Goal: Information Seeking & Learning: Learn about a topic

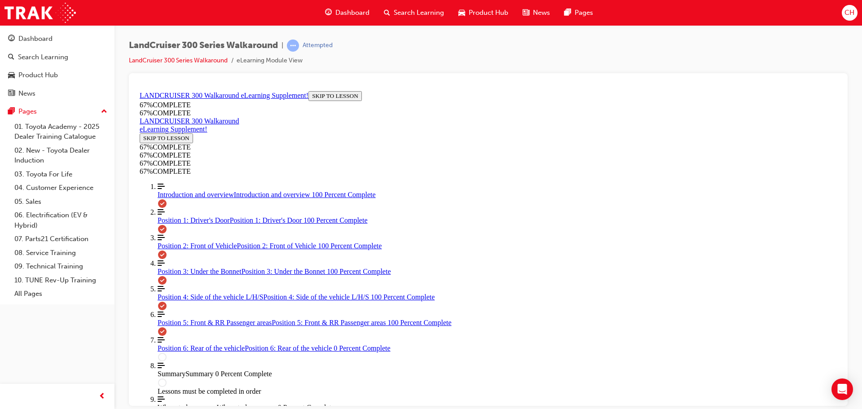
scroll to position [868, 0]
drag, startPoint x: 514, startPoint y: 307, endPoint x: 555, endPoint y: 197, distance: 117.6
drag, startPoint x: 518, startPoint y: 195, endPoint x: 525, endPoint y: 237, distance: 41.8
drag, startPoint x: 509, startPoint y: 194, endPoint x: 540, endPoint y: 195, distance: 31.0
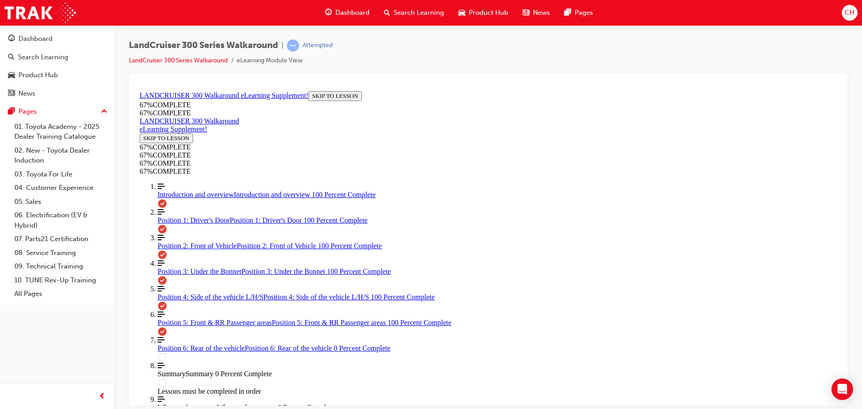
drag, startPoint x: 502, startPoint y: 271, endPoint x: 539, endPoint y: 271, distance: 36.4
drag, startPoint x: 518, startPoint y: 303, endPoint x: 546, endPoint y: 305, distance: 28.0
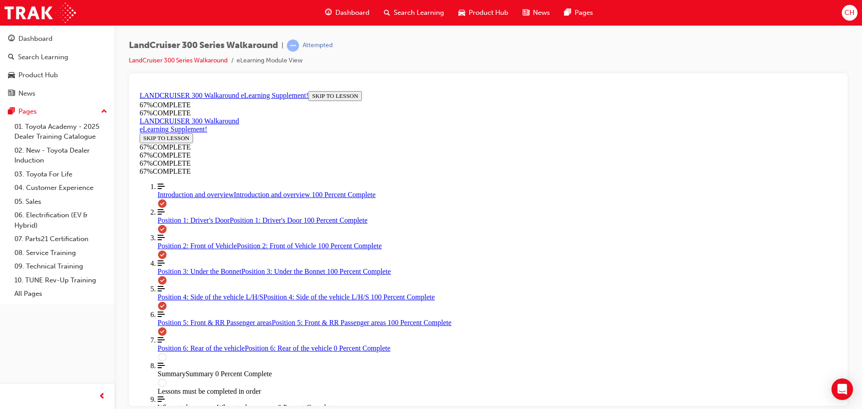
drag, startPoint x: 478, startPoint y: 143, endPoint x: 521, endPoint y: 195, distance: 67.9
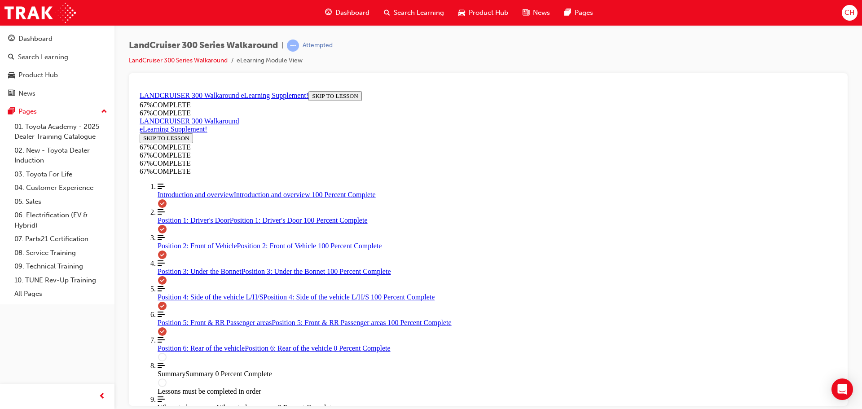
drag, startPoint x: 474, startPoint y: 169, endPoint x: 517, endPoint y: 138, distance: 53.1
drag, startPoint x: 472, startPoint y: 172, endPoint x: 518, endPoint y: 173, distance: 45.8
drag, startPoint x: 487, startPoint y: 242, endPoint x: 534, endPoint y: 243, distance: 47.1
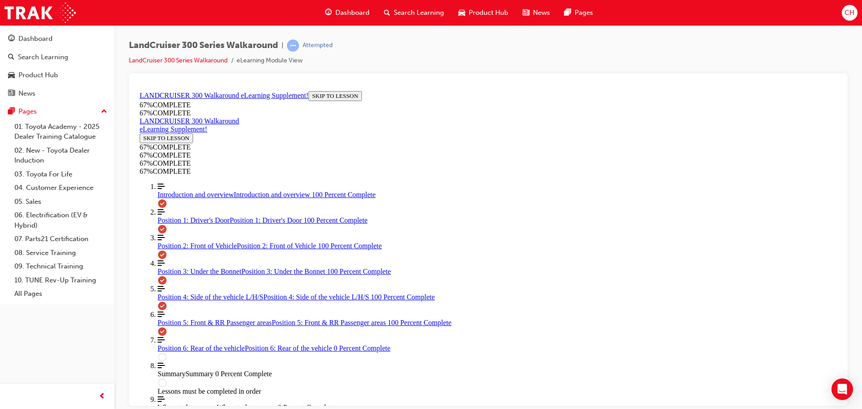
drag, startPoint x: 449, startPoint y: 120, endPoint x: 490, endPoint y: 118, distance: 40.9
drag, startPoint x: 477, startPoint y: 232, endPoint x: 510, endPoint y: 167, distance: 73.9
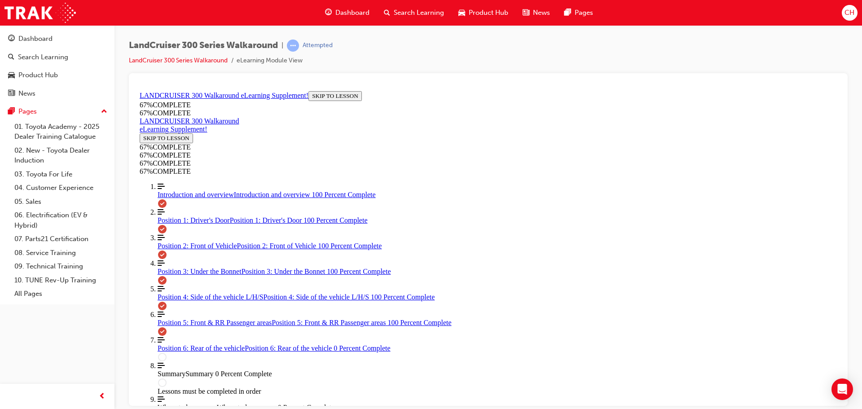
drag, startPoint x: 484, startPoint y: 236, endPoint x: 526, endPoint y: 204, distance: 52.9
drag, startPoint x: 475, startPoint y: 239, endPoint x: 515, endPoint y: 241, distance: 40.0
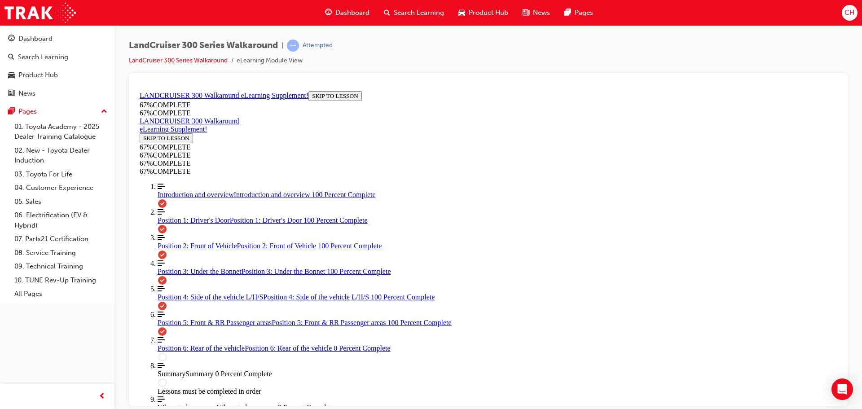
drag, startPoint x: 457, startPoint y: 132, endPoint x: 446, endPoint y: 166, distance: 35.5
drag, startPoint x: 466, startPoint y: 238, endPoint x: 504, endPoint y: 131, distance: 114.1
drag, startPoint x: 505, startPoint y: 155, endPoint x: 540, endPoint y: 158, distance: 35.1
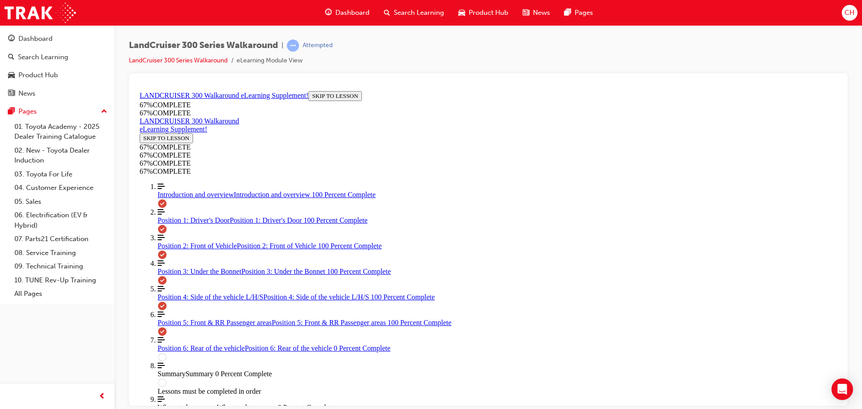
drag, startPoint x: 490, startPoint y: 240, endPoint x: 525, endPoint y: 202, distance: 51.5
drag, startPoint x: 507, startPoint y: 242, endPoint x: 535, endPoint y: 239, distance: 27.6
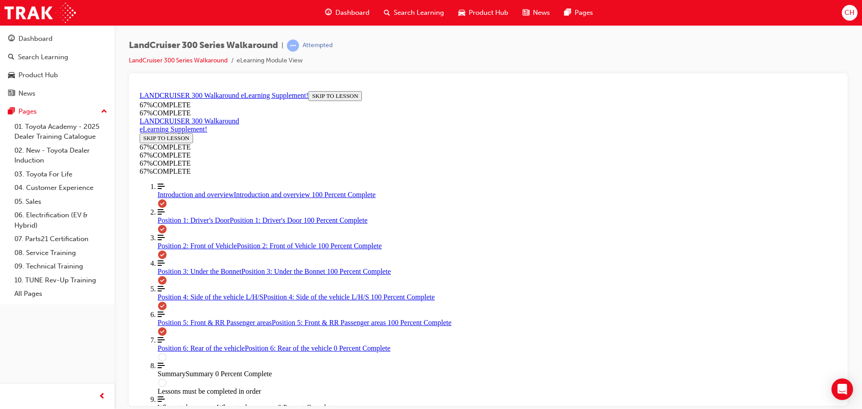
drag, startPoint x: 480, startPoint y: 237, endPoint x: 519, endPoint y: 208, distance: 49.0
drag, startPoint x: 488, startPoint y: 247, endPoint x: 533, endPoint y: 137, distance: 119.0
drag, startPoint x: 506, startPoint y: 165, endPoint x: 545, endPoint y: 241, distance: 85.5
drag, startPoint x: 496, startPoint y: 169, endPoint x: 531, endPoint y: 182, distance: 36.9
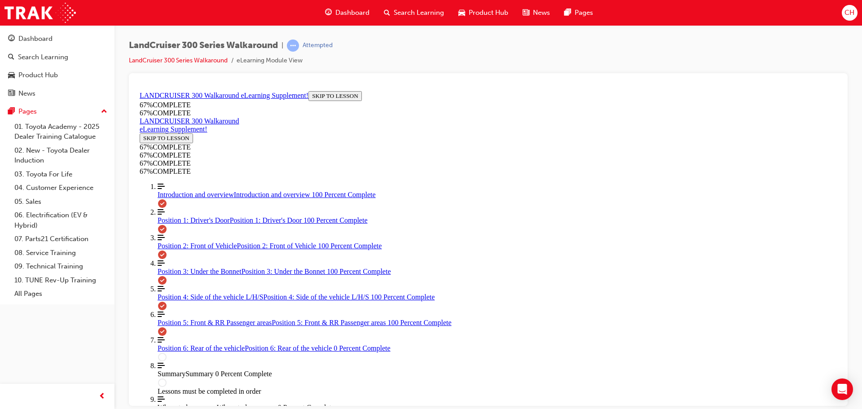
drag, startPoint x: 516, startPoint y: 234, endPoint x: 546, endPoint y: 123, distance: 114.9
drag, startPoint x: 469, startPoint y: 165, endPoint x: 497, endPoint y: 203, distance: 47.8
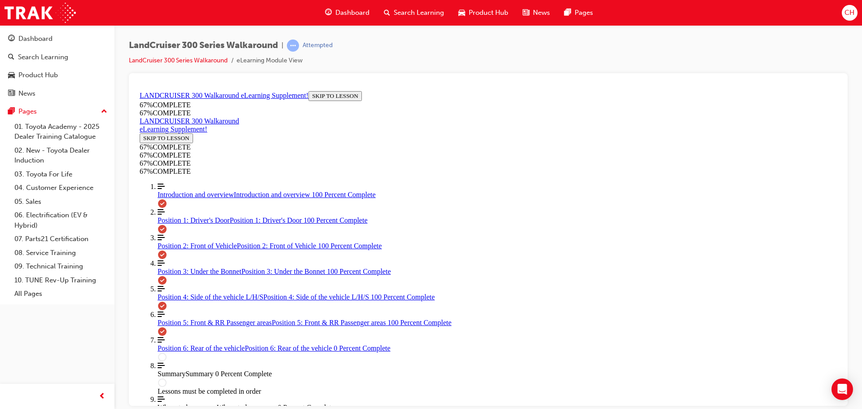
drag, startPoint x: 470, startPoint y: 164, endPoint x: 518, endPoint y: 167, distance: 47.6
drag, startPoint x: 505, startPoint y: 232, endPoint x: 533, endPoint y: 250, distance: 32.7
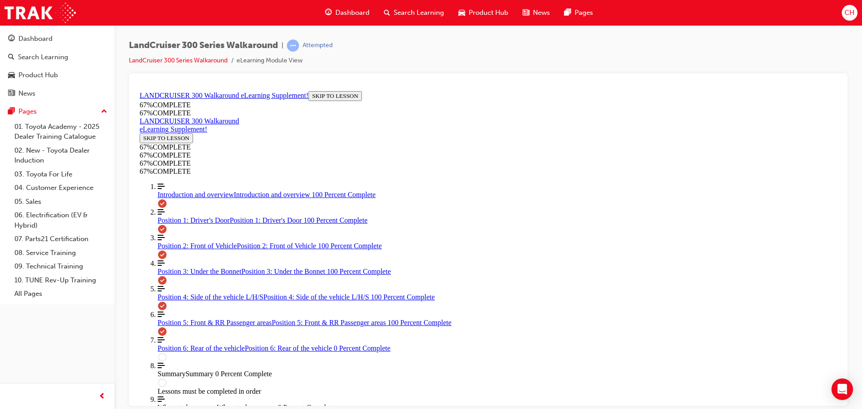
scroll to position [994, 0]
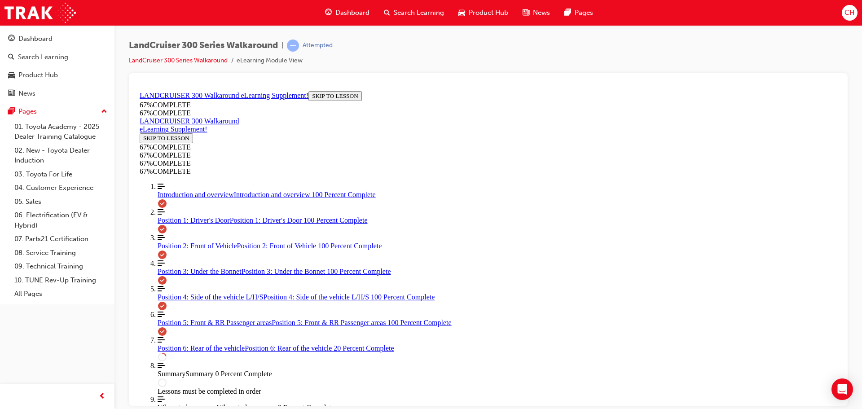
scroll to position [211, 0]
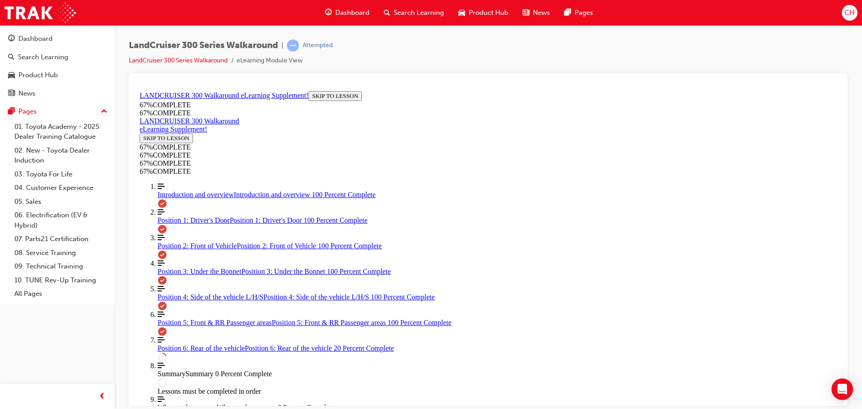
drag, startPoint x: 500, startPoint y: 162, endPoint x: 563, endPoint y: 162, distance: 62.8
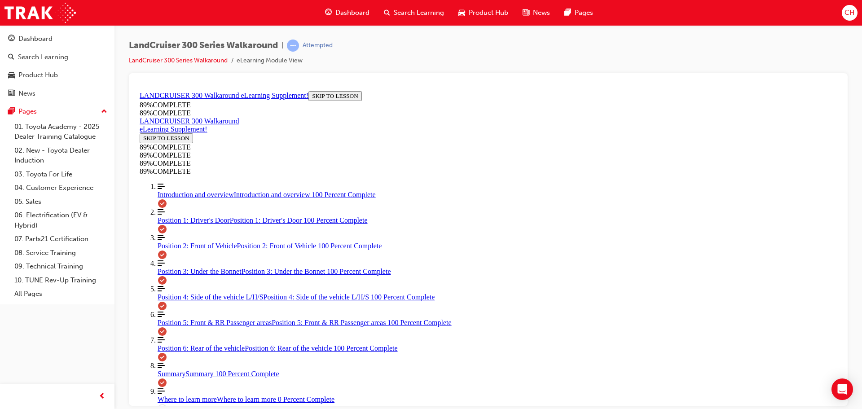
scroll to position [709, 0]
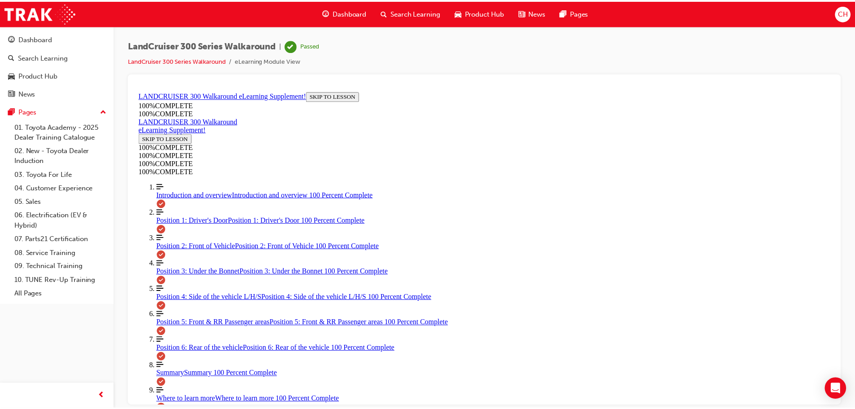
scroll to position [314, 0]
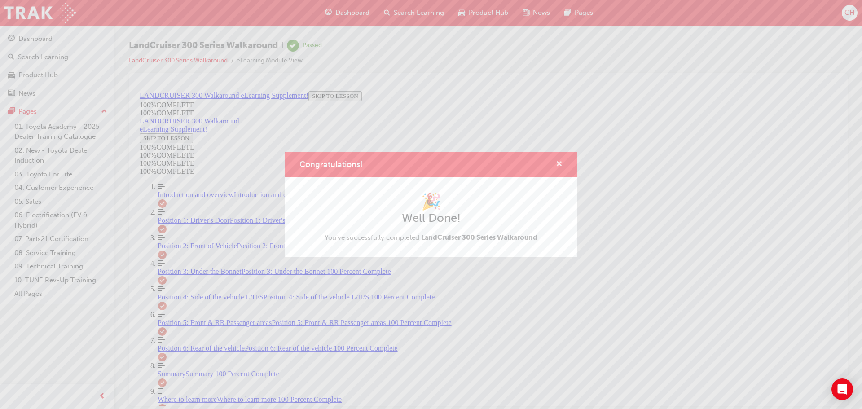
click at [562, 167] on span "cross-icon" at bounding box center [559, 165] width 7 height 8
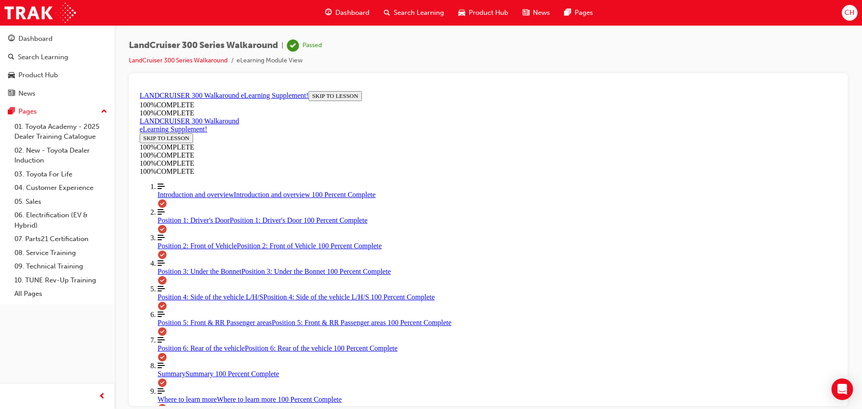
click at [480, 10] on span "Product Hub" at bounding box center [488, 13] width 39 height 10
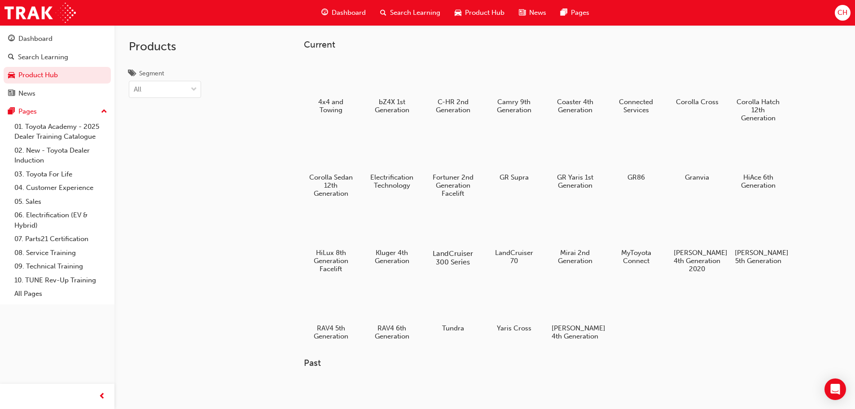
click at [466, 228] on div at bounding box center [453, 228] width 50 height 36
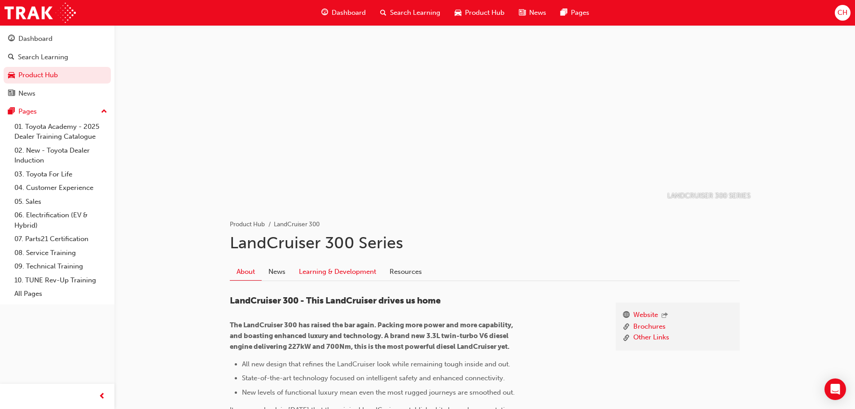
click at [366, 277] on link "Learning & Development" at bounding box center [337, 271] width 91 height 17
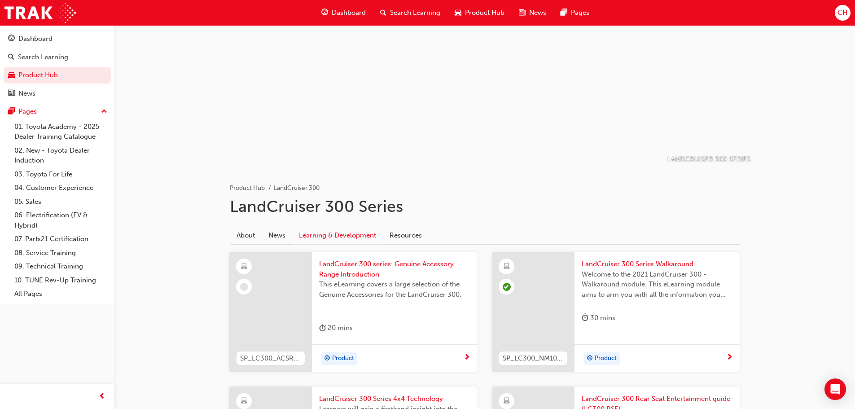
scroll to position [21, 0]
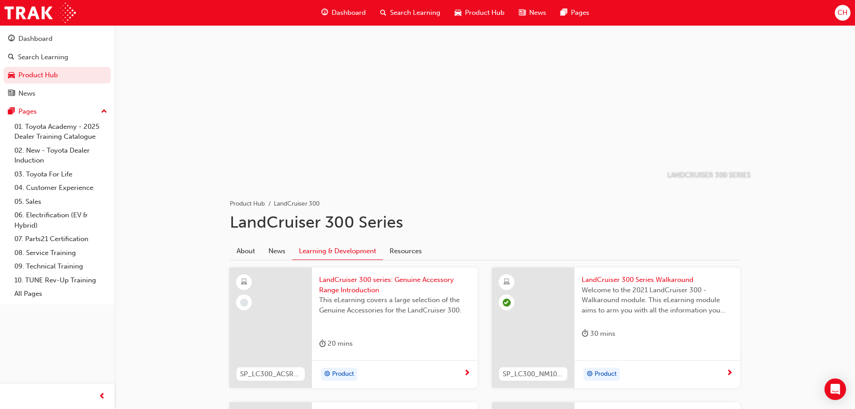
click at [465, 370] on span "next-icon" at bounding box center [467, 373] width 7 height 8
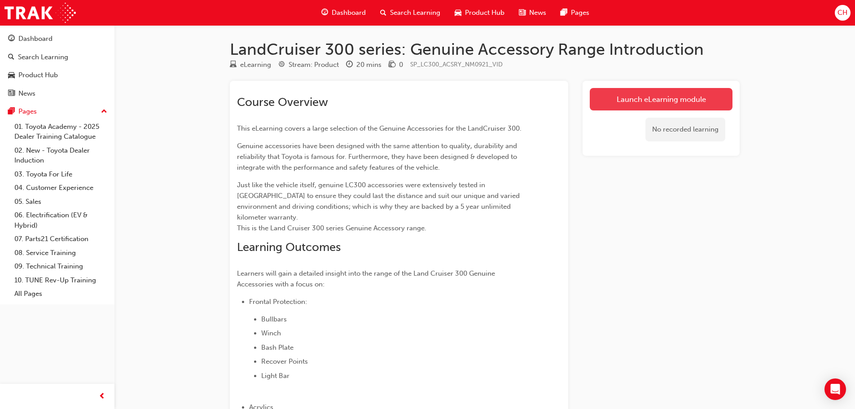
click at [607, 102] on link "Launch eLearning module" at bounding box center [661, 99] width 143 height 22
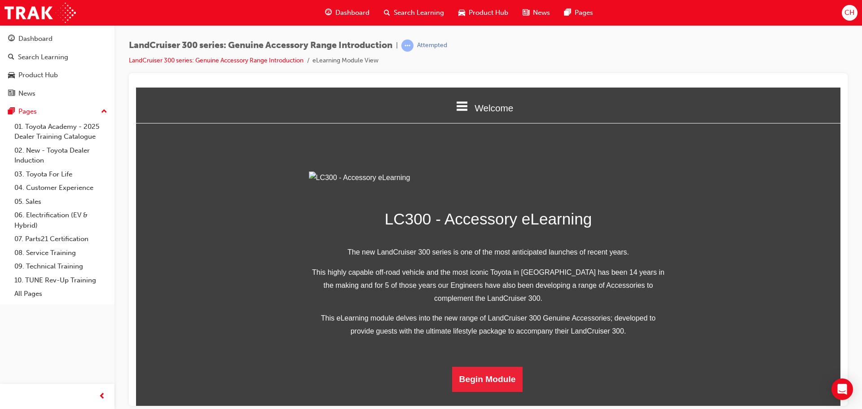
scroll to position [175, 0]
click at [507, 391] on button "Begin Module" at bounding box center [487, 378] width 71 height 25
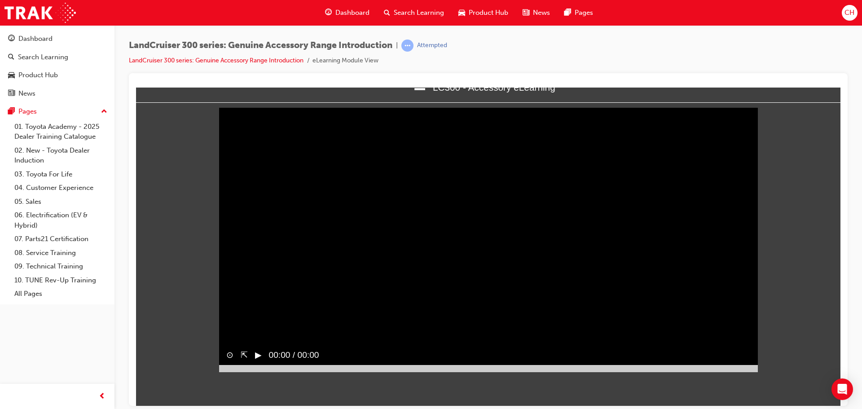
scroll to position [0, 0]
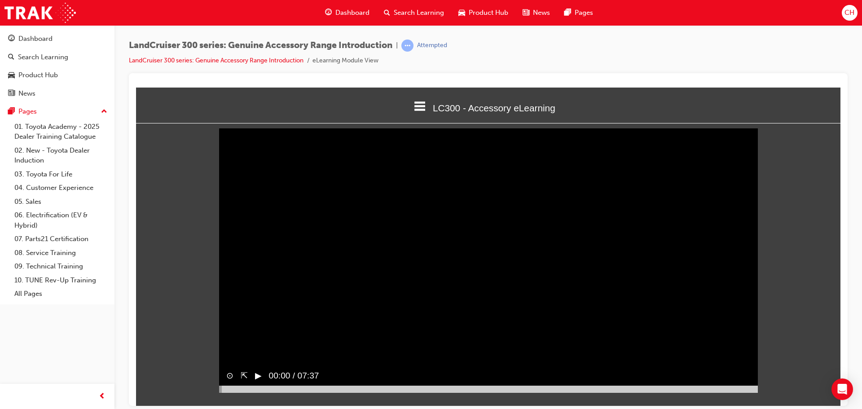
click at [263, 386] on span "00:00 / 07:37" at bounding box center [290, 375] width 57 height 20
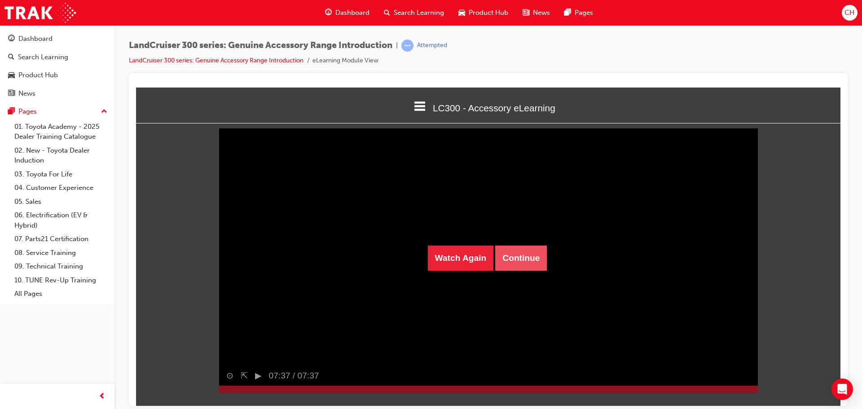
click at [539, 263] on button "Continue" at bounding box center [521, 257] width 52 height 25
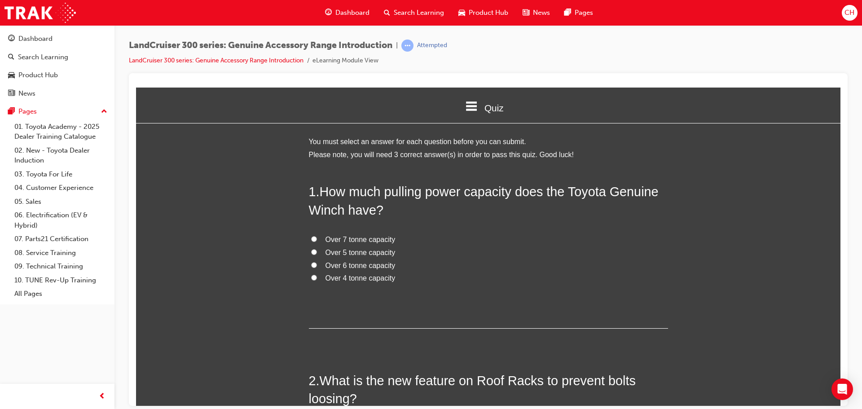
drag, startPoint x: 391, startPoint y: 280, endPoint x: 396, endPoint y: 281, distance: 5.1
click at [396, 281] on label "Over 4 tonne capacity" at bounding box center [488, 278] width 359 height 13
click at [317, 280] on input "Over 4 tonne capacity" at bounding box center [314, 277] width 6 height 6
radio input "true"
click at [398, 278] on label "Over 4 tonne capacity" at bounding box center [488, 278] width 359 height 13
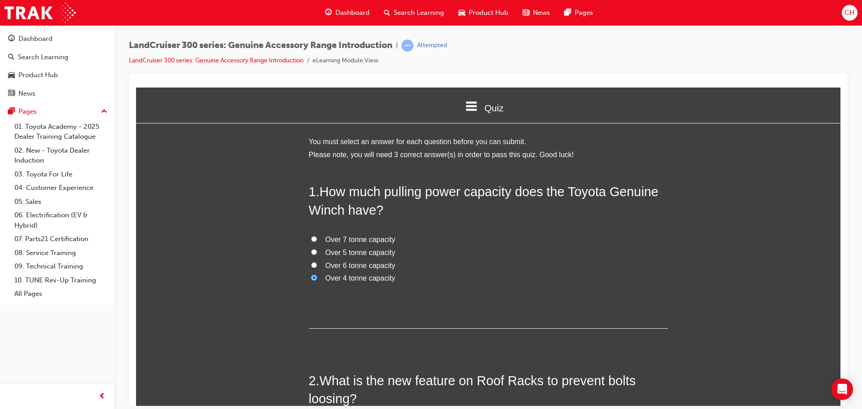
click at [317, 278] on input "Over 4 tonne capacity" at bounding box center [314, 277] width 6 height 6
click at [422, 262] on label "Over 6 tonne capacity" at bounding box center [488, 265] width 359 height 13
click at [317, 262] on input "Over 6 tonne capacity" at bounding box center [314, 265] width 6 height 6
radio input "true"
click at [410, 238] on label "Over 7 tonne capacity" at bounding box center [488, 239] width 359 height 13
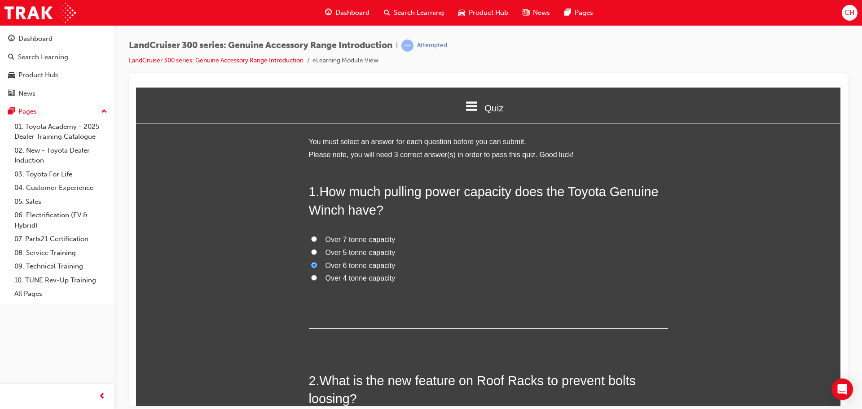
click at [317, 238] on input "Over 7 tonne capacity" at bounding box center [314, 239] width 6 height 6
radio input "true"
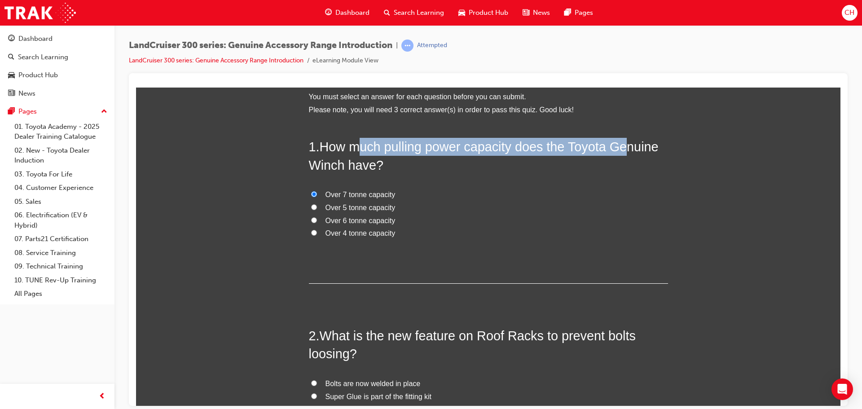
drag, startPoint x: 356, startPoint y: 154, endPoint x: 619, endPoint y: 148, distance: 263.1
click at [619, 148] on span "How much pulling power capacity does the Toyota Genuine Winch have?" at bounding box center [484, 155] width 350 height 32
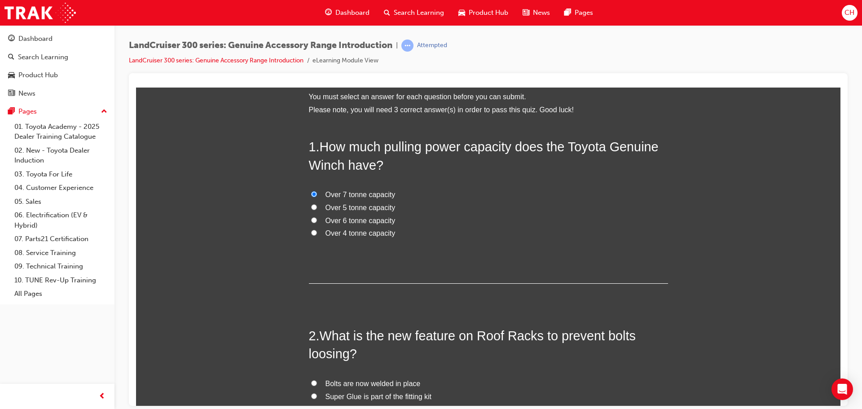
click at [572, 182] on div "1 . How much pulling power capacity does the Toyota Genuine Winch have? Over 7 …" at bounding box center [488, 210] width 359 height 146
click at [311, 218] on input "Over 6 tonne capacity" at bounding box center [314, 220] width 6 height 6
radio input "true"
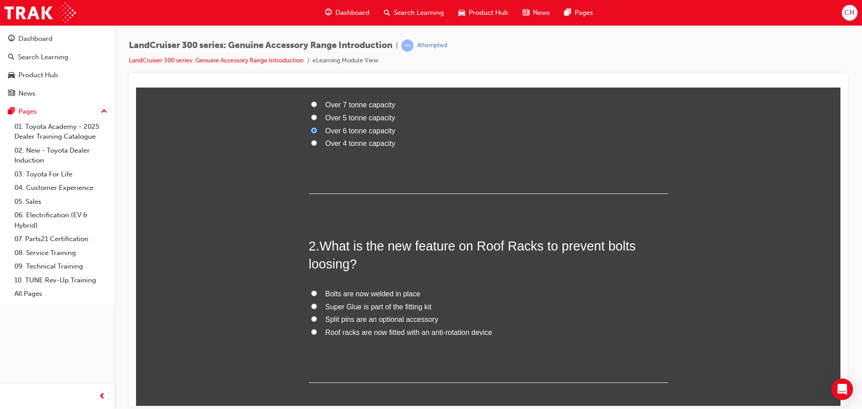
scroll to position [180, 0]
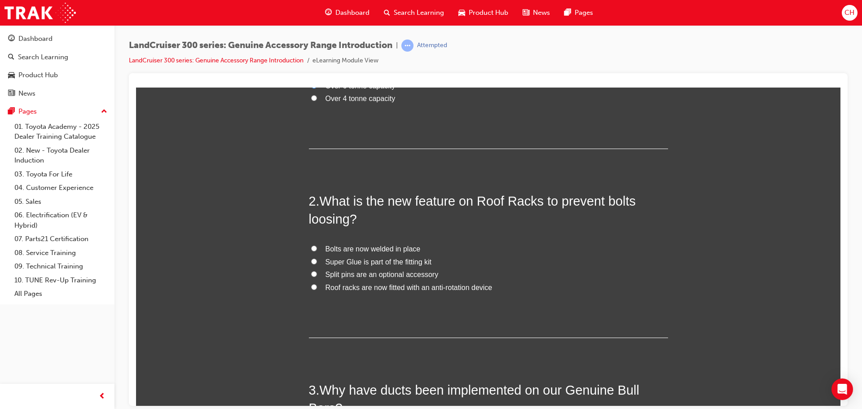
drag, startPoint x: 336, startPoint y: 199, endPoint x: 337, endPoint y: 194, distance: 4.6
click at [337, 194] on span "What is the new feature on Roof Racks to prevent bolts loosing?" at bounding box center [472, 209] width 327 height 32
drag, startPoint x: 406, startPoint y: 192, endPoint x: 411, endPoint y: 209, distance: 18.3
click at [412, 205] on span "What is the new feature on Roof Racks to prevent bolts loosing?" at bounding box center [472, 209] width 327 height 32
click at [421, 284] on span "Roof racks are now fitted with an anti-rotation device" at bounding box center [408, 287] width 167 height 8
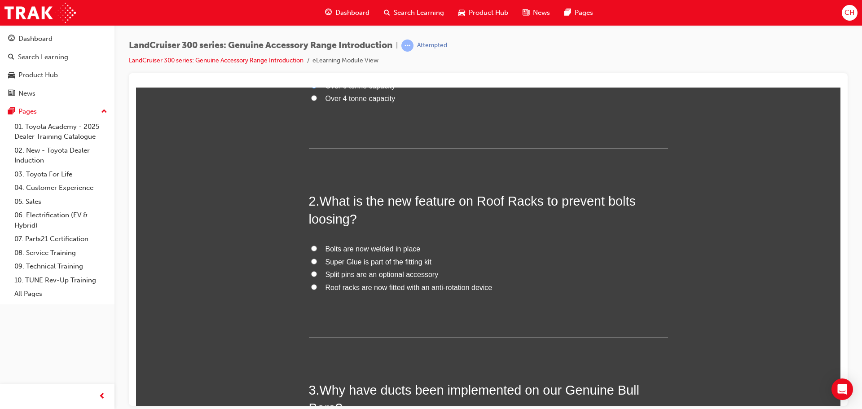
click at [317, 284] on input "Roof racks are now fitted with an anti-rotation device" at bounding box center [314, 287] width 6 height 6
radio input "true"
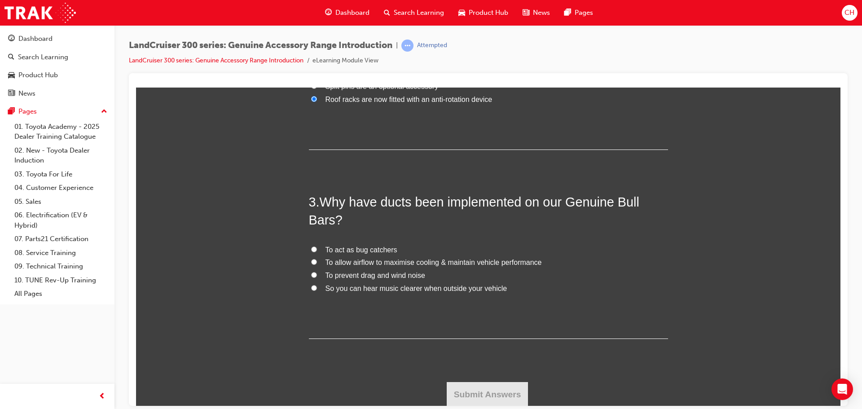
scroll to position [368, 0]
click at [504, 290] on label "So you can hear music clearer when outside your vehicle" at bounding box center [488, 287] width 359 height 13
click at [317, 290] on input "So you can hear music clearer when outside your vehicle" at bounding box center [314, 287] width 6 height 6
radio input "true"
click at [434, 260] on span "To allow airflow to maximise cooling & maintain vehicle performance" at bounding box center [433, 261] width 216 height 8
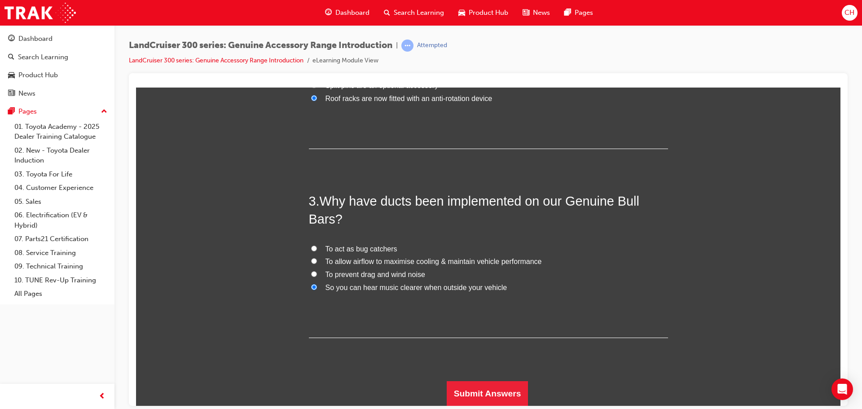
click at [317, 260] on input "To allow airflow to maximise cooling & maintain vehicle performance" at bounding box center [314, 261] width 6 height 6
radio input "true"
click at [491, 388] on button "Submit Answers" at bounding box center [488, 393] width 82 height 25
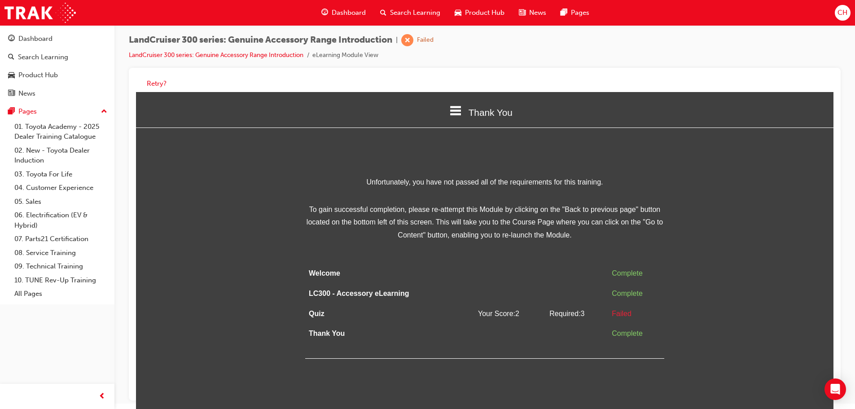
scroll to position [7, 0]
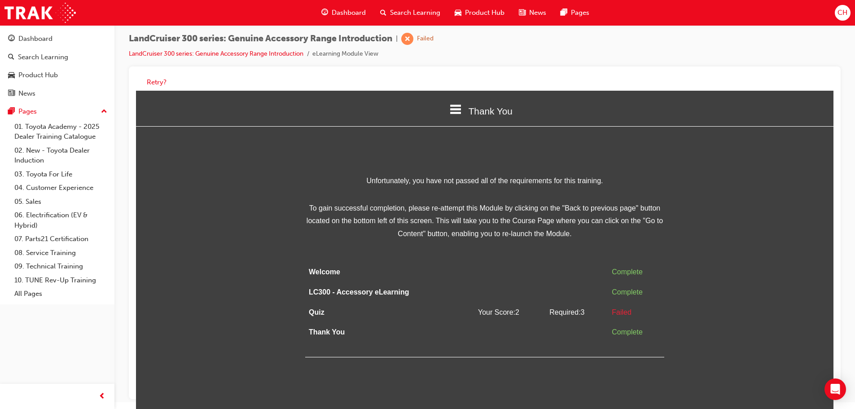
click at [497, 109] on span "Thank You" at bounding box center [491, 111] width 44 height 10
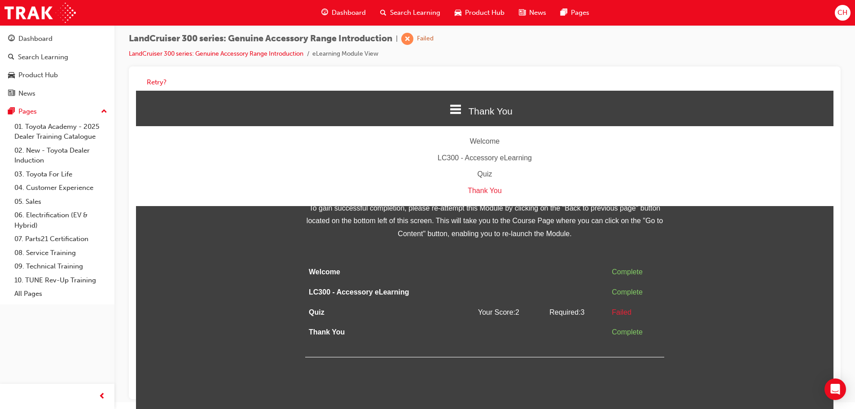
click at [487, 191] on div "Thank You" at bounding box center [484, 190] width 697 height 13
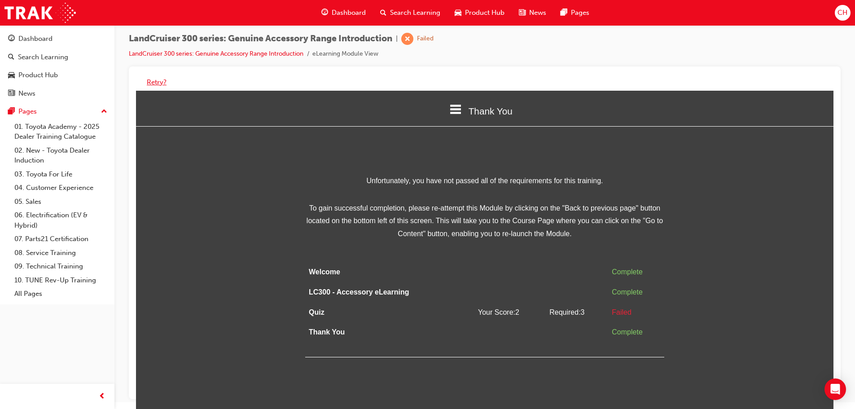
click at [161, 83] on button "Retry?" at bounding box center [157, 82] width 20 height 10
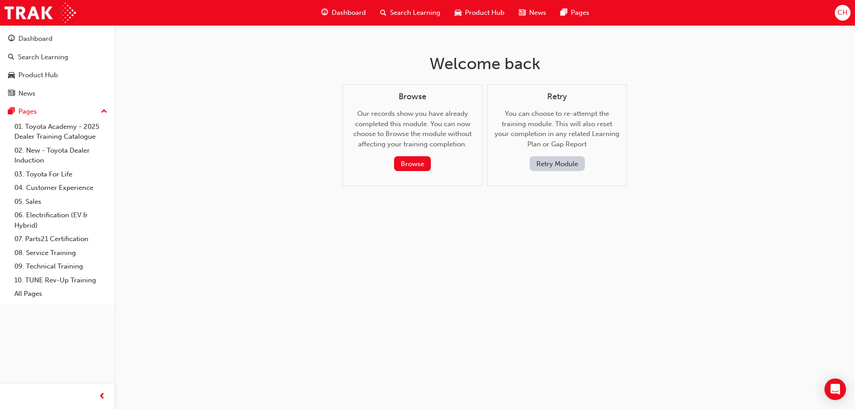
scroll to position [0, 0]
click at [564, 160] on button "Retry Module" at bounding box center [560, 163] width 55 height 15
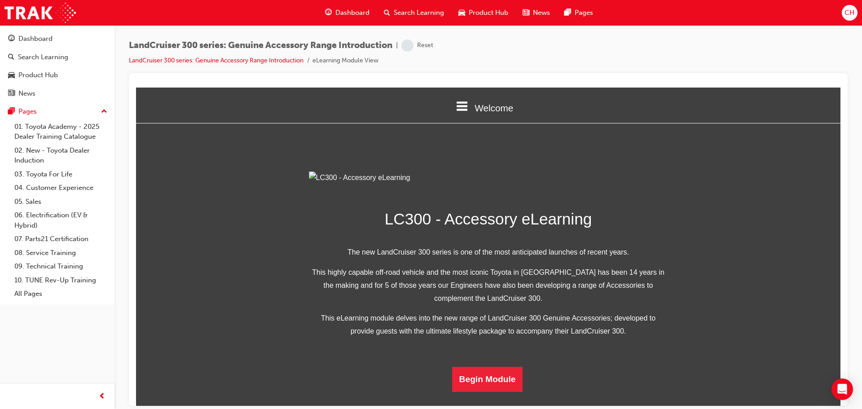
scroll to position [175, 0]
click at [491, 389] on button "Begin Module" at bounding box center [487, 378] width 71 height 25
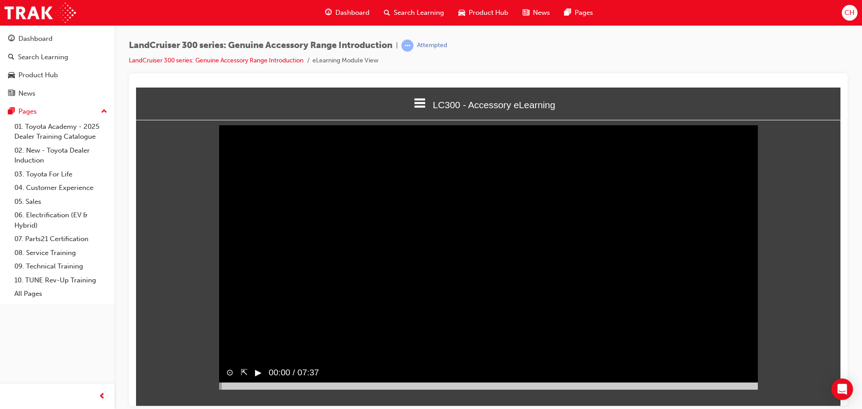
scroll to position [4, 0]
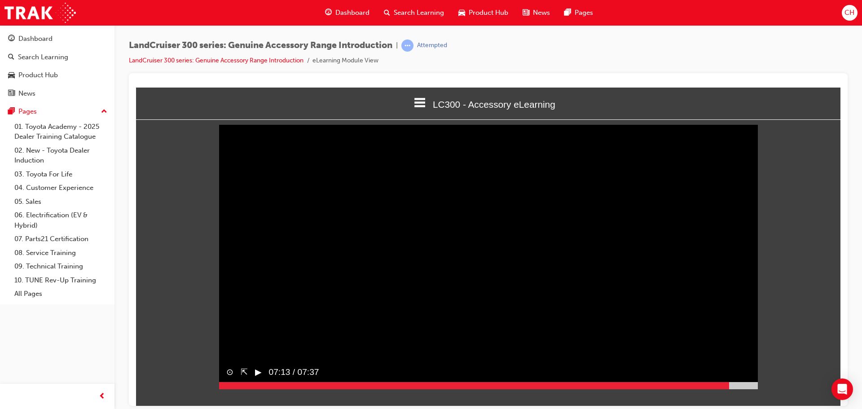
click at [729, 389] on div at bounding box center [488, 385] width 539 height 7
drag, startPoint x: 741, startPoint y: 401, endPoint x: 756, endPoint y: 401, distance: 15.3
click at [744, 389] on div at bounding box center [488, 385] width 539 height 7
click at [758, 401] on html "LC300 - Accessory eLearning Welcome LC300 - Accessory eLearning Quiz Thank You …" at bounding box center [488, 242] width 704 height 318
click at [753, 389] on div at bounding box center [488, 385] width 539 height 7
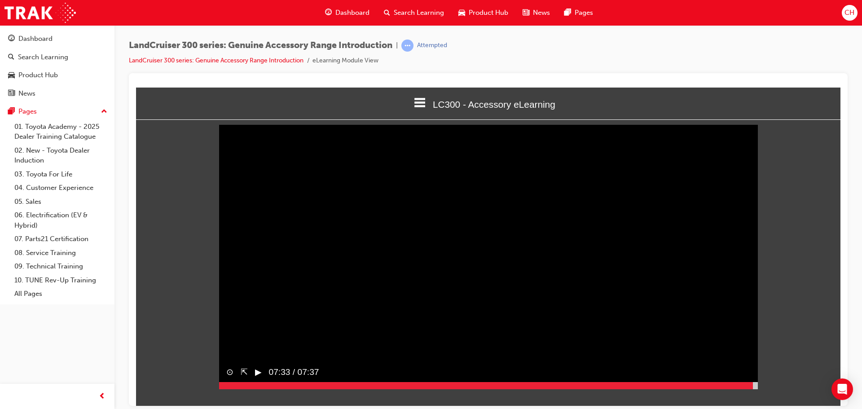
click at [257, 378] on button "▶︎" at bounding box center [258, 371] width 7 height 13
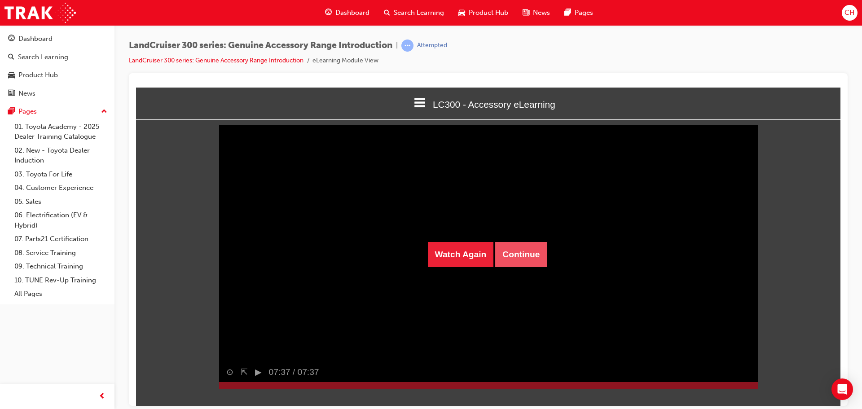
click at [512, 251] on button "Continue" at bounding box center [521, 253] width 52 height 25
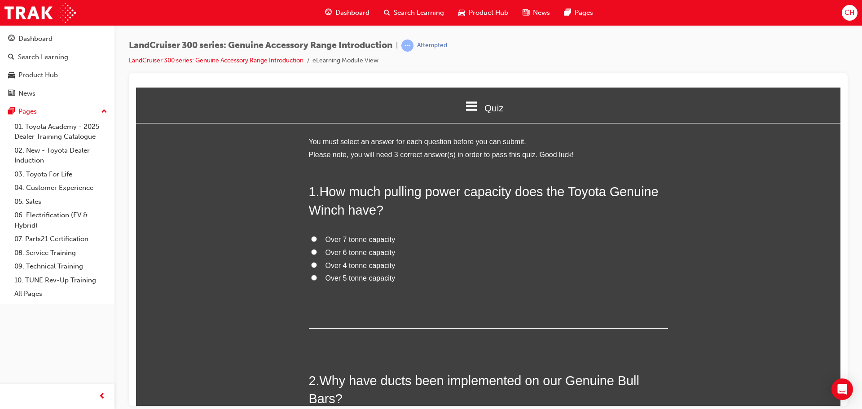
click at [355, 264] on span "Over 4 tonne capacity" at bounding box center [360, 265] width 70 height 8
click at [317, 264] on input "Over 4 tonne capacity" at bounding box center [314, 265] width 6 height 6
radio input "true"
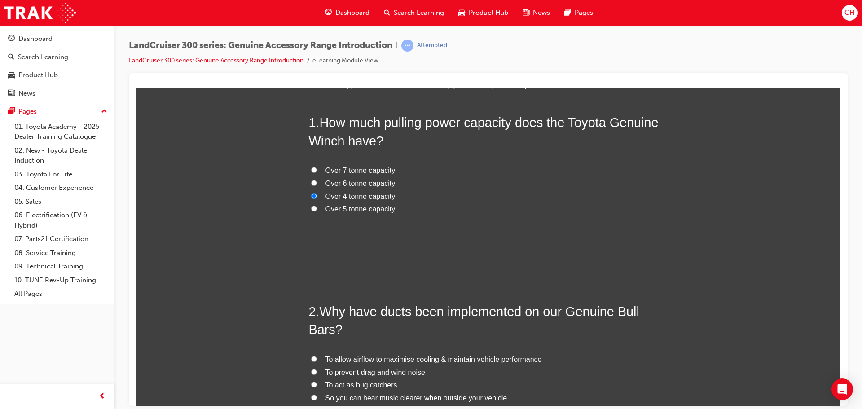
scroll to position [90, 0]
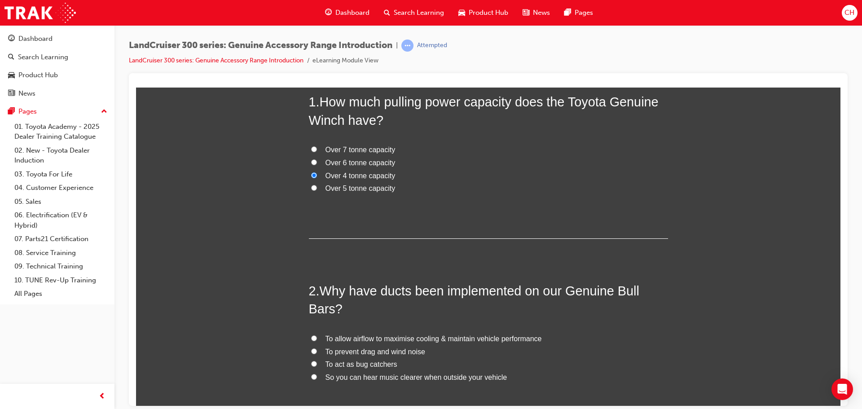
click at [437, 339] on span "To allow airflow to maximise cooling & maintain vehicle performance" at bounding box center [433, 338] width 216 height 8
click at [317, 339] on input "To allow airflow to maximise cooling & maintain vehicle performance" at bounding box center [314, 338] width 6 height 6
radio input "true"
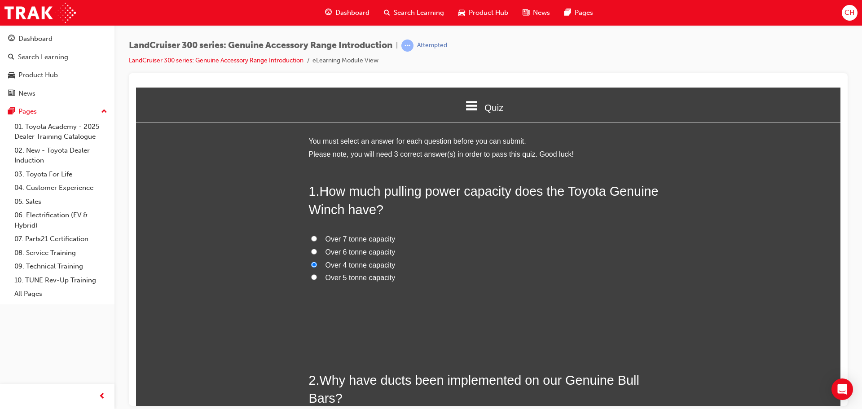
scroll to position [0, 0]
click at [311, 277] on input "Over 5 tonne capacity" at bounding box center [314, 277] width 6 height 6
radio input "true"
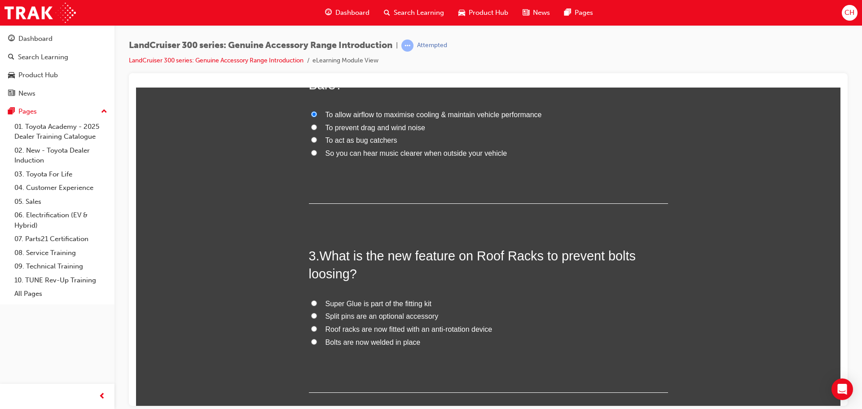
scroll to position [314, 0]
click at [486, 326] on span "Roof racks are now fitted with an anti-rotation device" at bounding box center [408, 329] width 167 height 8
click at [317, 326] on input "Roof racks are now fitted with an anti-rotation device" at bounding box center [314, 328] width 6 height 6
radio input "true"
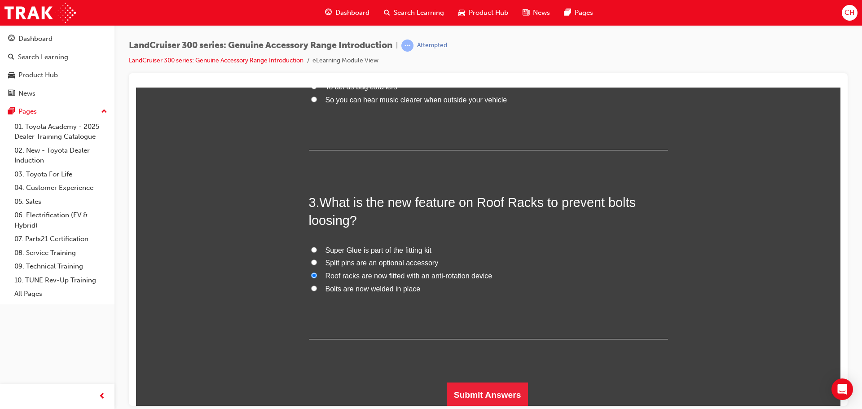
scroll to position [368, 0]
click at [500, 388] on button "Submit Answers" at bounding box center [488, 393] width 82 height 25
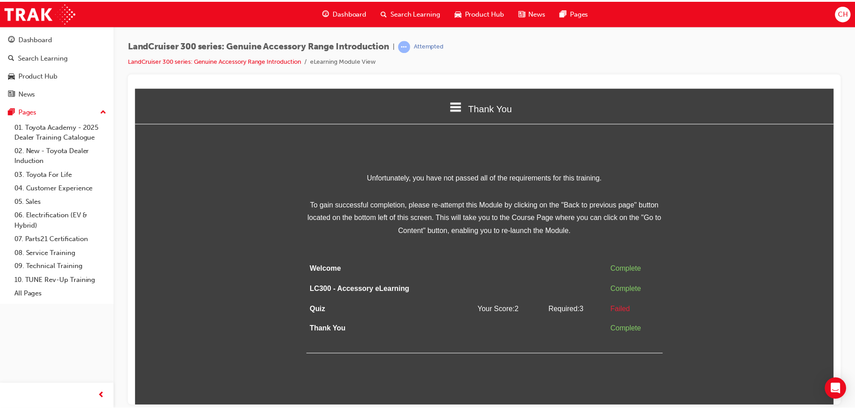
scroll to position [0, 0]
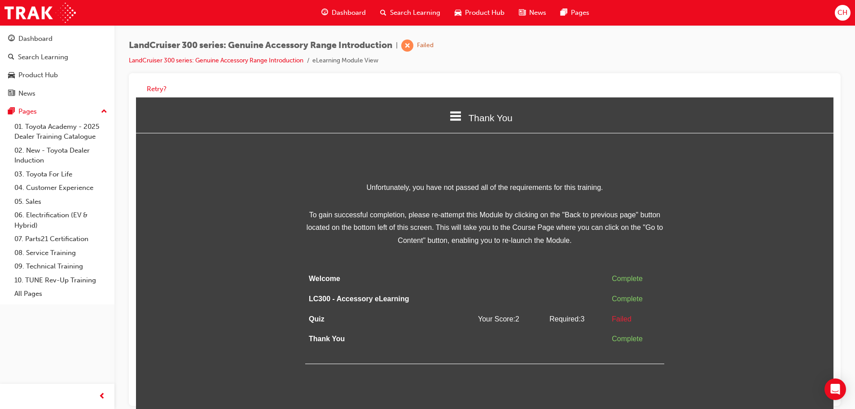
click at [487, 108] on div "Thank You" at bounding box center [484, 117] width 697 height 31
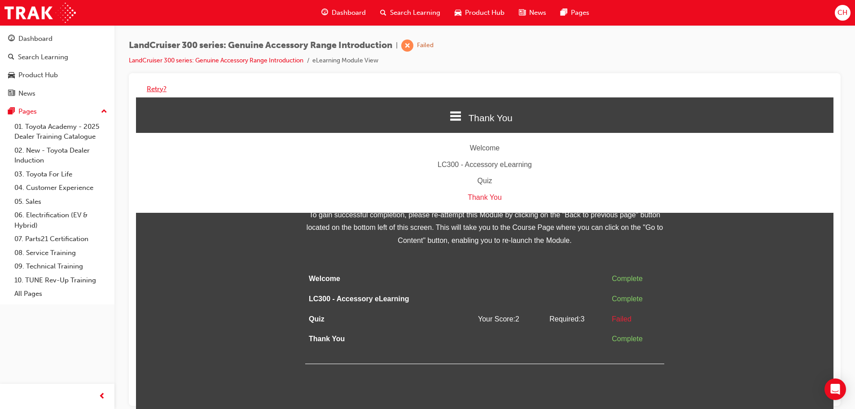
click at [158, 87] on button "Retry?" at bounding box center [157, 89] width 20 height 10
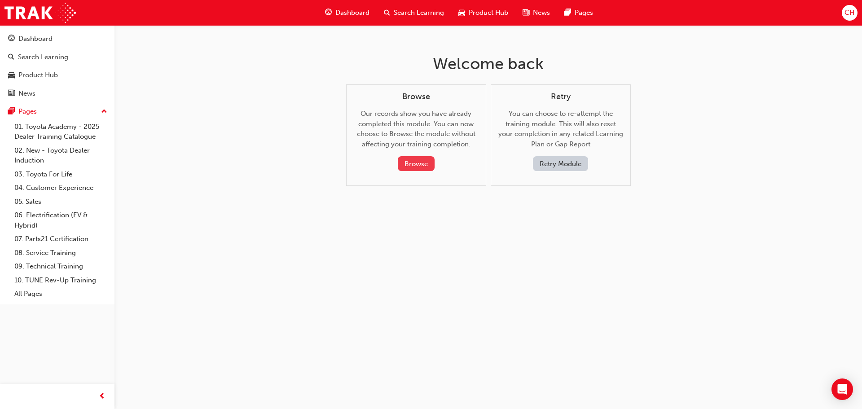
click at [426, 163] on button "Browse" at bounding box center [416, 163] width 37 height 15
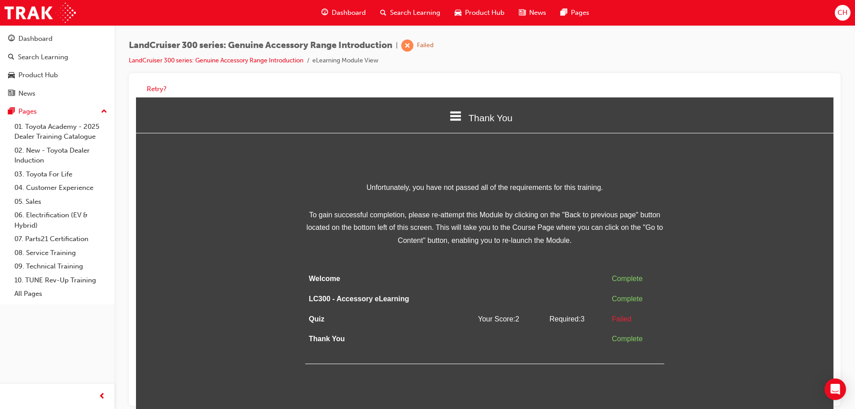
click at [381, 16] on span "search-icon" at bounding box center [383, 12] width 6 height 11
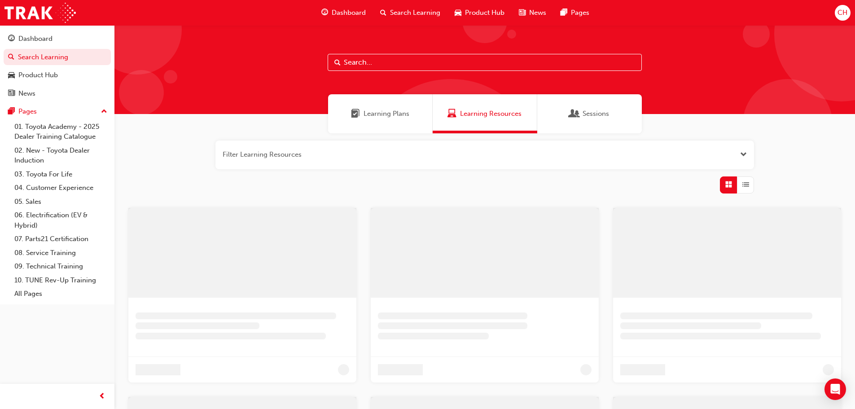
click at [473, 17] on span "Product Hub" at bounding box center [484, 13] width 39 height 10
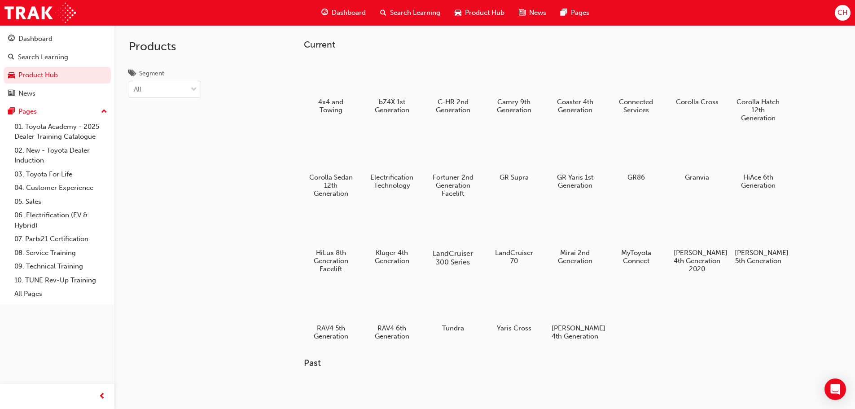
click at [473, 232] on div at bounding box center [453, 228] width 50 height 36
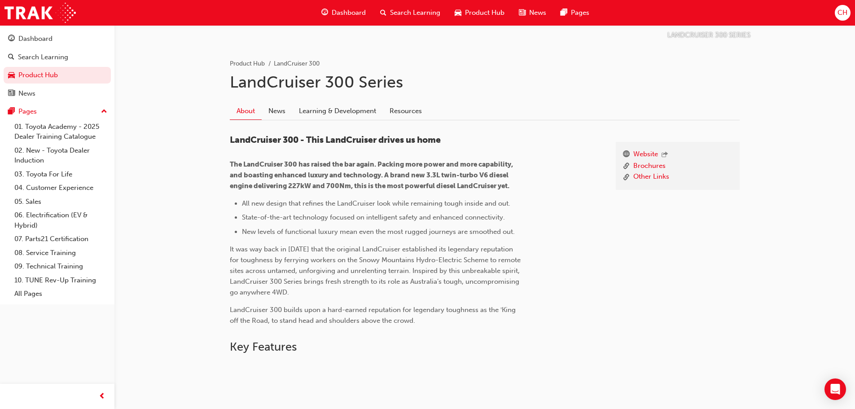
scroll to position [180, 0]
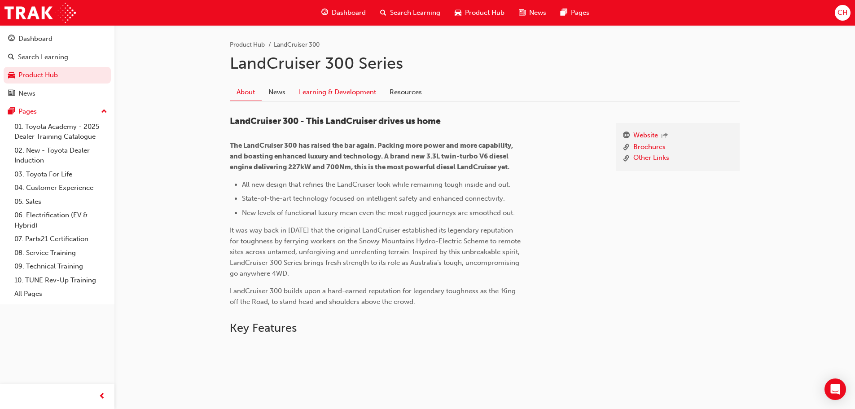
click at [326, 95] on link "Learning & Development" at bounding box center [337, 92] width 91 height 17
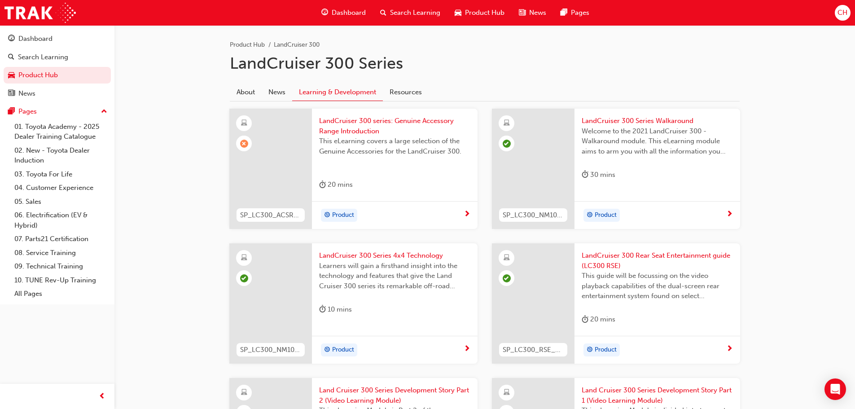
click at [467, 211] on span "next-icon" at bounding box center [467, 215] width 7 height 8
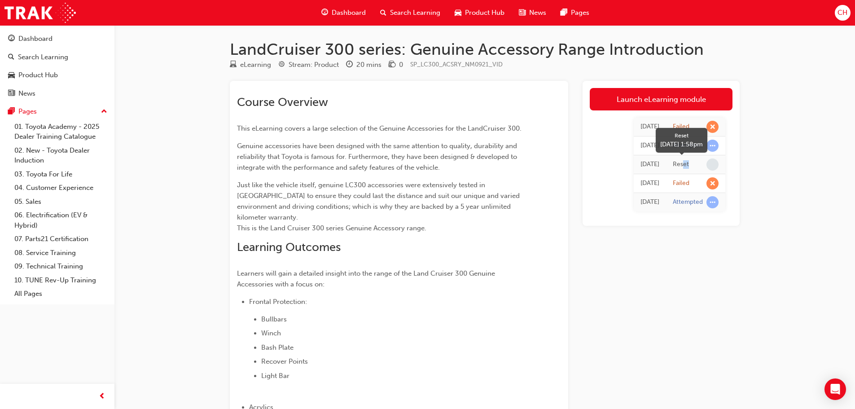
drag, startPoint x: 667, startPoint y: 164, endPoint x: 697, endPoint y: 162, distance: 30.1
click at [697, 162] on div "Reset" at bounding box center [696, 164] width 46 height 12
click at [478, 12] on span "Product Hub" at bounding box center [484, 13] width 39 height 10
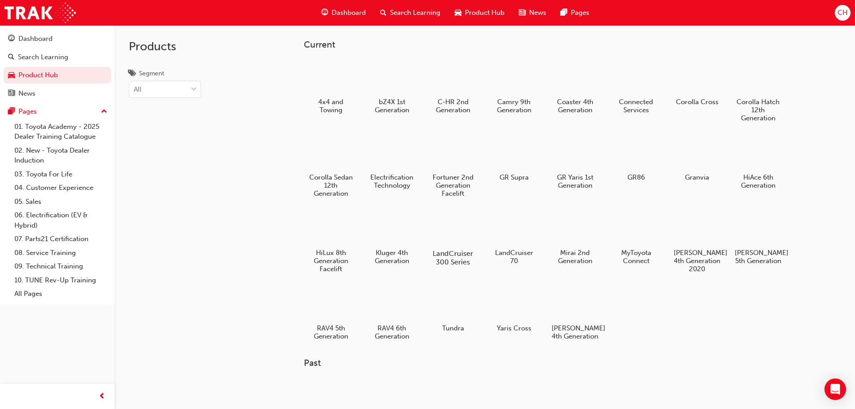
click at [458, 245] on div at bounding box center [453, 228] width 50 height 36
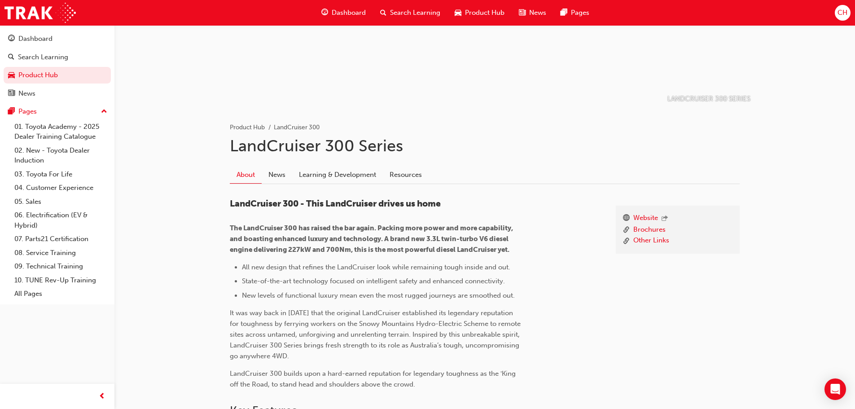
scroll to position [45, 0]
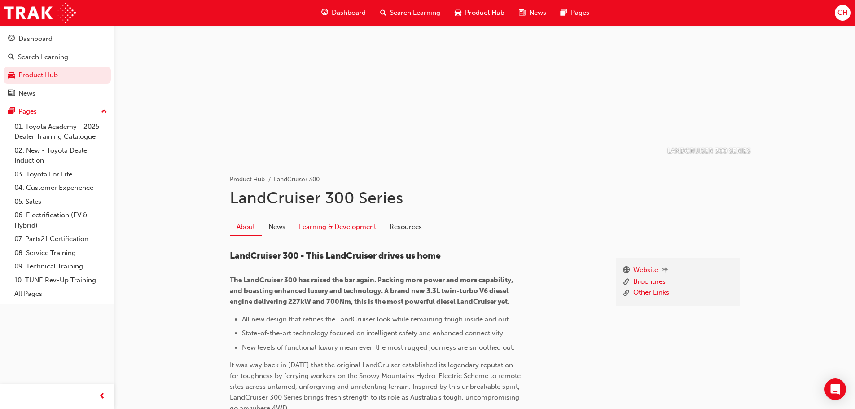
click at [314, 230] on link "Learning & Development" at bounding box center [337, 227] width 91 height 17
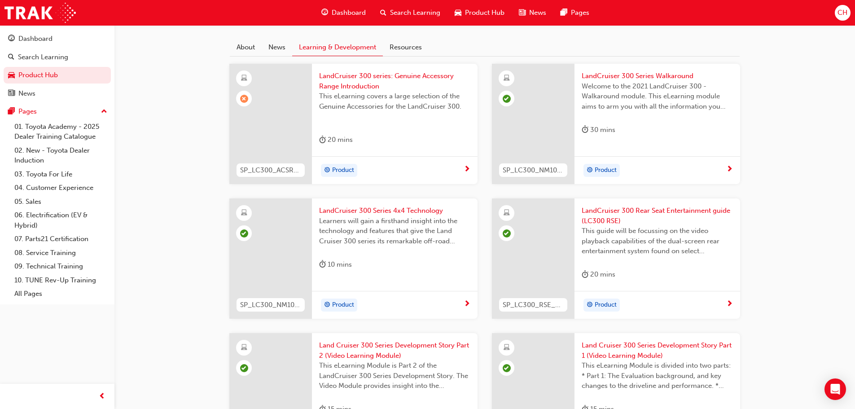
scroll to position [45, 0]
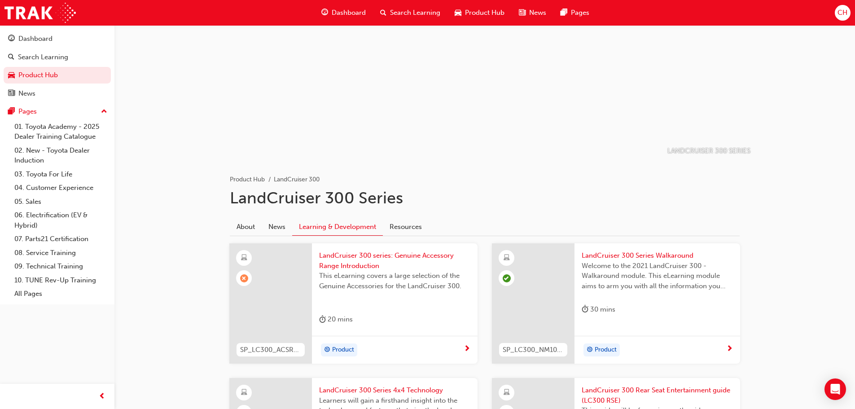
click at [488, 16] on span "Product Hub" at bounding box center [484, 13] width 39 height 10
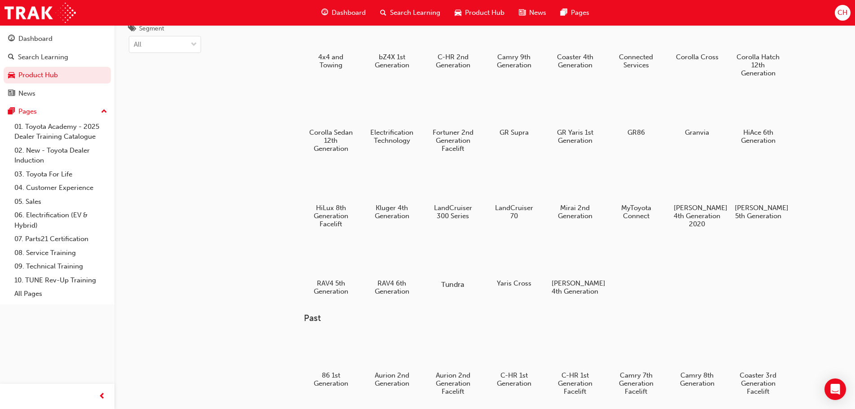
click at [458, 256] on div at bounding box center [453, 258] width 50 height 35
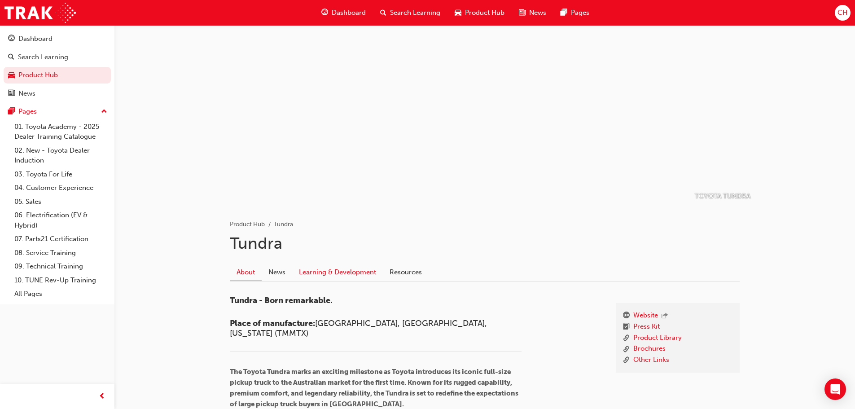
click at [338, 267] on link "Learning & Development" at bounding box center [337, 271] width 91 height 17
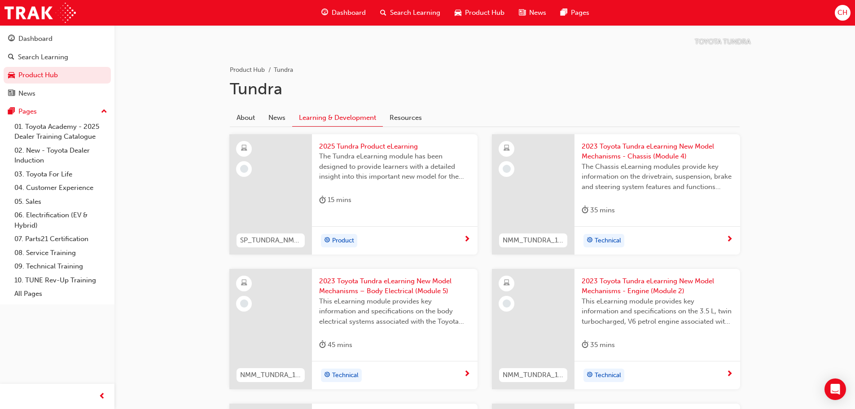
scroll to position [145, 0]
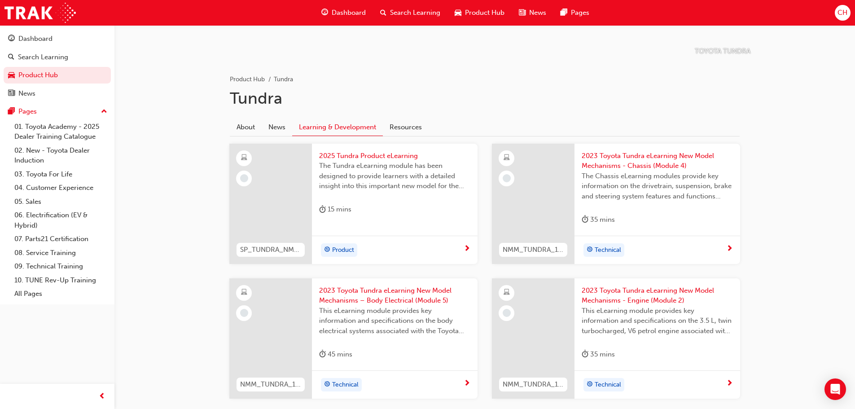
click at [466, 253] on span "next-icon" at bounding box center [467, 249] width 7 height 8
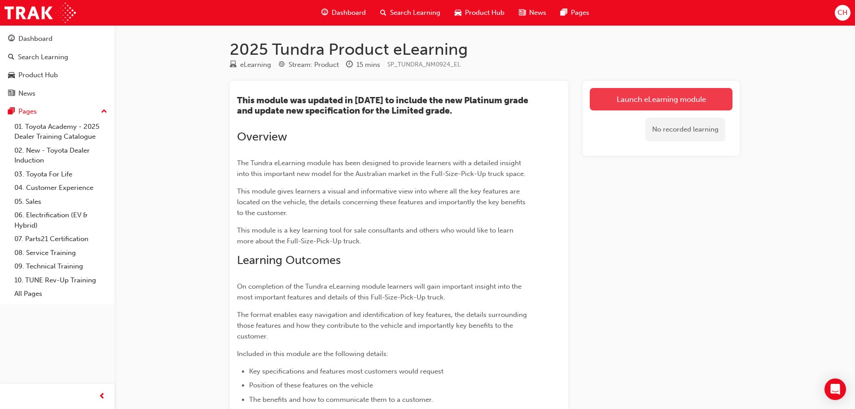
click at [629, 103] on link "Launch eLearning module" at bounding box center [661, 99] width 143 height 22
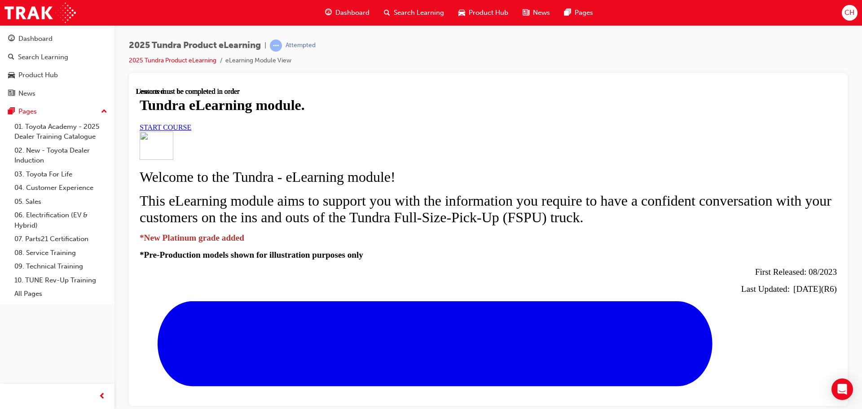
click at [191, 131] on span "START COURSE" at bounding box center [166, 127] width 52 height 8
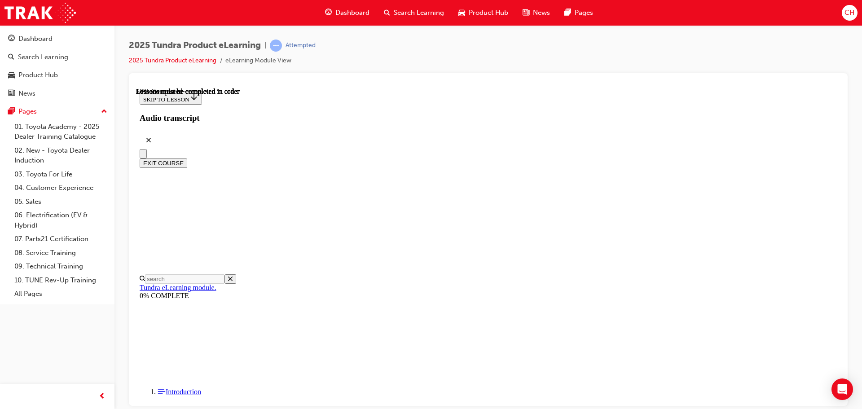
scroll to position [387, 0]
drag, startPoint x: 447, startPoint y: 268, endPoint x: 520, endPoint y: 278, distance: 74.2
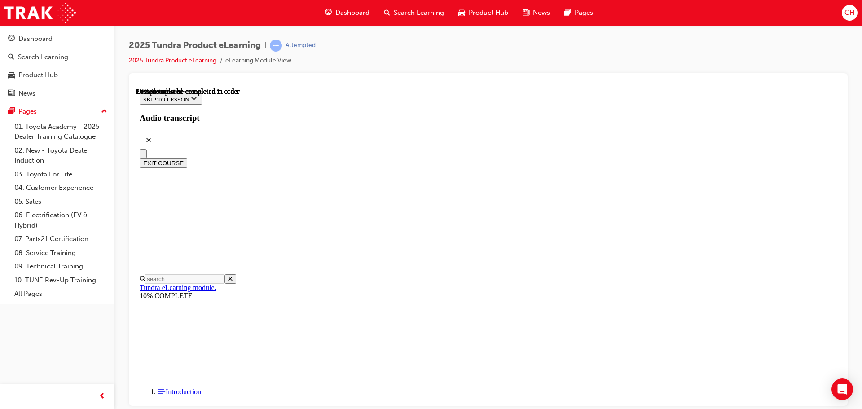
scroll to position [387, 0]
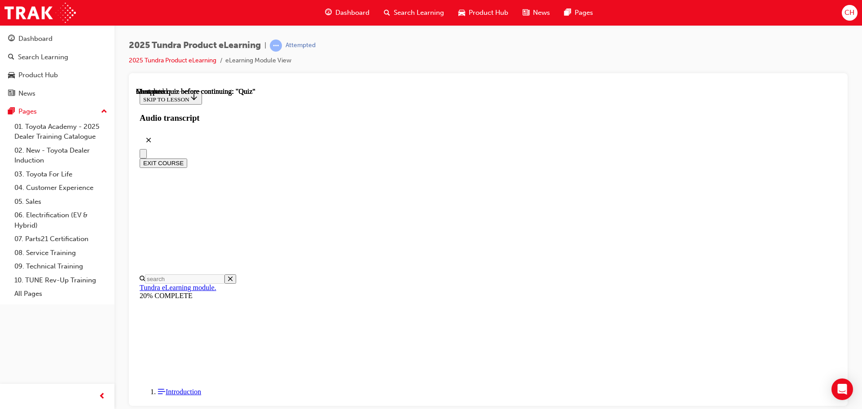
radio input "true"
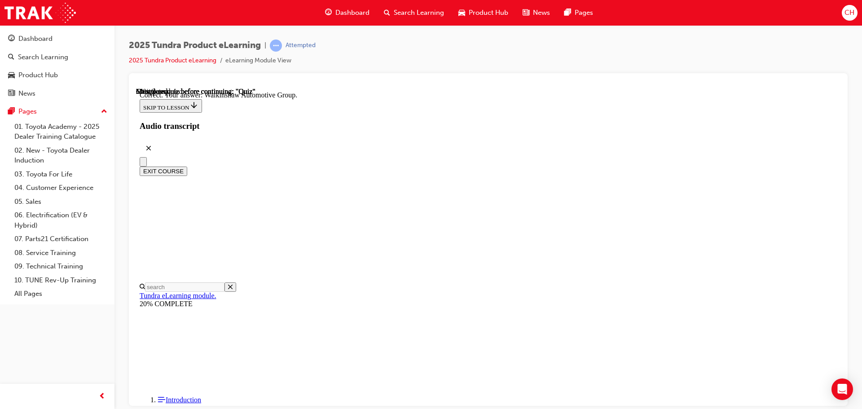
scroll to position [193, 0]
drag, startPoint x: 418, startPoint y: 164, endPoint x: 471, endPoint y: 154, distance: 53.5
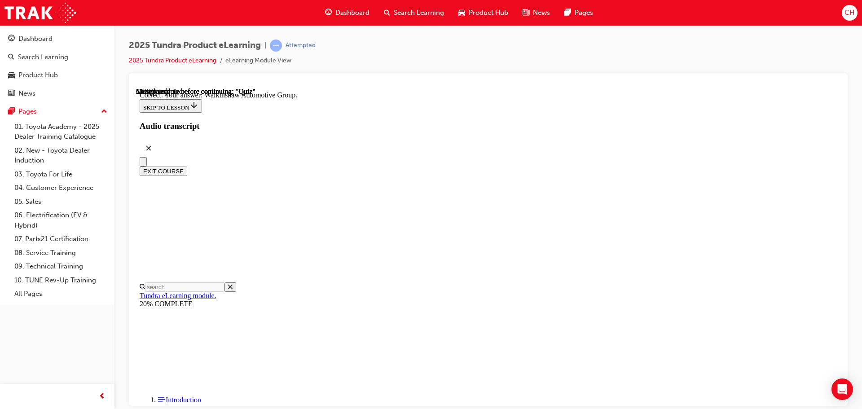
drag, startPoint x: 688, startPoint y: 154, endPoint x: 664, endPoint y: 162, distance: 25.1
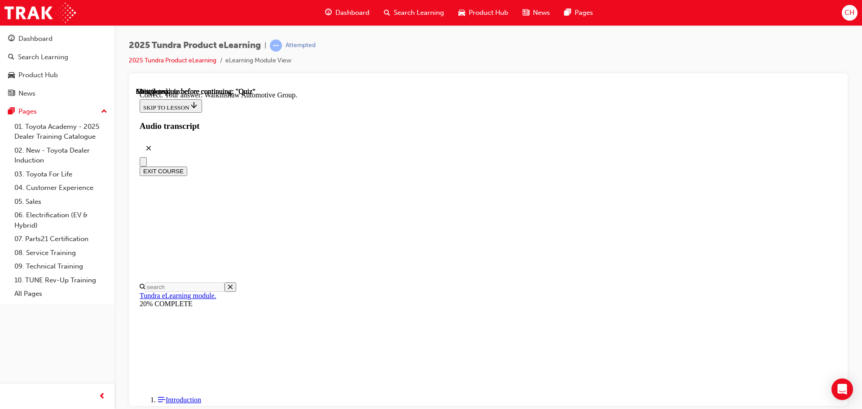
radio input "true"
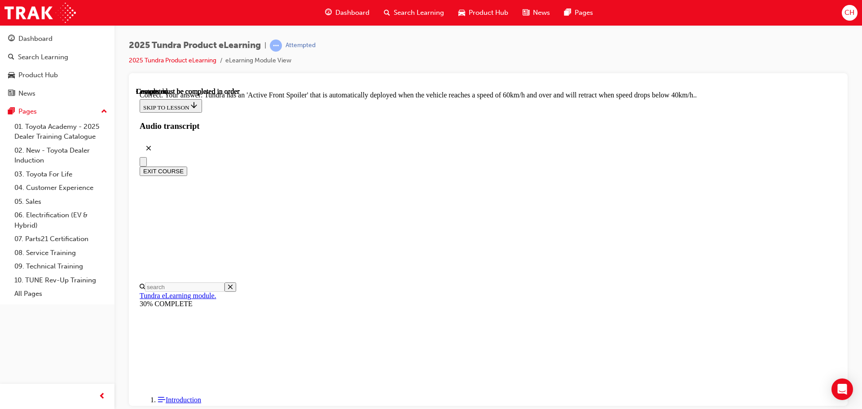
scroll to position [247, 0]
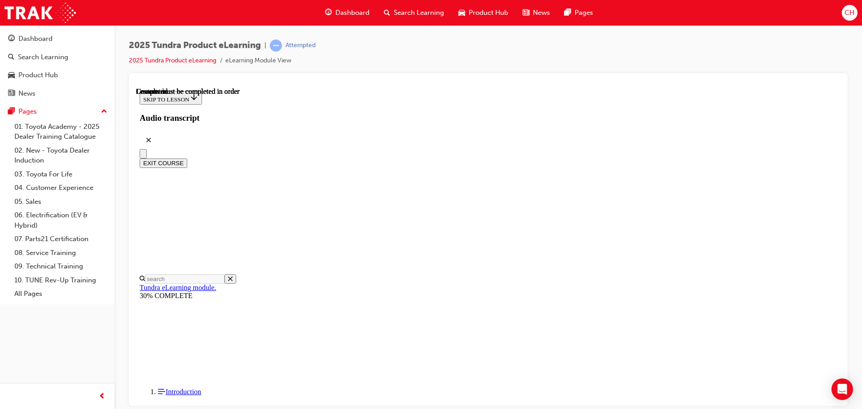
scroll to position [169, 0]
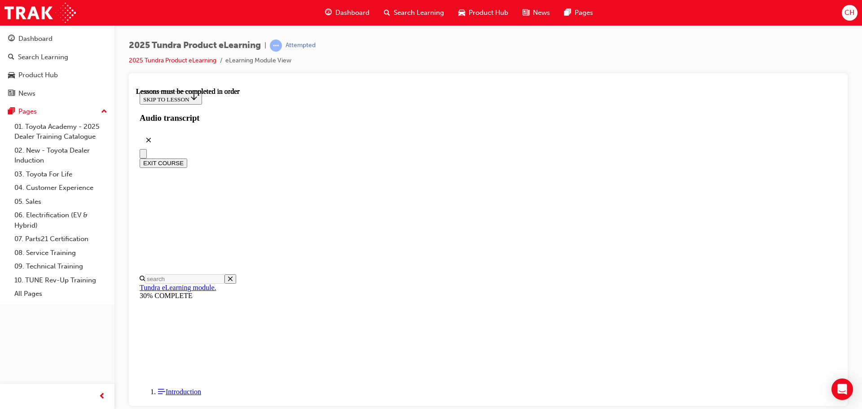
scroll to position [283, 0]
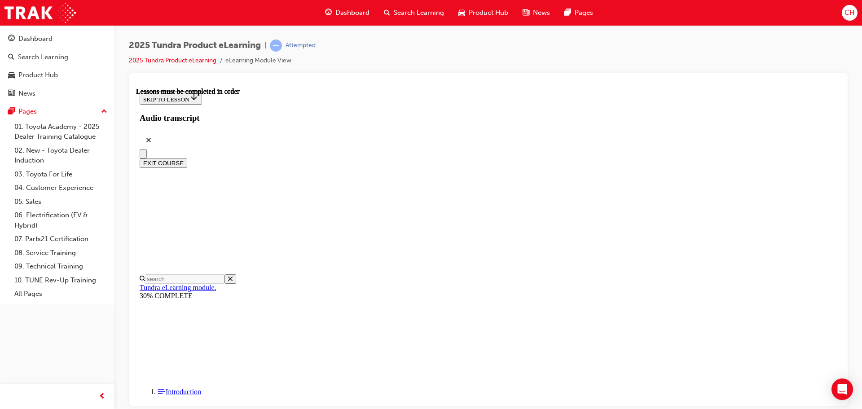
scroll to position [562, 0]
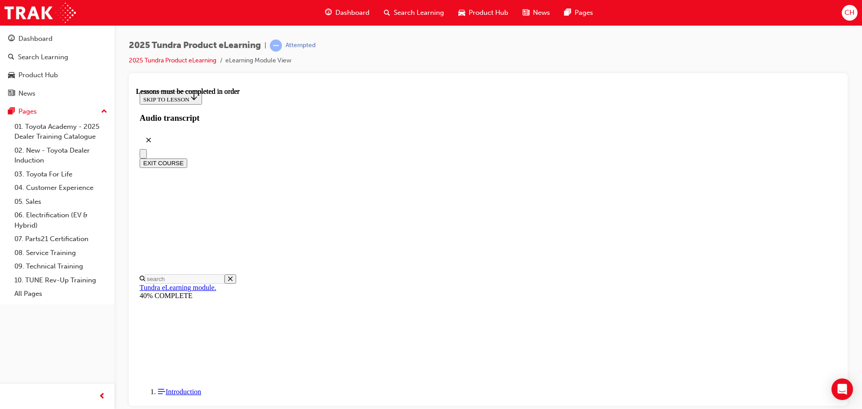
scroll to position [197, 0]
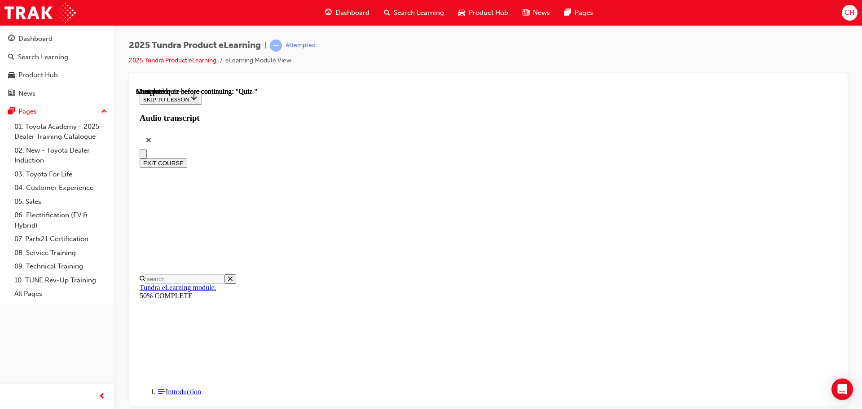
radio input "true"
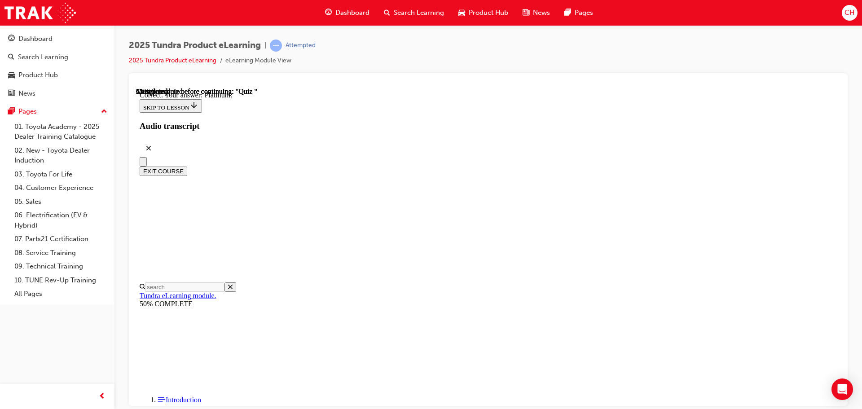
scroll to position [127, 0]
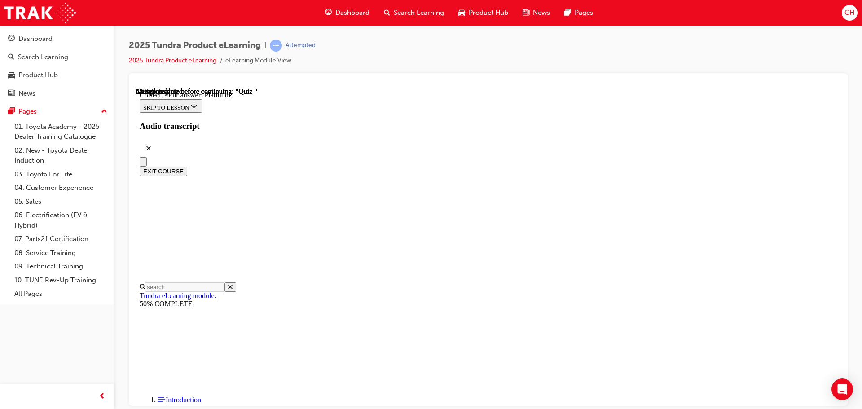
radio input "true"
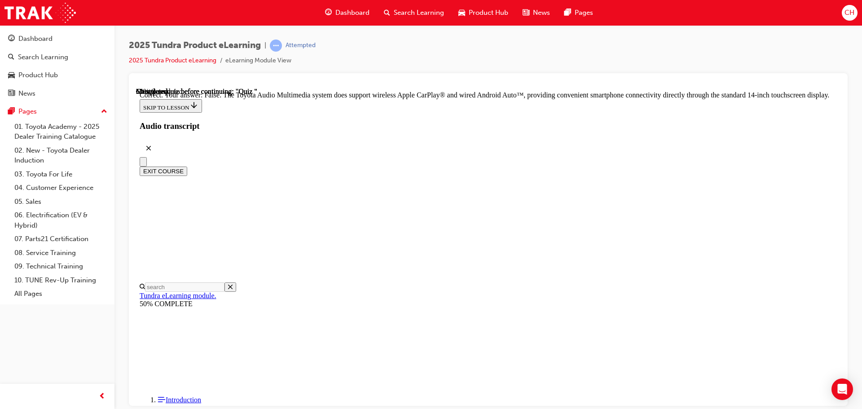
scroll to position [172, 0]
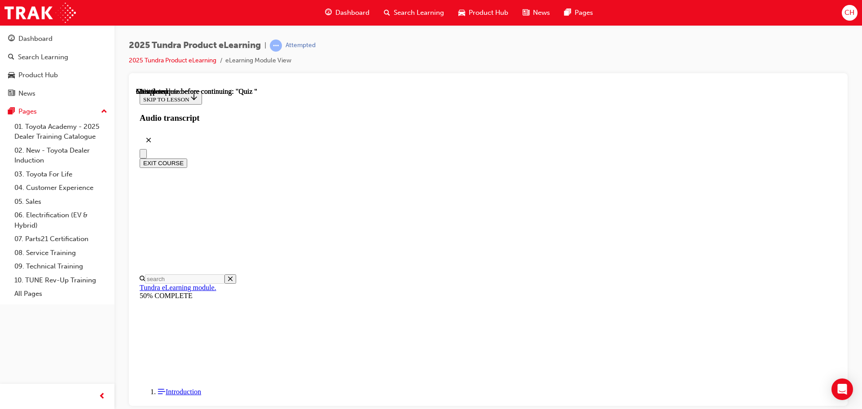
radio input "true"
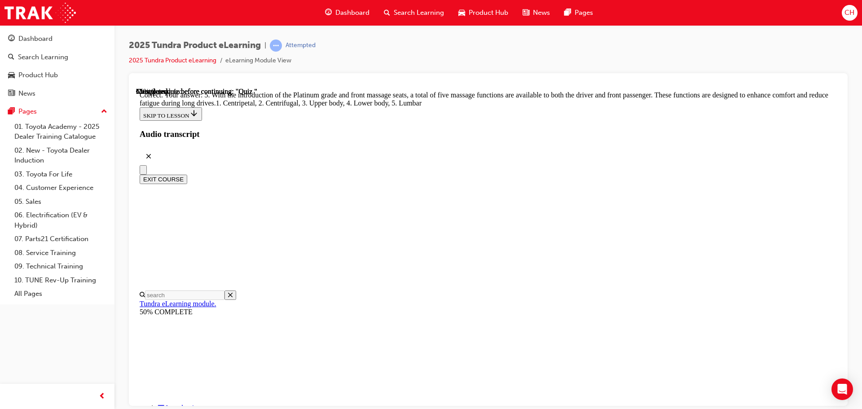
scroll to position [229, 0]
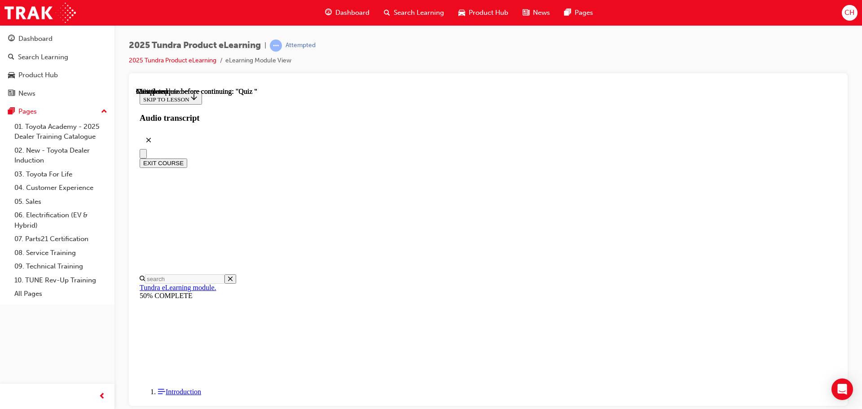
scroll to position [90, 0]
radio input "true"
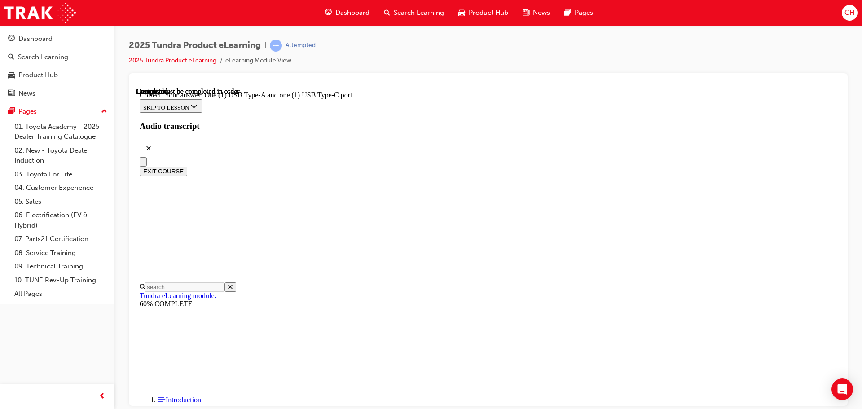
scroll to position [178, 0]
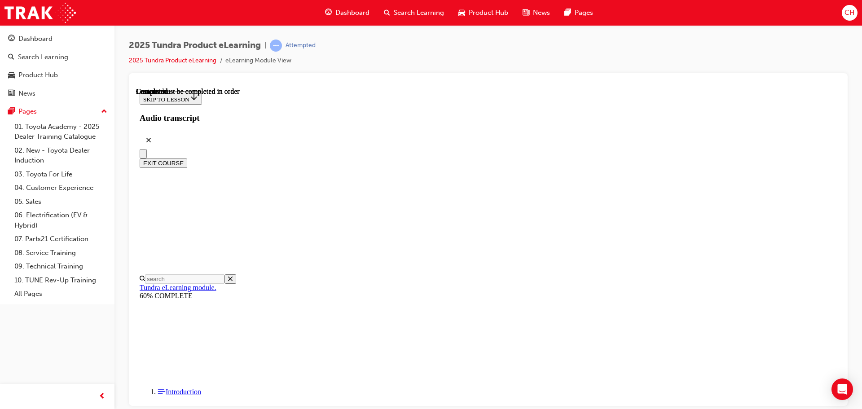
scroll to position [169, 0]
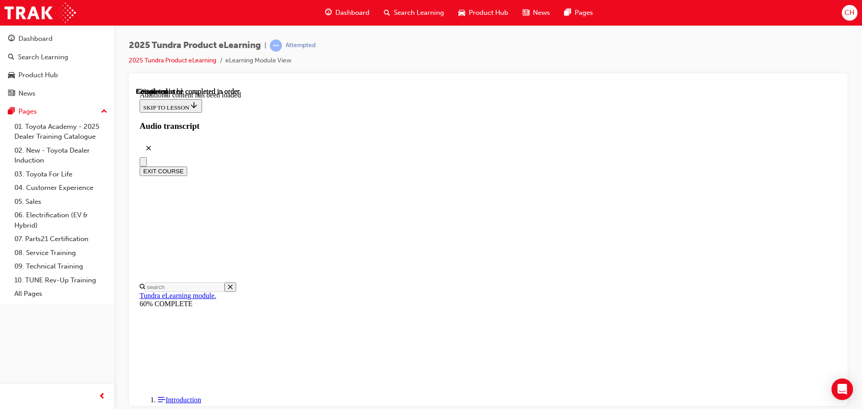
scroll to position [1979, 0]
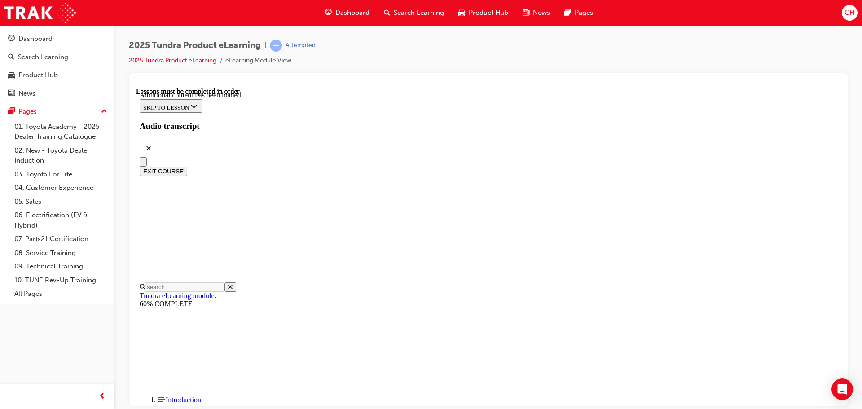
scroll to position [2202, 0]
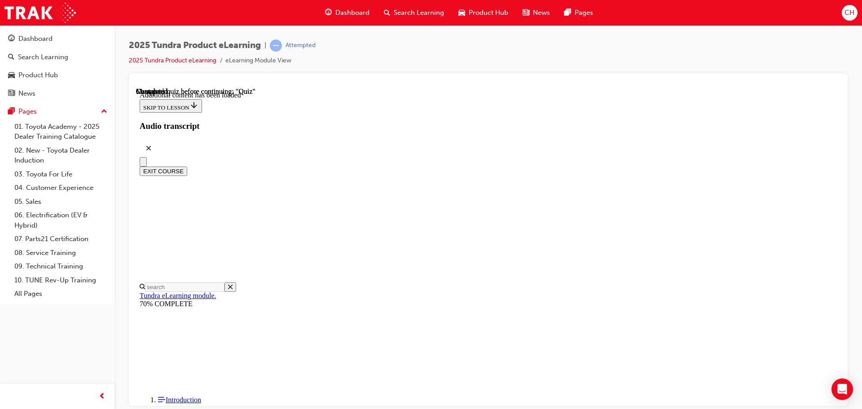
radio input "true"
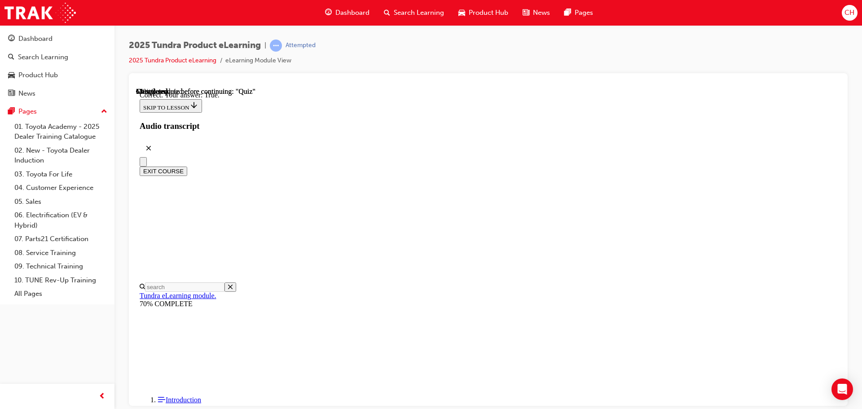
radio input "true"
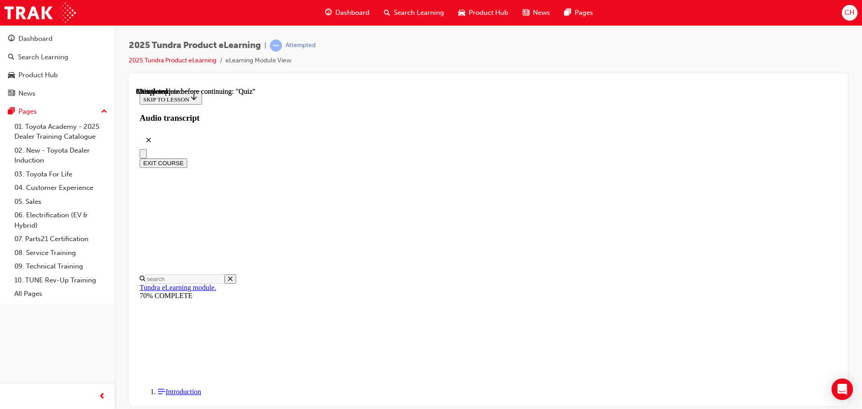
scroll to position [135, 0]
radio input "true"
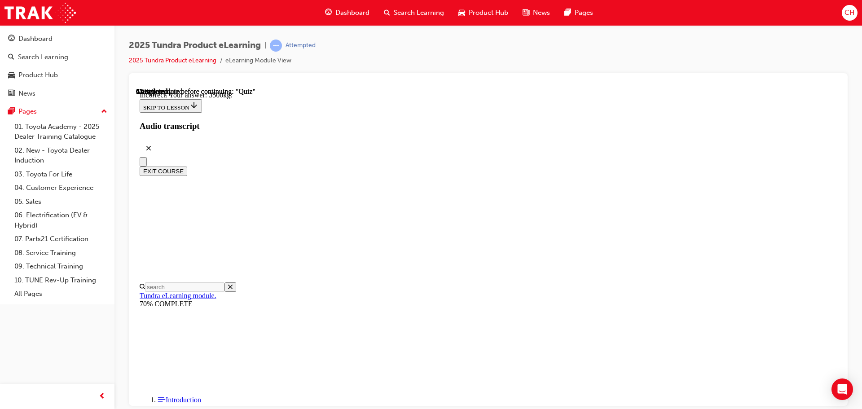
scroll to position [268, 0]
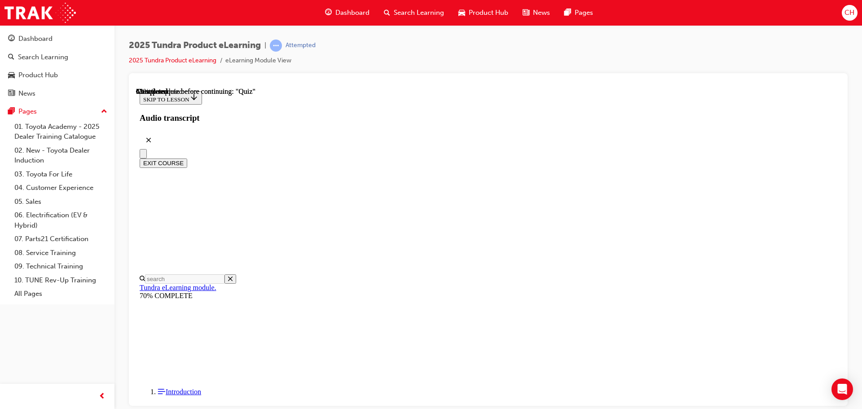
scroll to position [135, 0]
radio input "true"
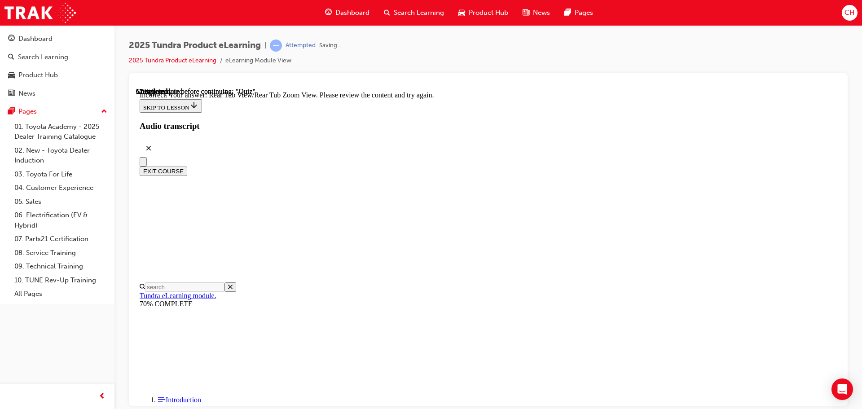
scroll to position [299, 0]
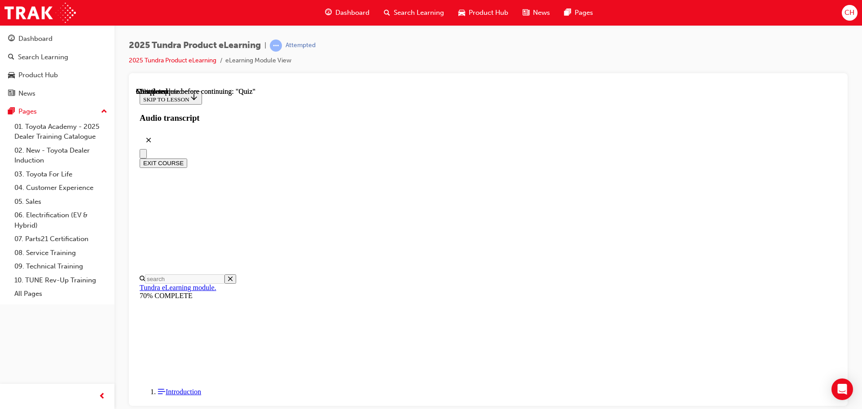
scroll to position [135, 0]
radio input "true"
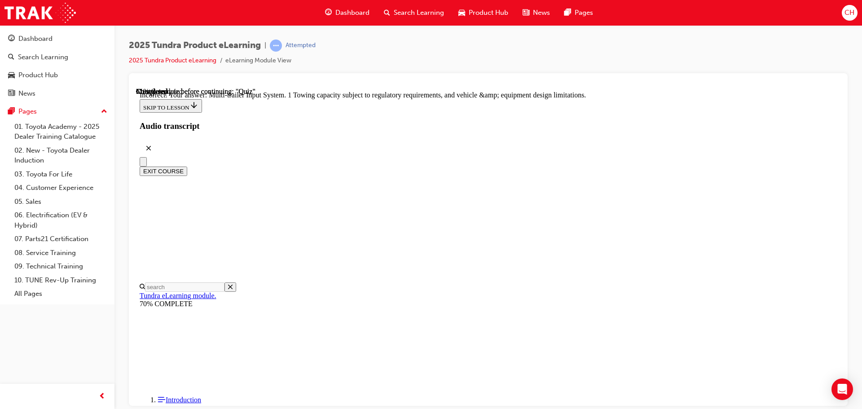
scroll to position [279, 0]
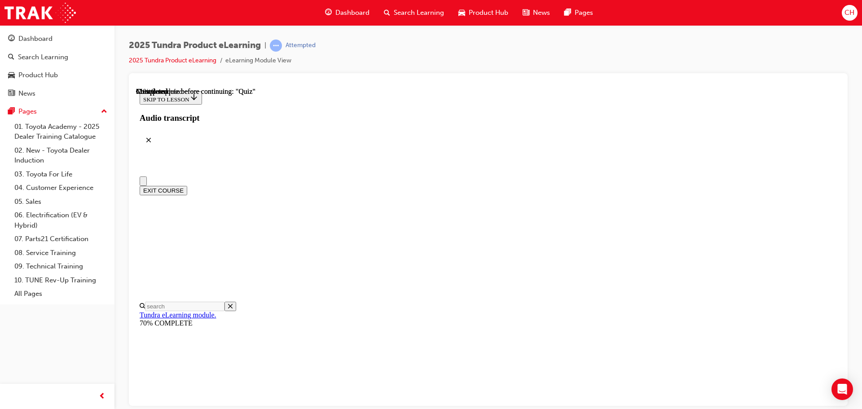
scroll to position [147, 0]
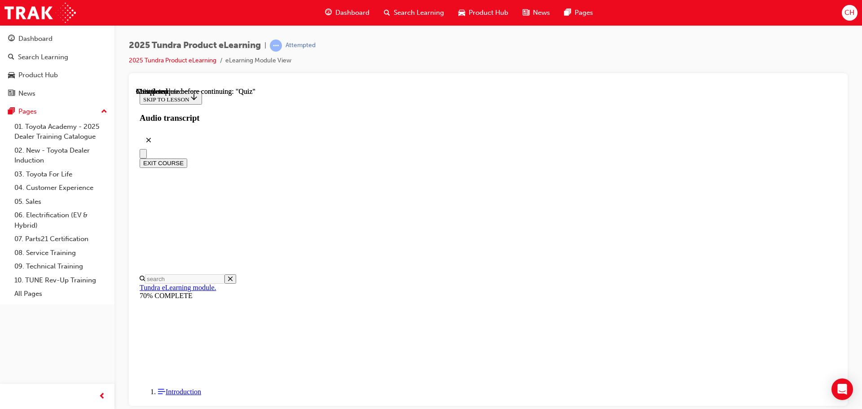
radio input "true"
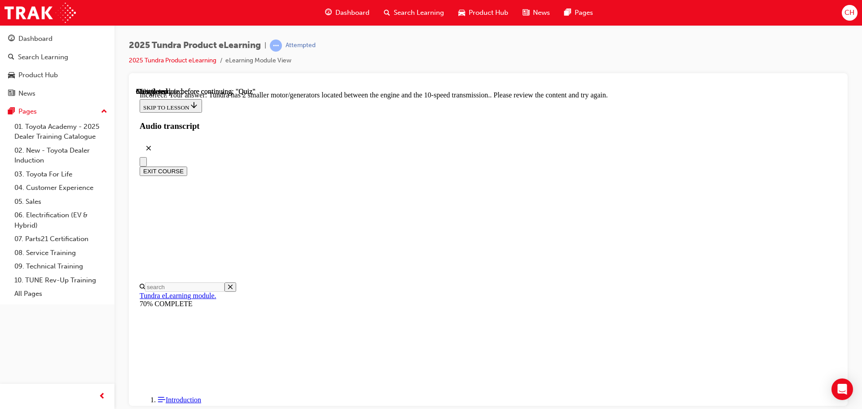
scroll to position [220, 0]
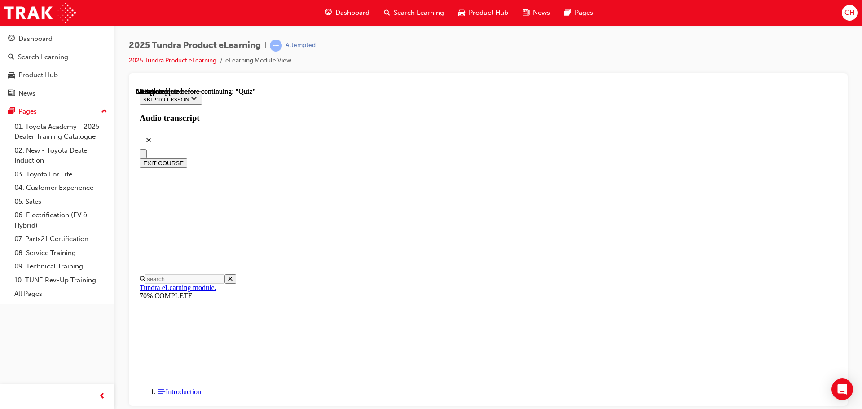
scroll to position [45, 0]
drag, startPoint x: 484, startPoint y: 208, endPoint x: 451, endPoint y: 205, distance: 33.3
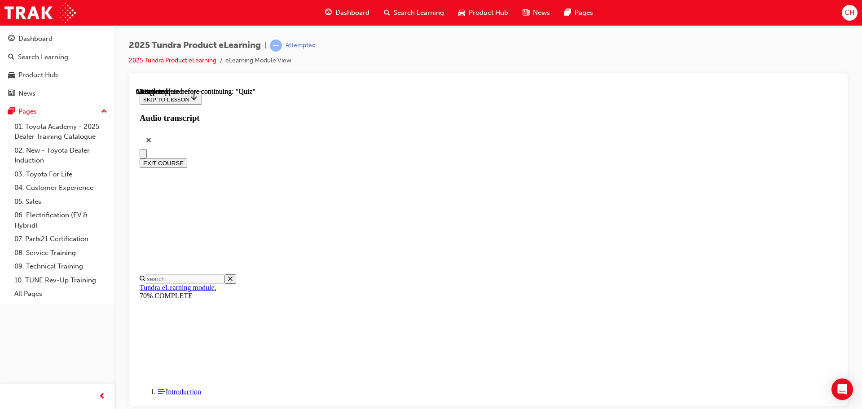
radio input "true"
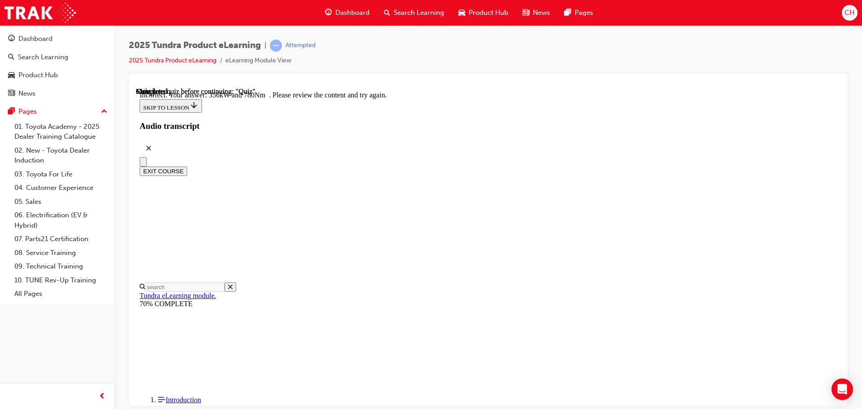
scroll to position [238, 0]
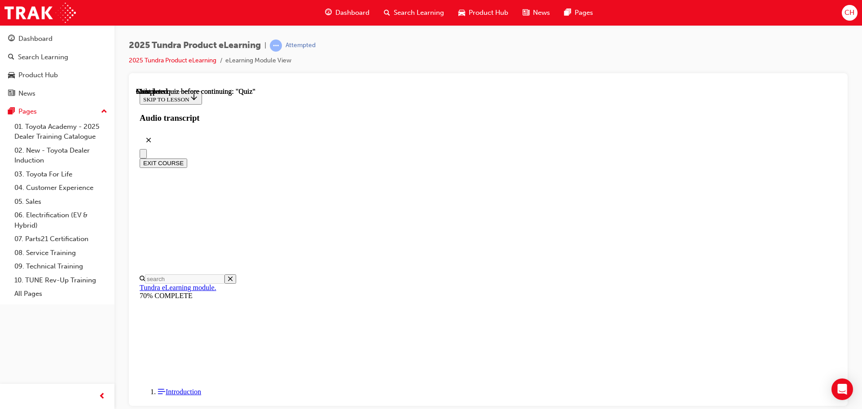
scroll to position [169, 0]
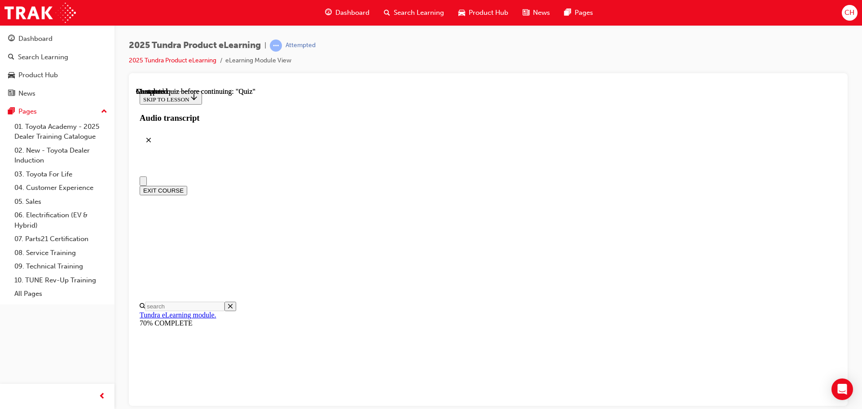
scroll to position [0, 0]
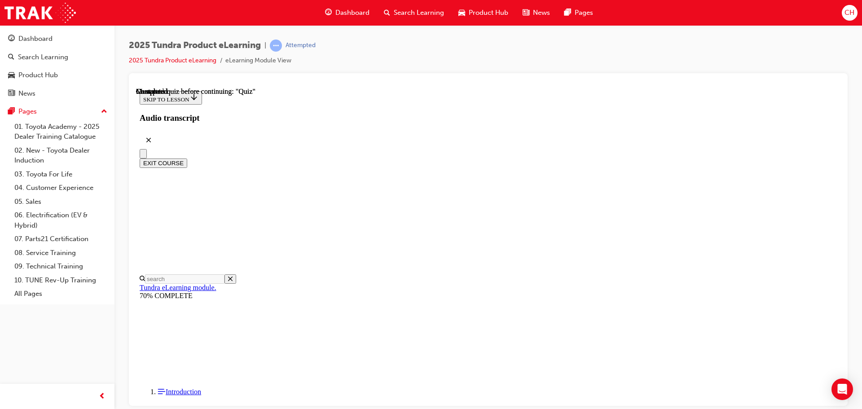
scroll to position [90, 0]
radio input "true"
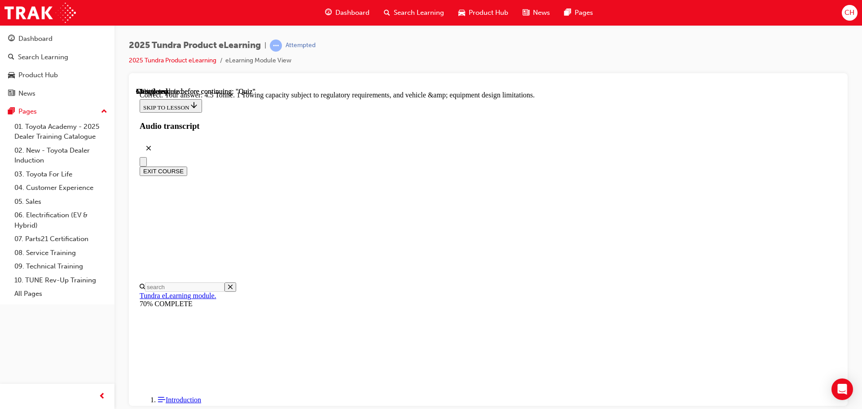
scroll to position [249, 0]
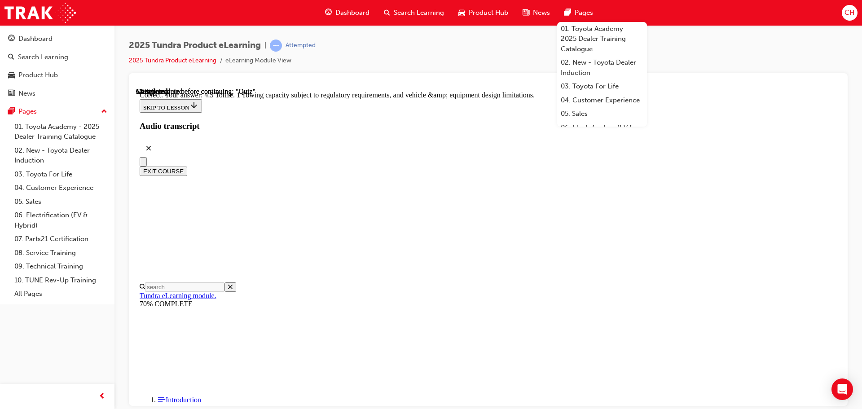
click at [368, 83] on div at bounding box center [488, 83] width 704 height 7
drag, startPoint x: 430, startPoint y: 112, endPoint x: 472, endPoint y: 115, distance: 41.9
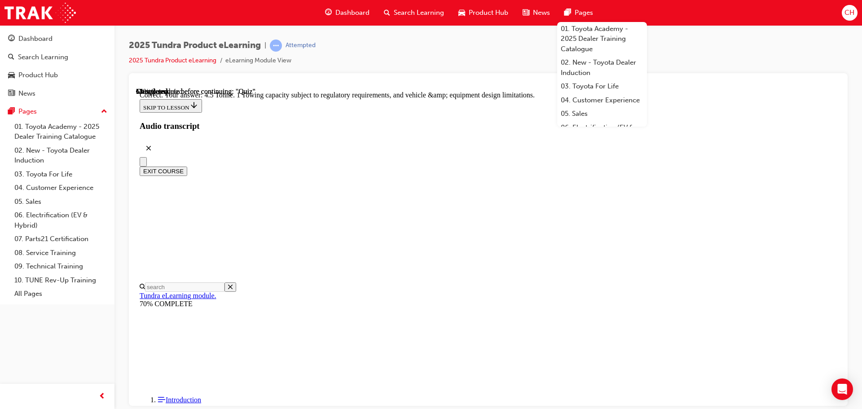
click at [710, 56] on div "2025 Tundra Product eLearning | Attempted 2025 Tundra Product eLearning eLearni…" at bounding box center [488, 56] width 719 height 34
click at [632, 7] on div "Dashboard Search Learning Product Hub News Pages 01. Toyota Academy - 2025 Deal…" at bounding box center [431, 13] width 862 height 26
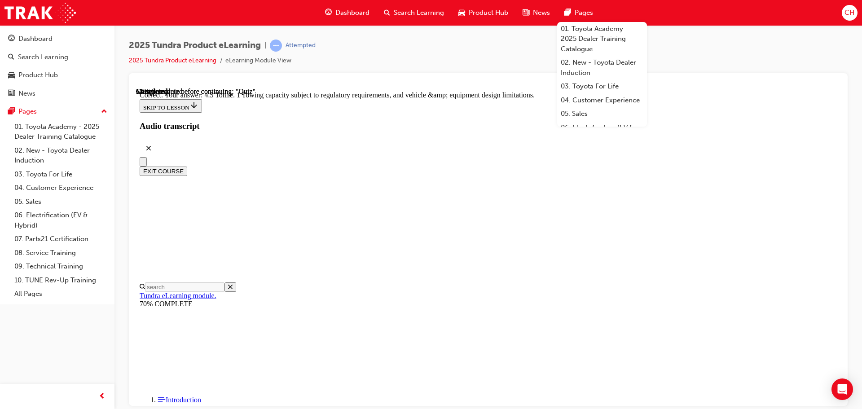
scroll to position [75, 0]
click at [587, 12] on span "Pages" at bounding box center [584, 13] width 18 height 10
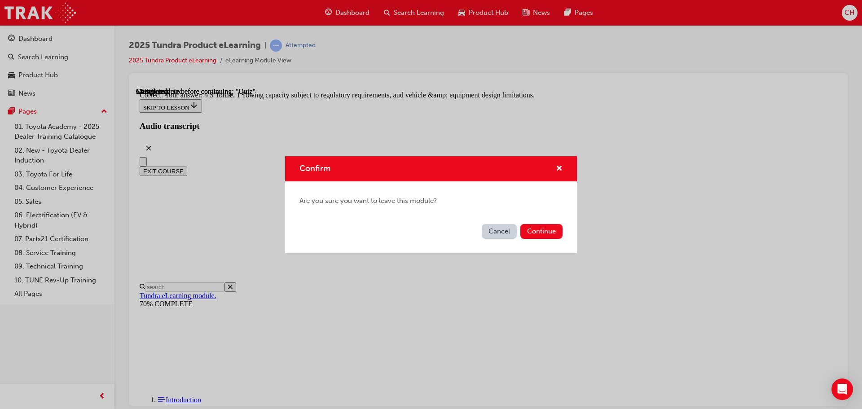
click at [508, 233] on button "Cancel" at bounding box center [499, 231] width 35 height 15
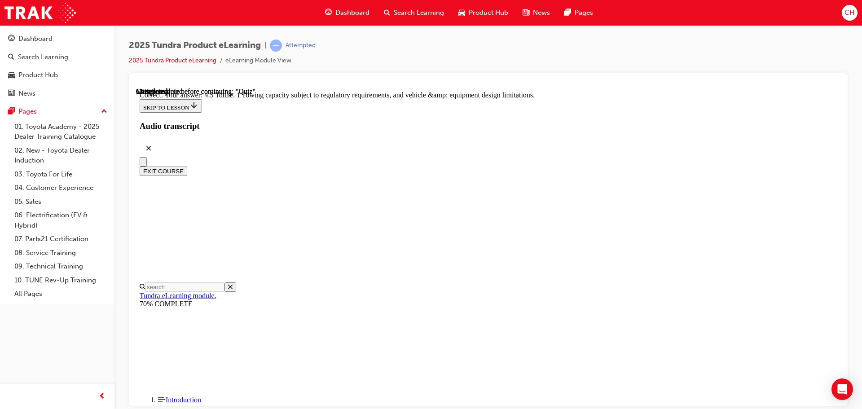
scroll to position [120, 0]
radio input "true"
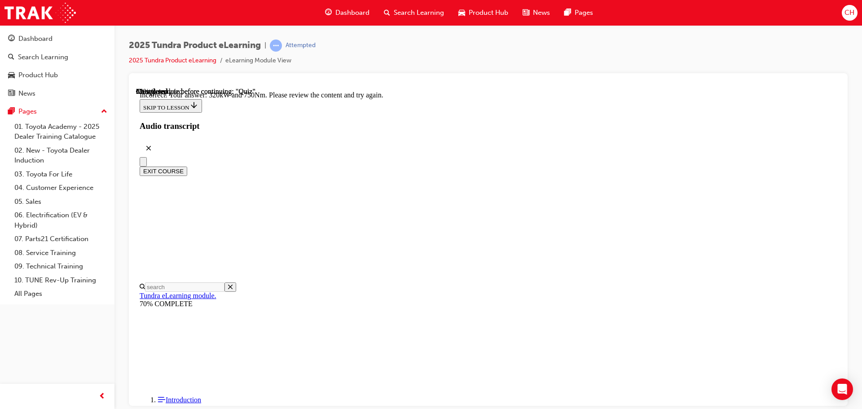
scroll to position [238, 0]
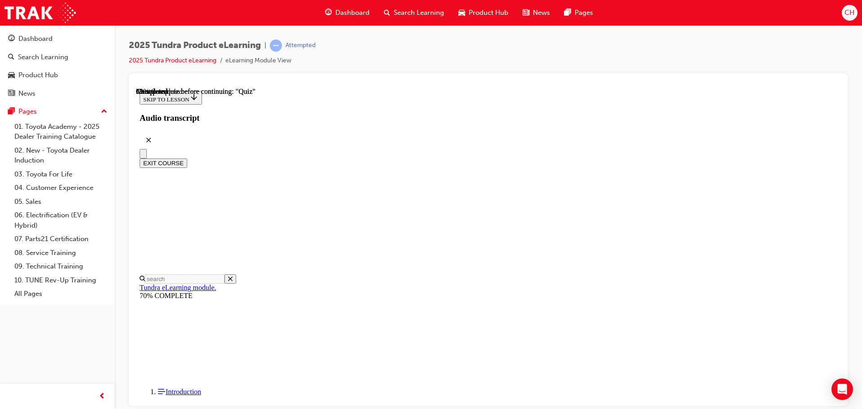
scroll to position [135, 0]
drag, startPoint x: 184, startPoint y: 383, endPoint x: 182, endPoint y: 360, distance: 23.9
drag, startPoint x: 571, startPoint y: 169, endPoint x: 583, endPoint y: 177, distance: 14.3
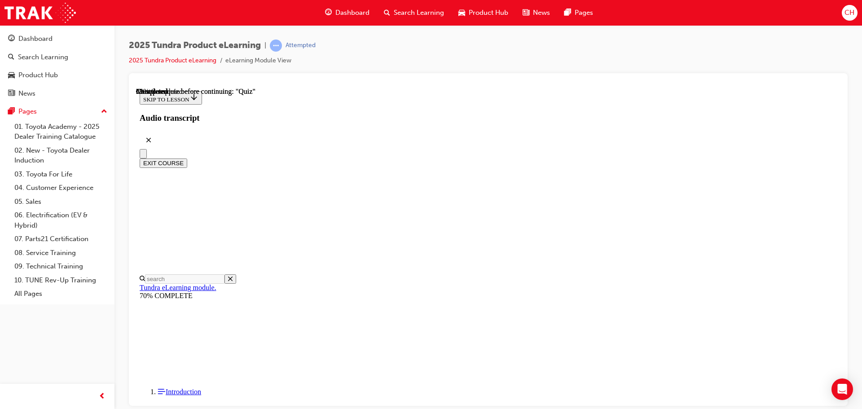
radio input "true"
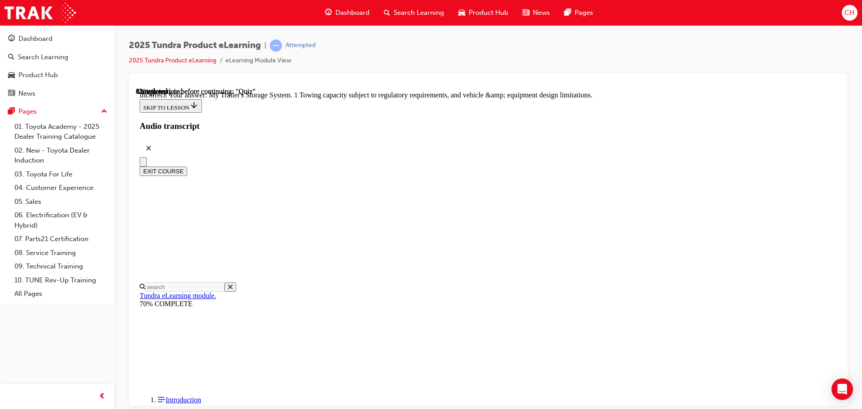
scroll to position [279, 0]
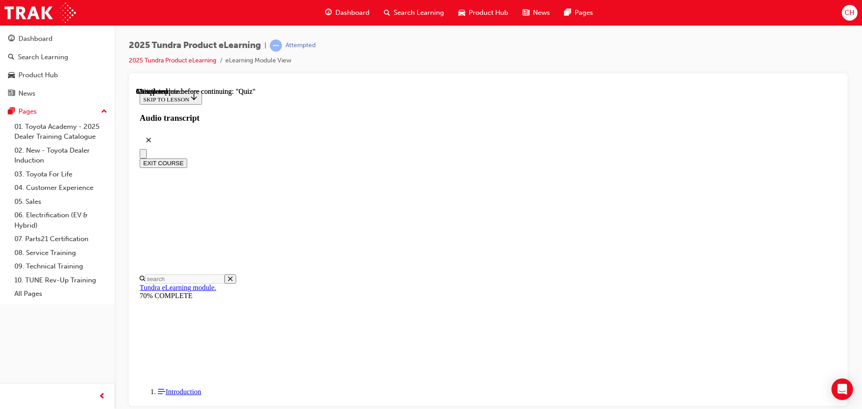
scroll to position [135, 0]
radio input "true"
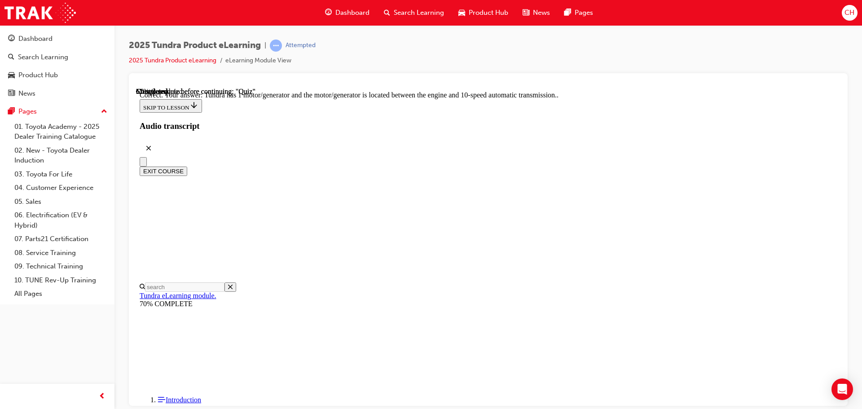
scroll to position [175, 0]
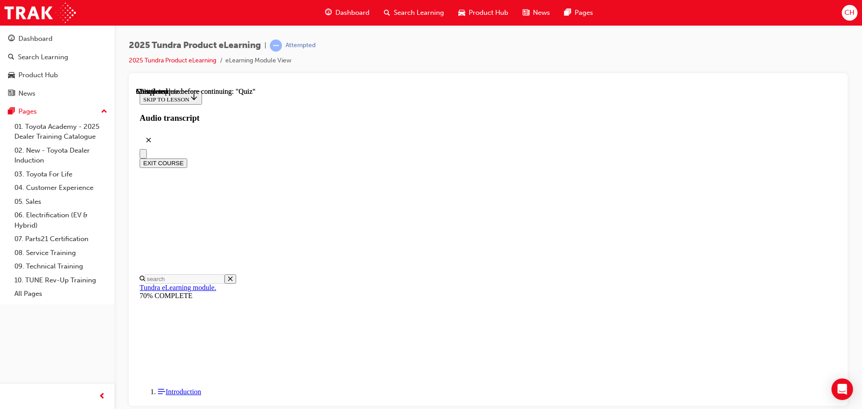
scroll to position [135, 0]
drag, startPoint x: 678, startPoint y: 148, endPoint x: 613, endPoint y: 140, distance: 65.1
drag, startPoint x: 425, startPoint y: 156, endPoint x: 573, endPoint y: 155, distance: 148.1
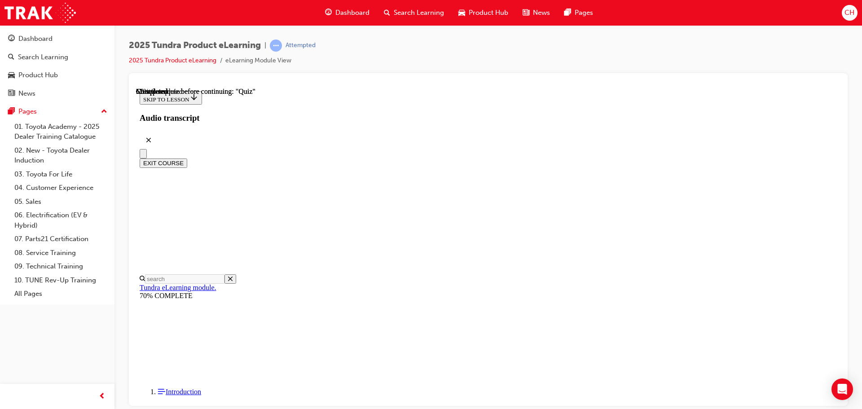
drag, startPoint x: 678, startPoint y: 160, endPoint x: 534, endPoint y: 149, distance: 144.5
drag, startPoint x: 561, startPoint y: 170, endPoint x: 664, endPoint y: 175, distance: 103.3
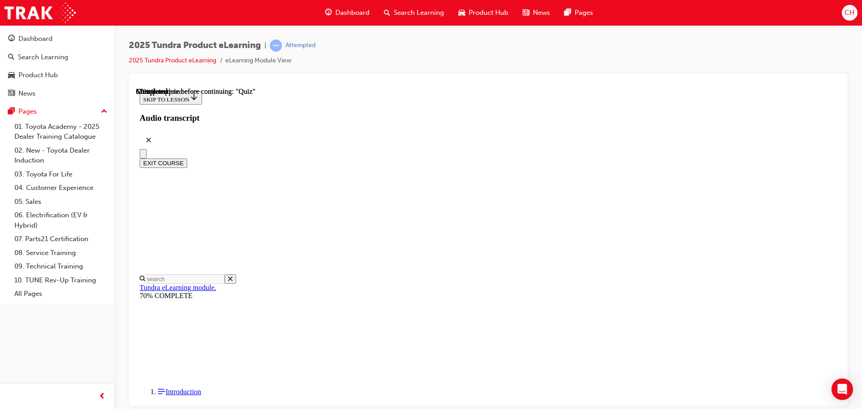
drag, startPoint x: 442, startPoint y: 207, endPoint x: 437, endPoint y: 204, distance: 6.5
drag, startPoint x: 431, startPoint y: 188, endPoint x: 539, endPoint y: 187, distance: 107.7
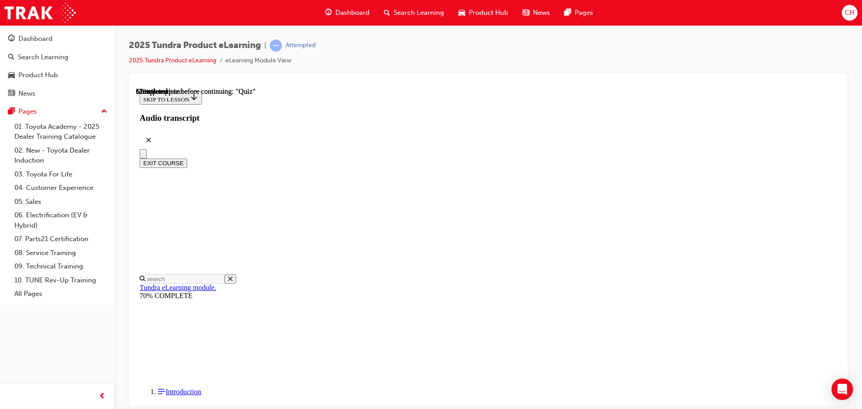
radio input "true"
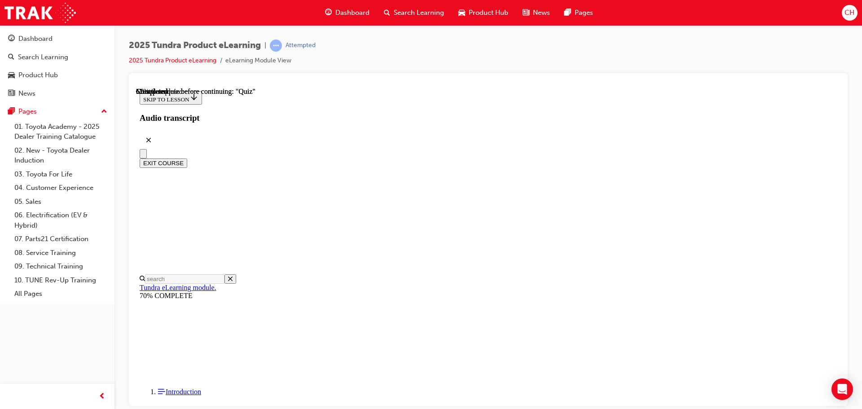
radio input "true"
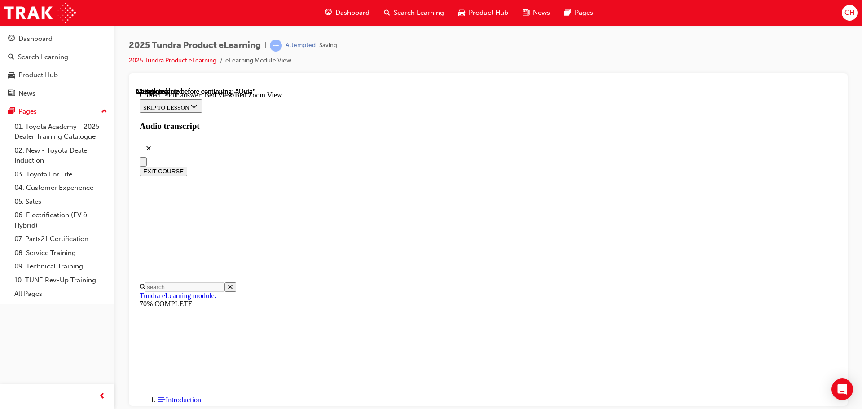
scroll to position [254, 0]
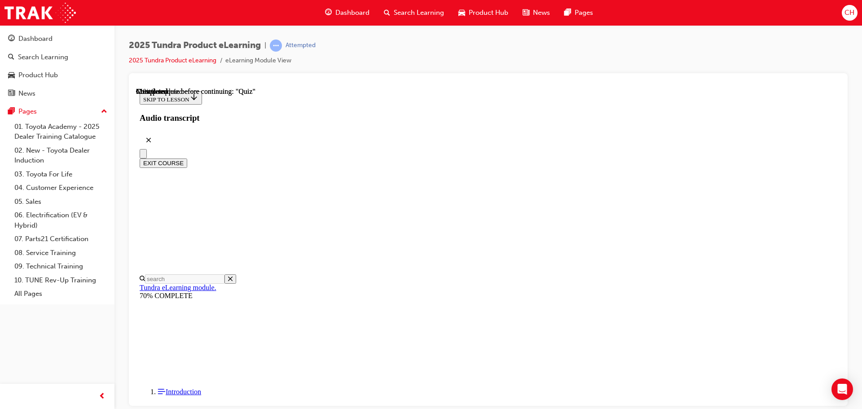
scroll to position [135, 0]
radio input "true"
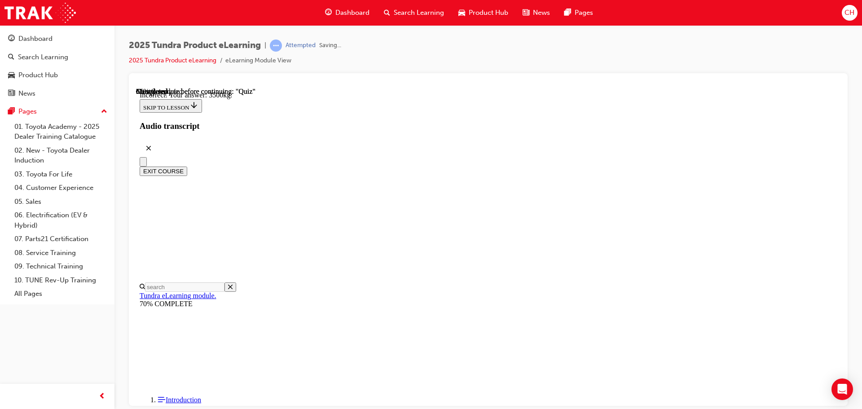
scroll to position [268, 0]
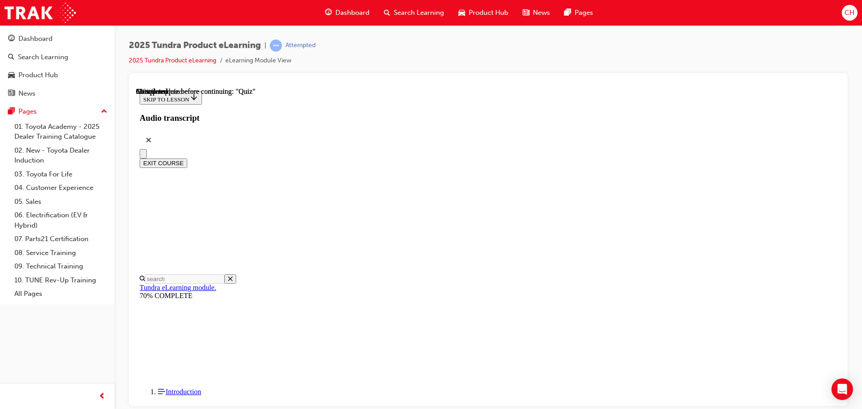
radio input "true"
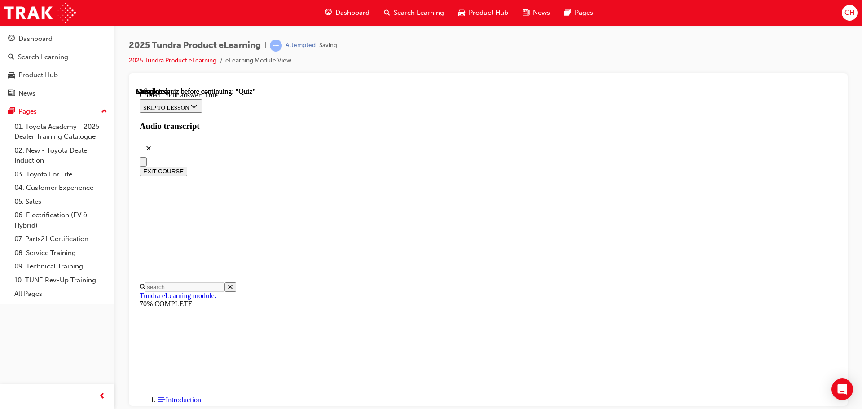
scroll to position [106, 0]
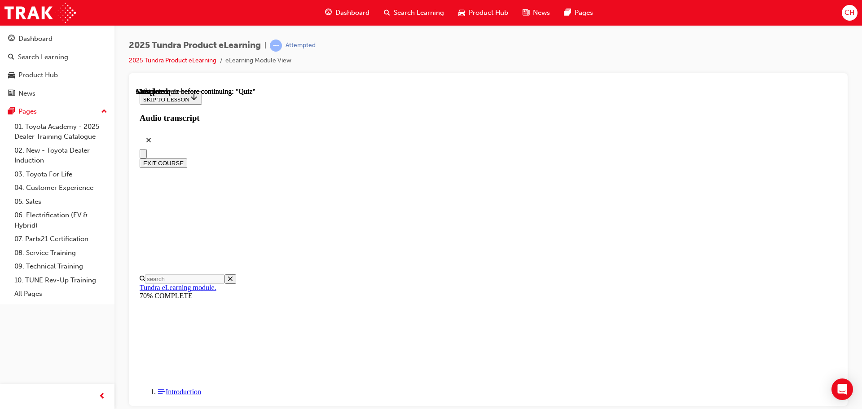
scroll to position [169, 0]
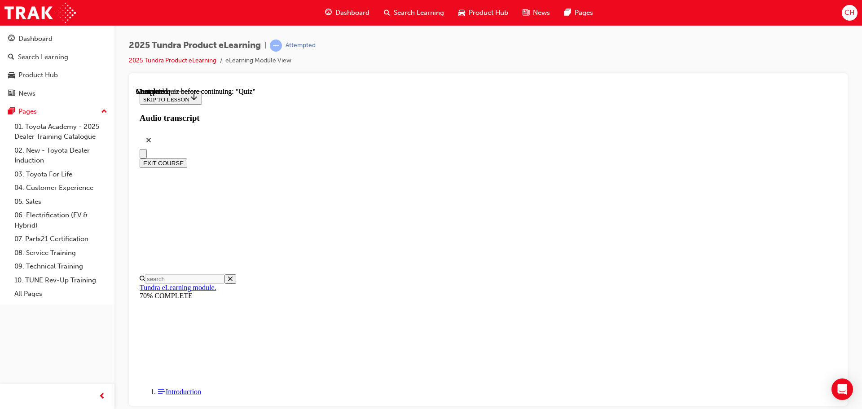
radio input "true"
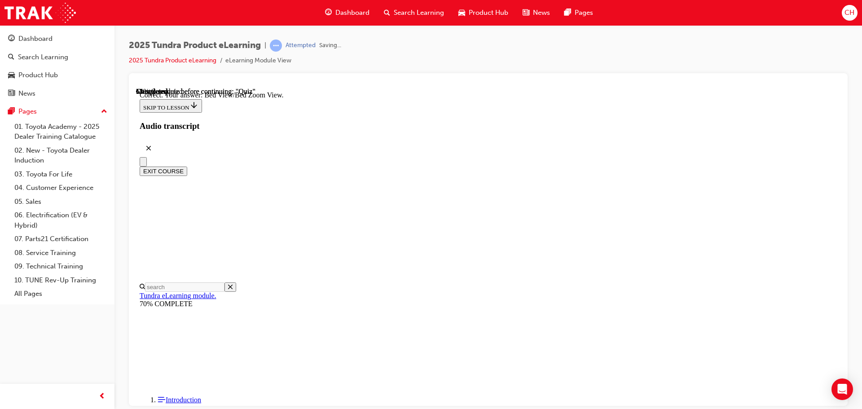
scroll to position [254, 0]
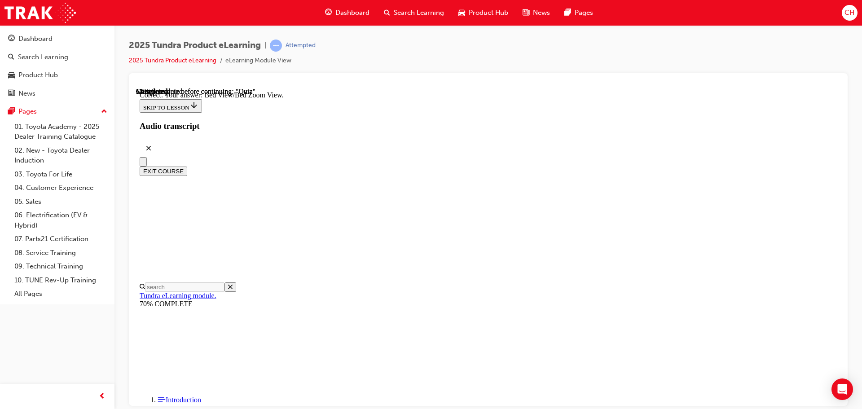
radio input "true"
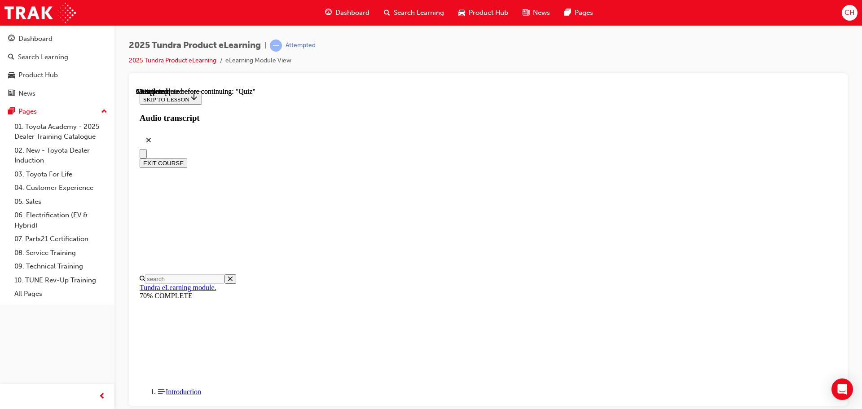
scroll to position [90, 0]
radio input "true"
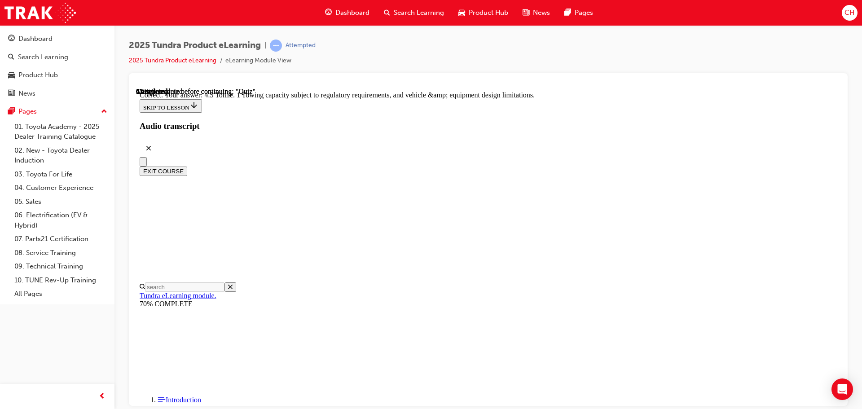
scroll to position [249, 0]
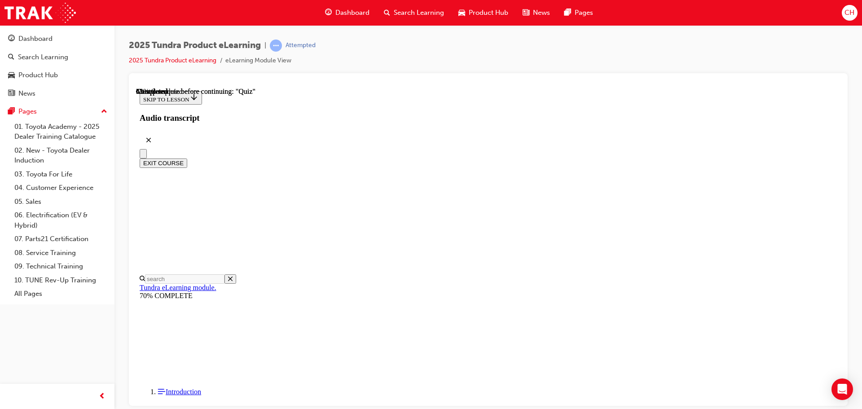
scroll to position [90, 0]
radio input "true"
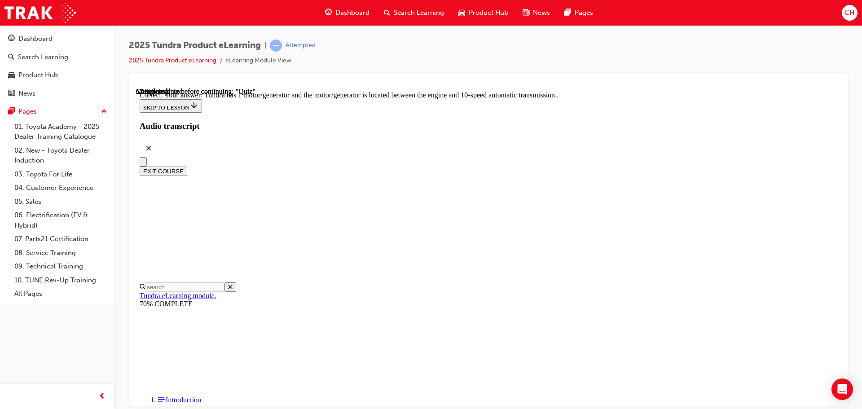
scroll to position [175, 0]
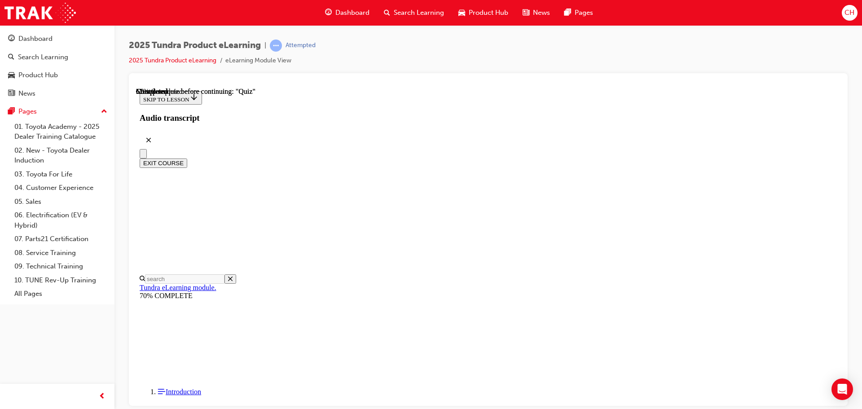
scroll to position [172, 0]
radio input "true"
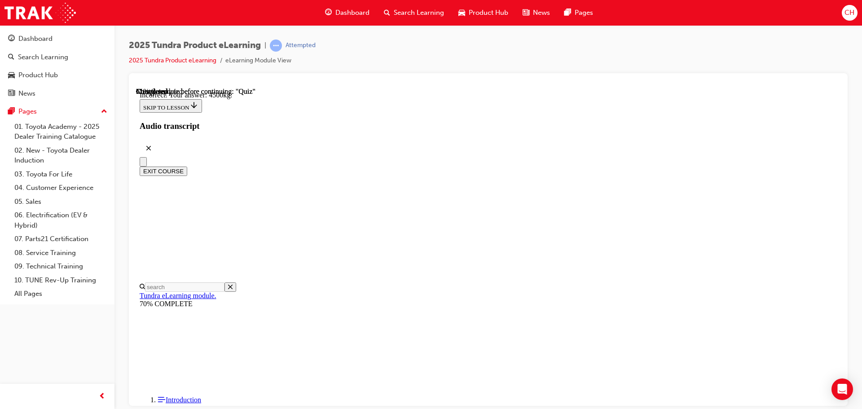
scroll to position [268, 0]
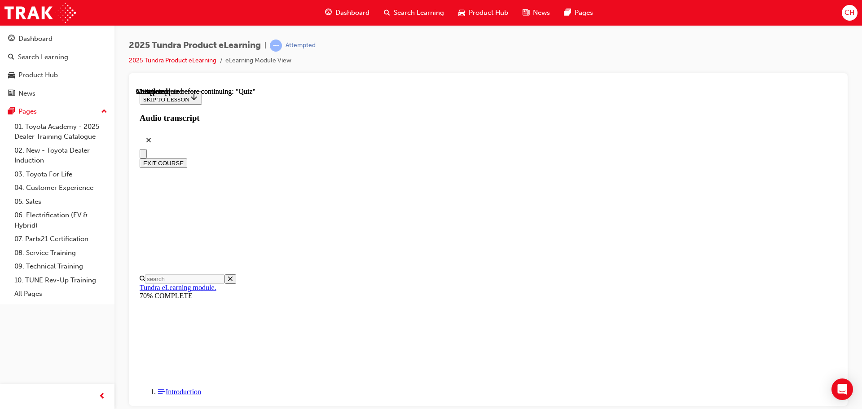
radio input "true"
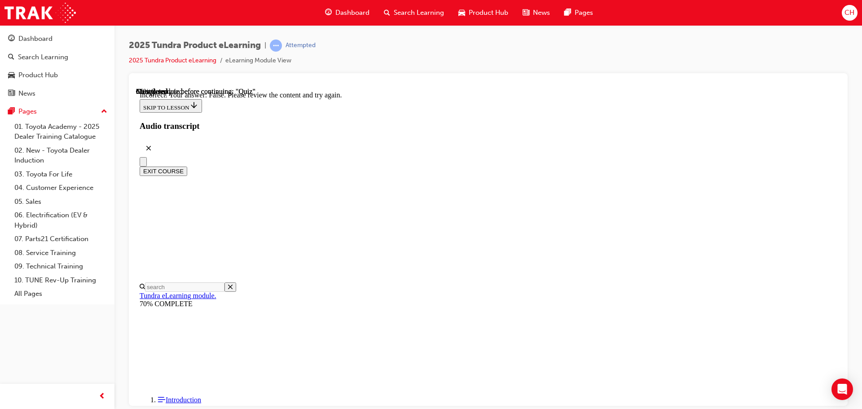
scroll to position [151, 0]
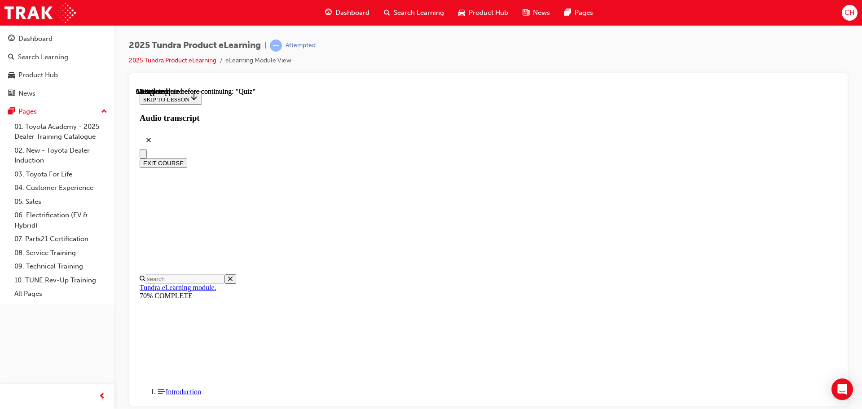
scroll to position [135, 0]
radio input "true"
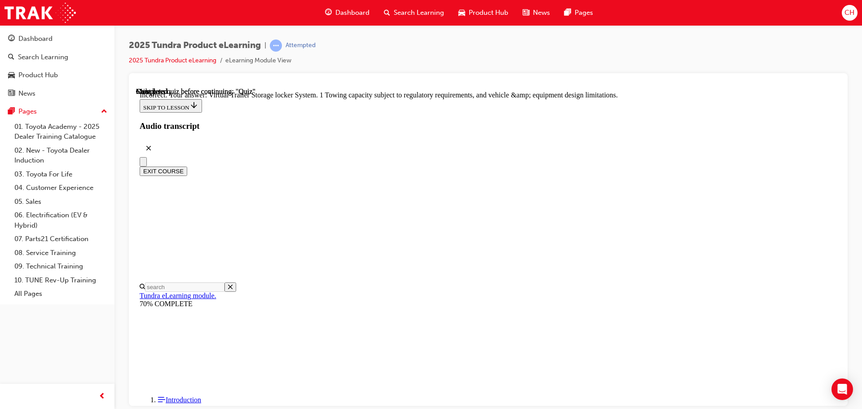
scroll to position [279, 0]
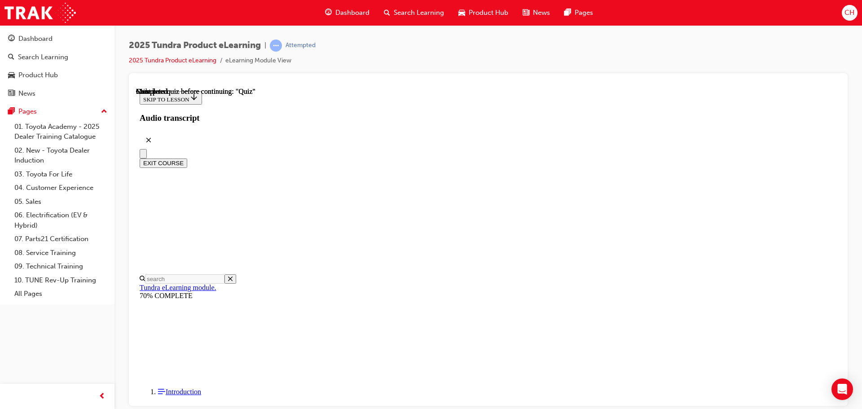
scroll to position [169, 0]
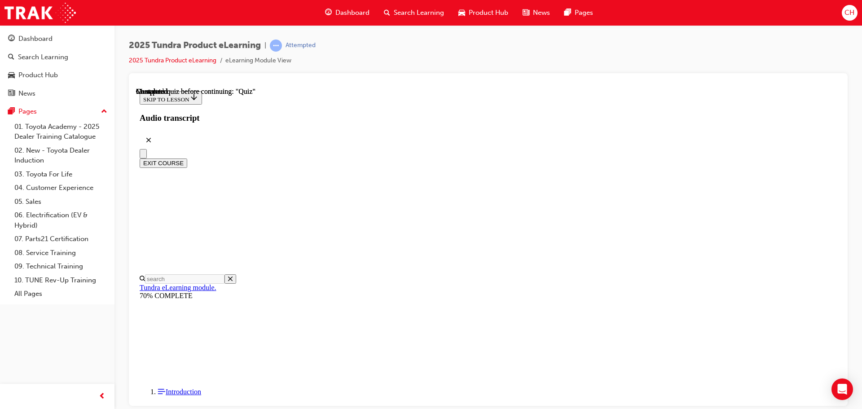
scroll to position [163, 0]
radio input "true"
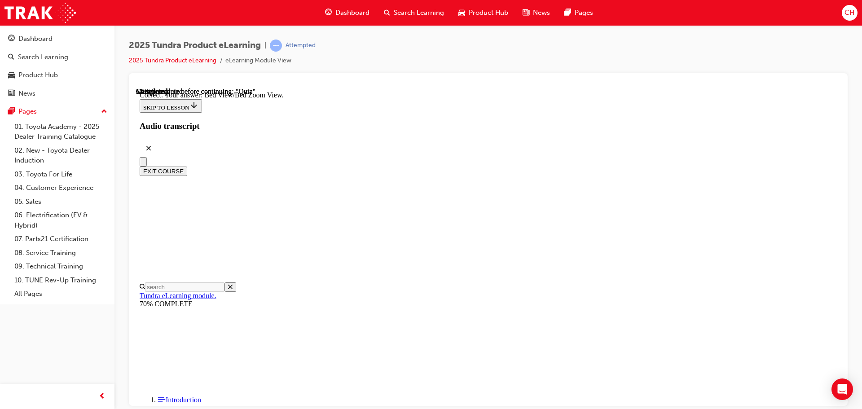
scroll to position [254, 0]
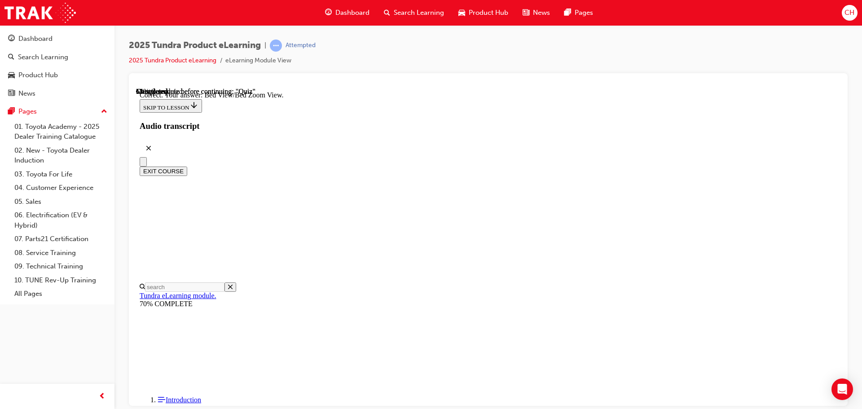
radio input "true"
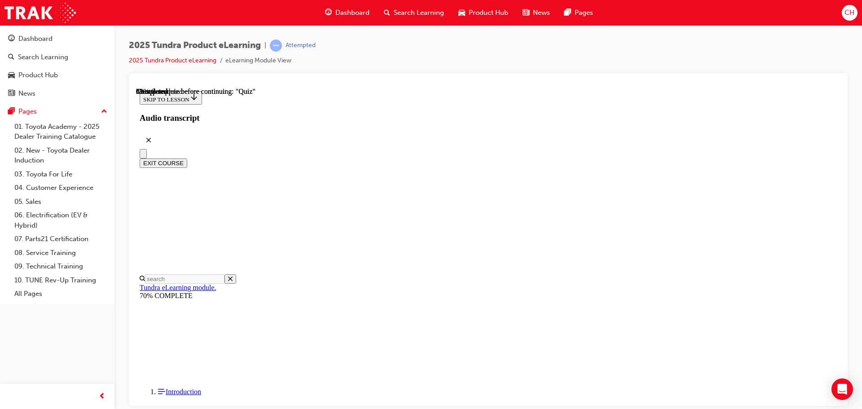
scroll to position [90, 0]
radio input "true"
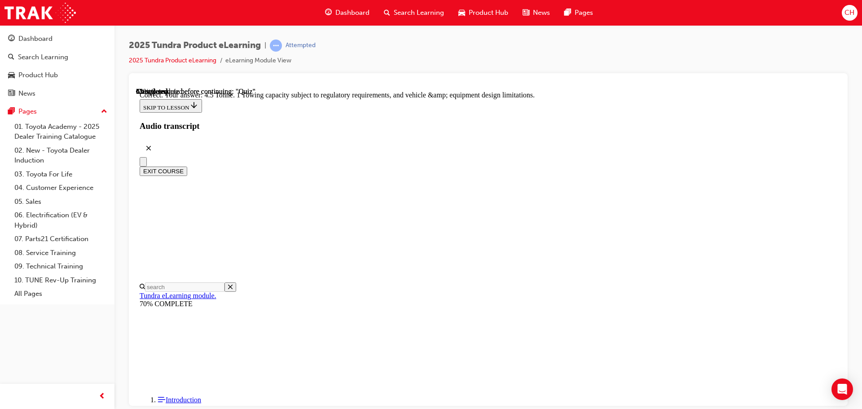
scroll to position [249, 0]
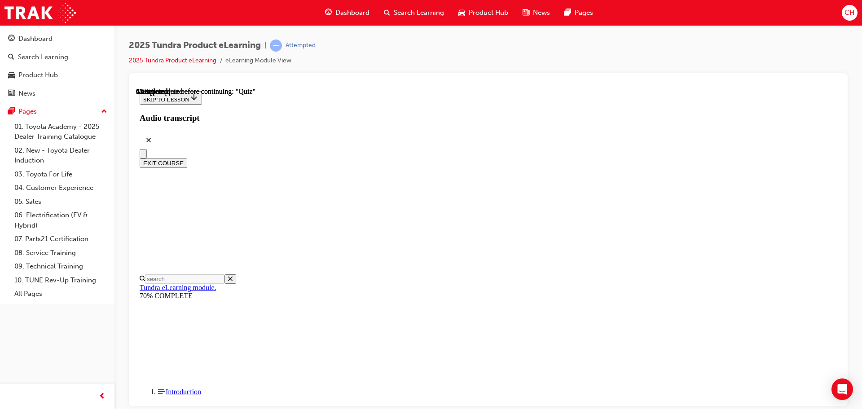
radio input "true"
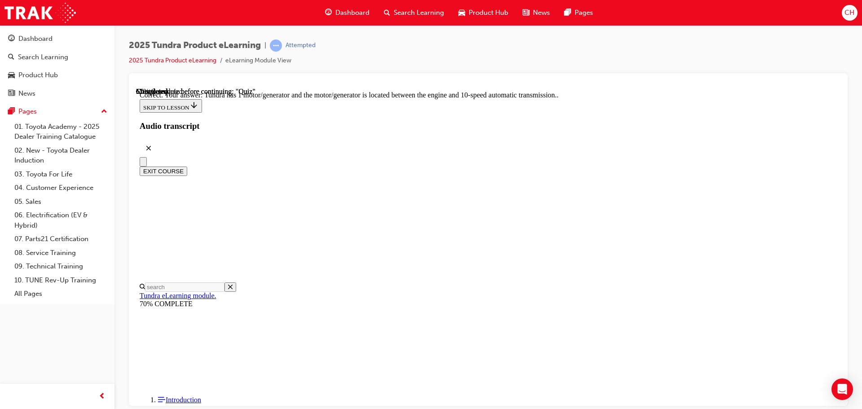
scroll to position [175, 0]
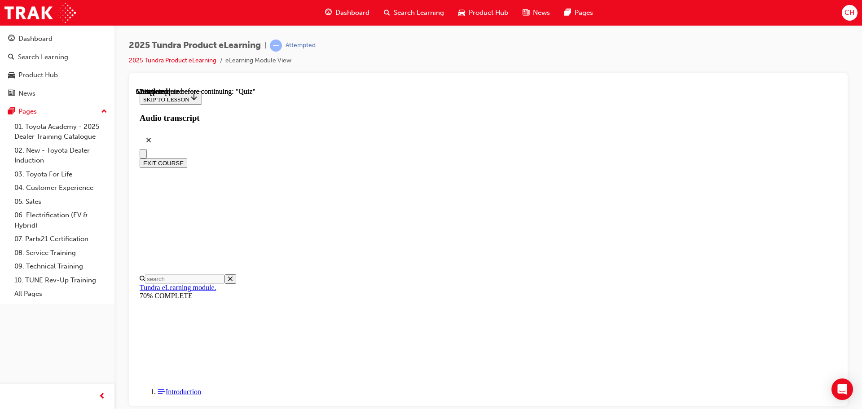
radio input "true"
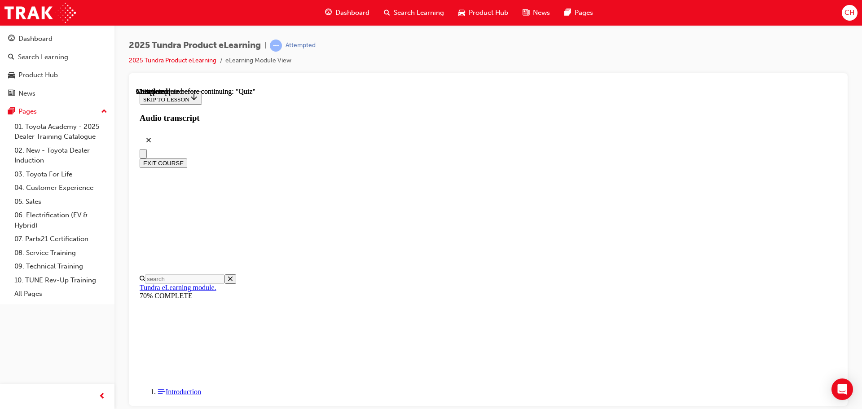
scroll to position [180, 0]
radio input "true"
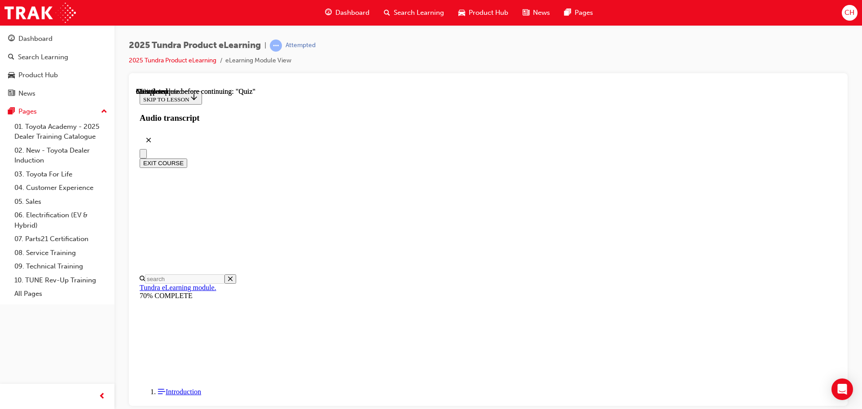
radio input "true"
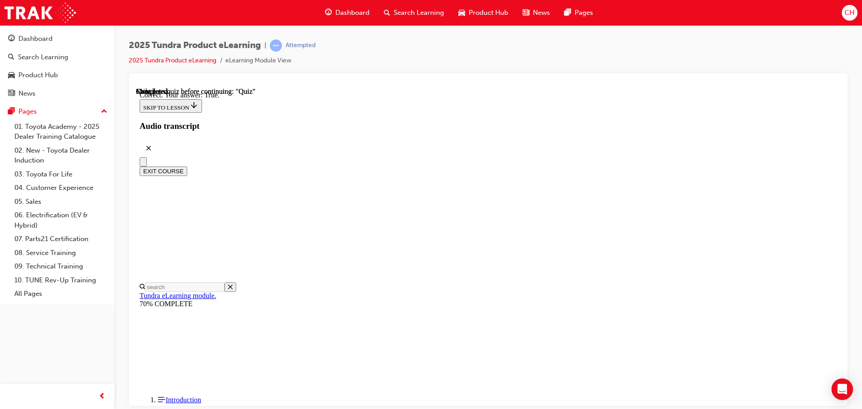
scroll to position [106, 0]
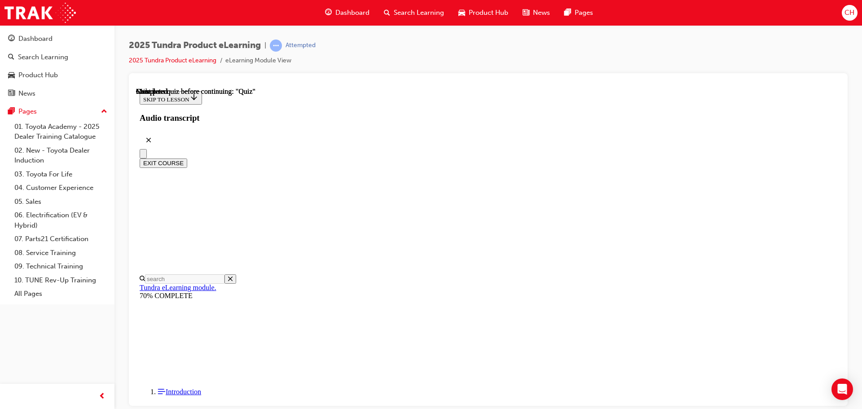
scroll to position [169, 0]
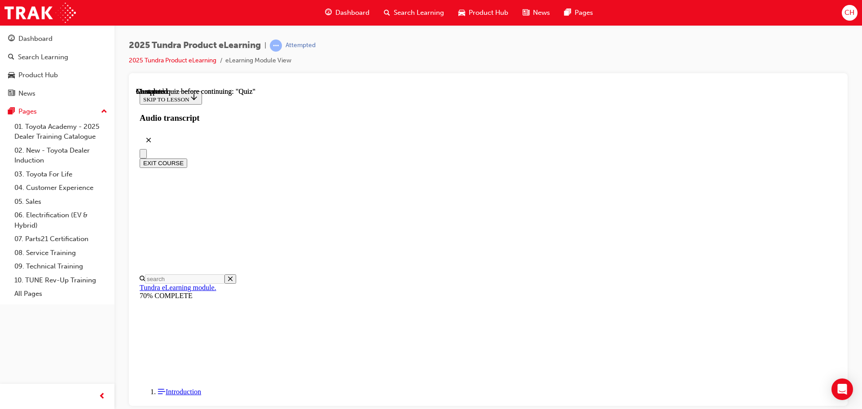
radio input "true"
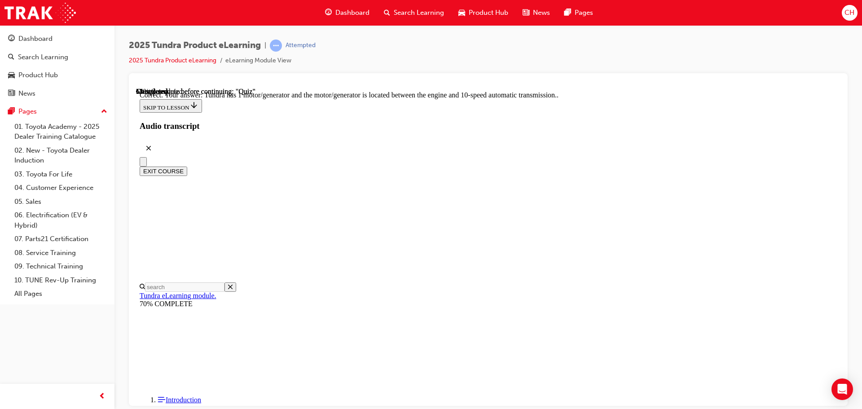
scroll to position [175, 0]
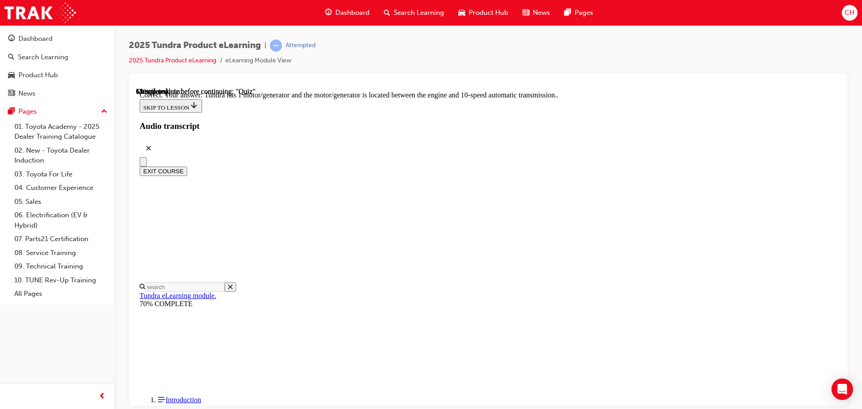
radio input "true"
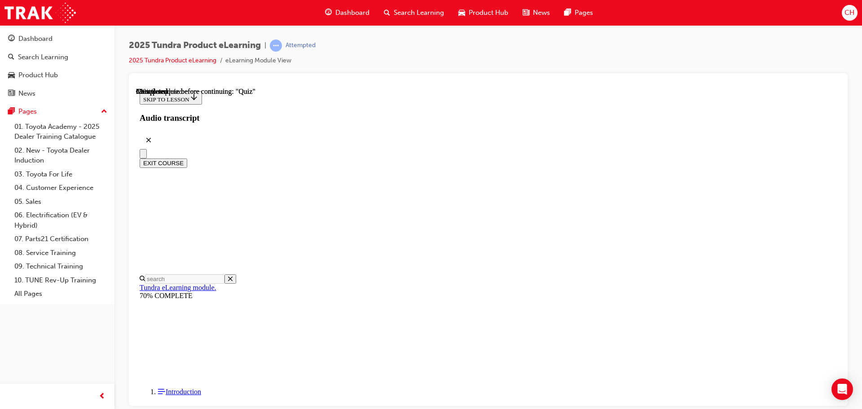
radio input "true"
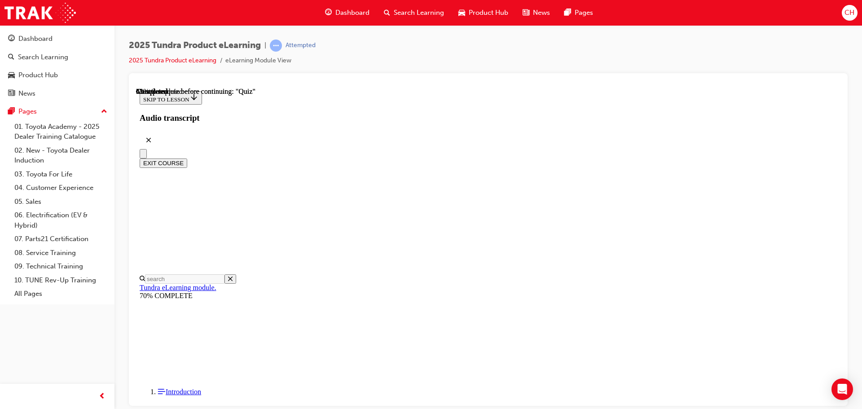
radio input "true"
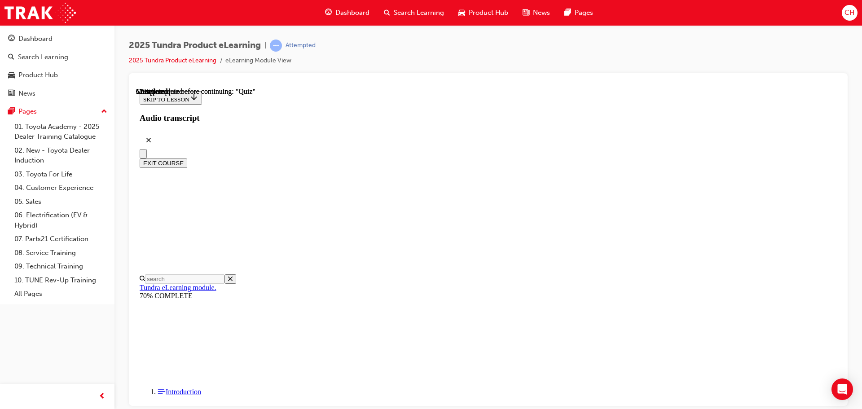
radio input "true"
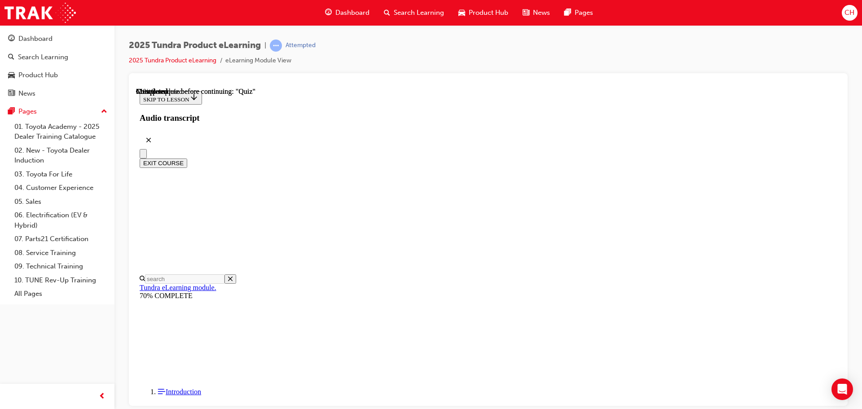
radio input "true"
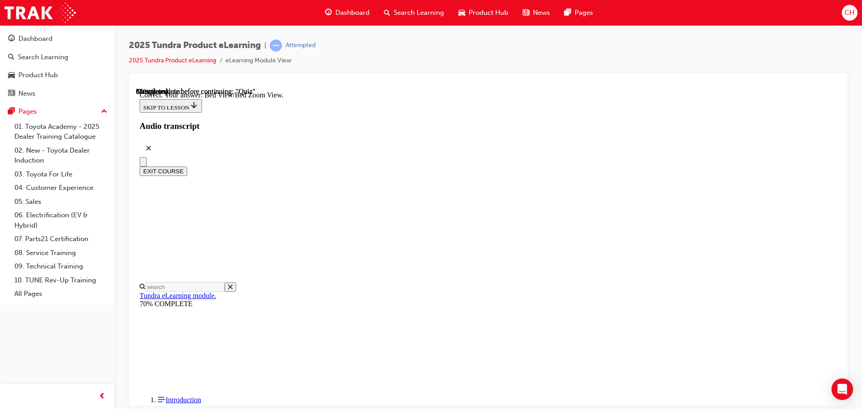
scroll to position [254, 0]
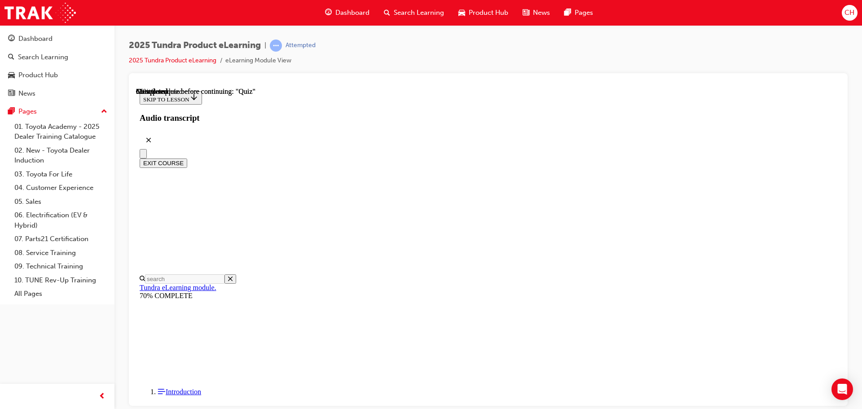
scroll to position [90, 0]
radio input "true"
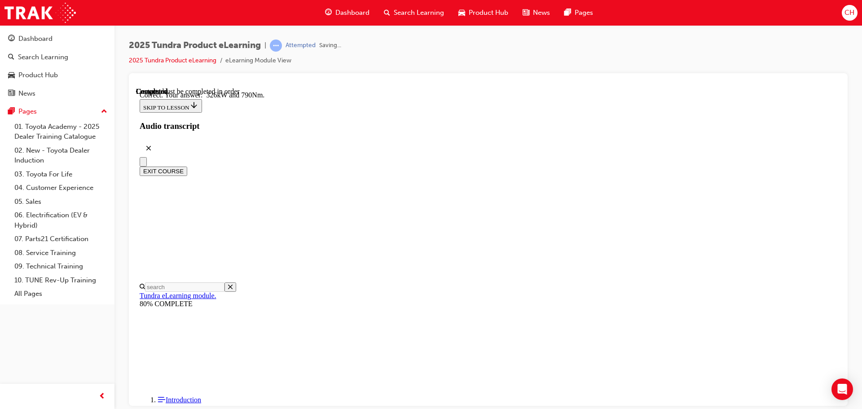
scroll to position [193, 0]
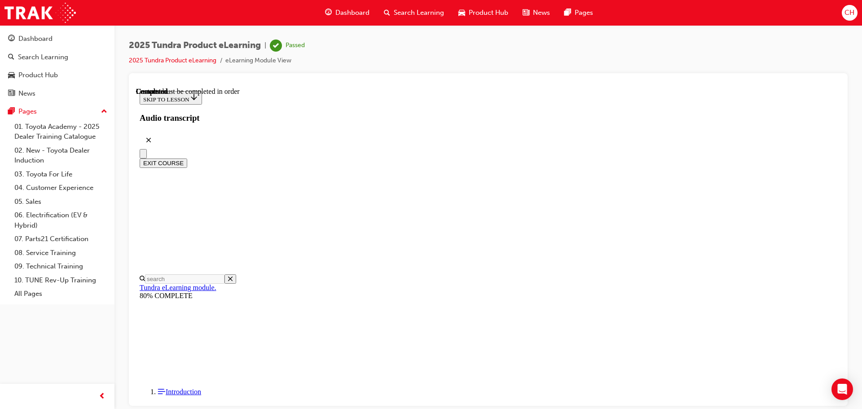
scroll to position [169, 0]
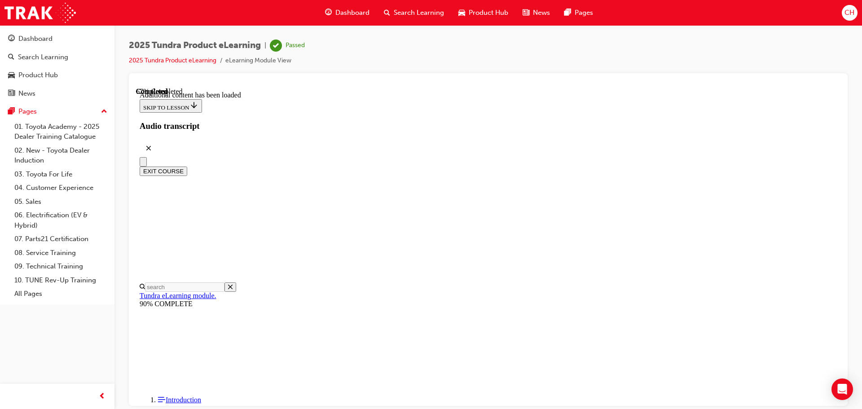
click at [187, 166] on button "EXIT COURSE" at bounding box center [164, 170] width 48 height 9
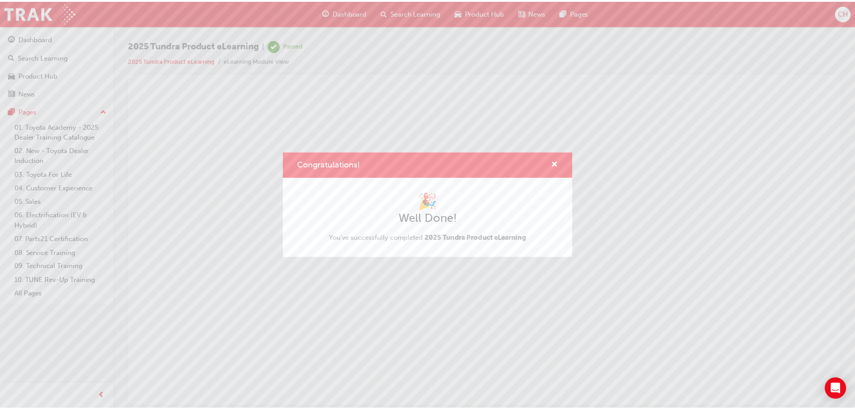
scroll to position [0, 0]
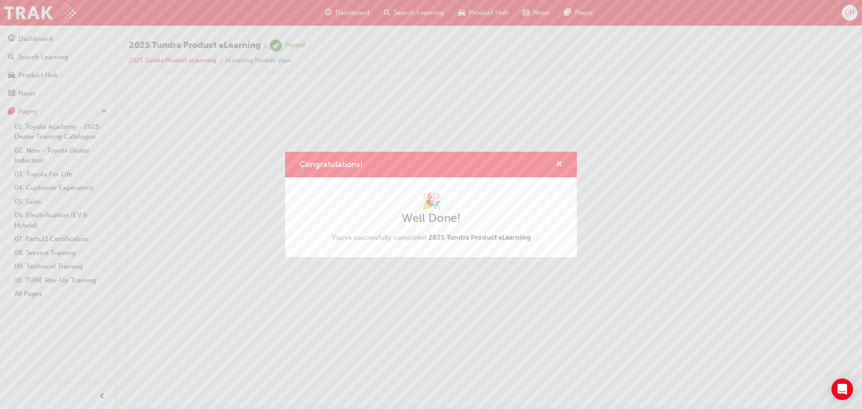
click at [559, 161] on span "cross-icon" at bounding box center [559, 165] width 7 height 8
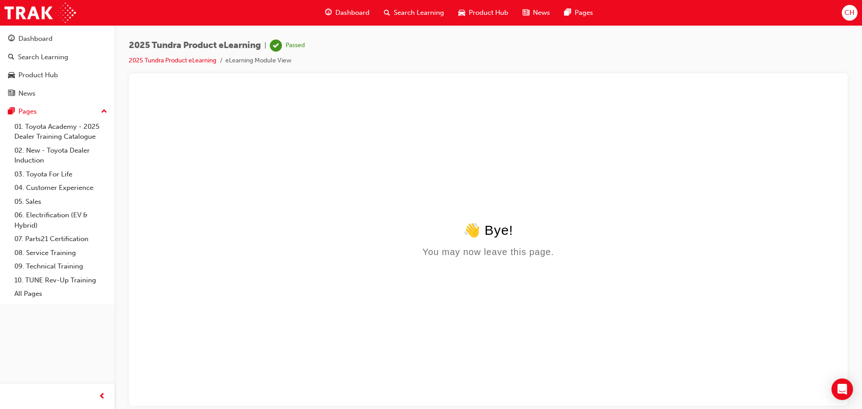
click at [481, 16] on span "Product Hub" at bounding box center [488, 13] width 39 height 10
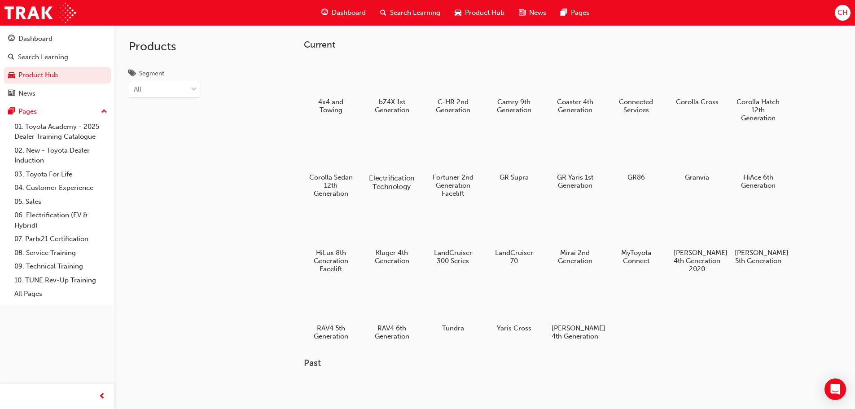
click at [397, 158] on div at bounding box center [392, 152] width 50 height 36
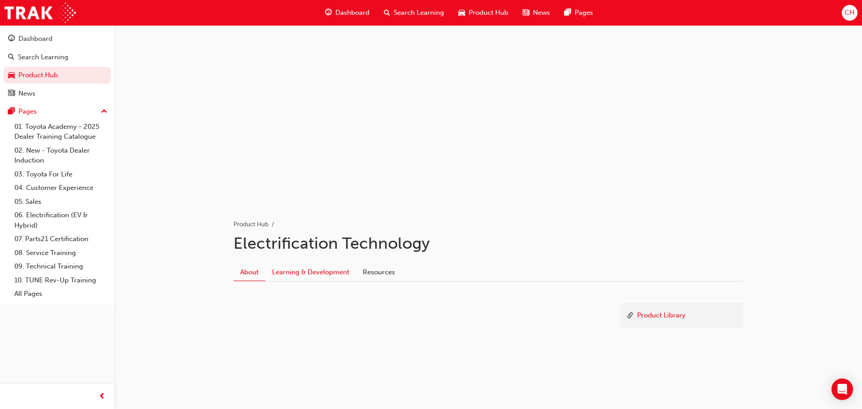
click at [344, 270] on link "Learning & Development" at bounding box center [310, 271] width 91 height 17
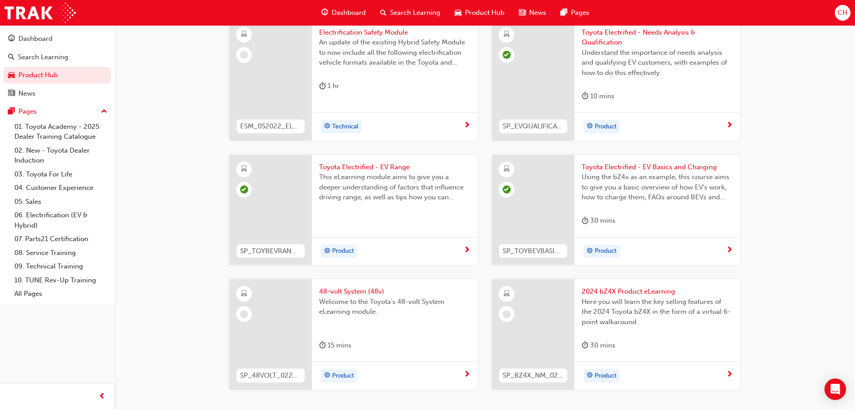
scroll to position [564, 0]
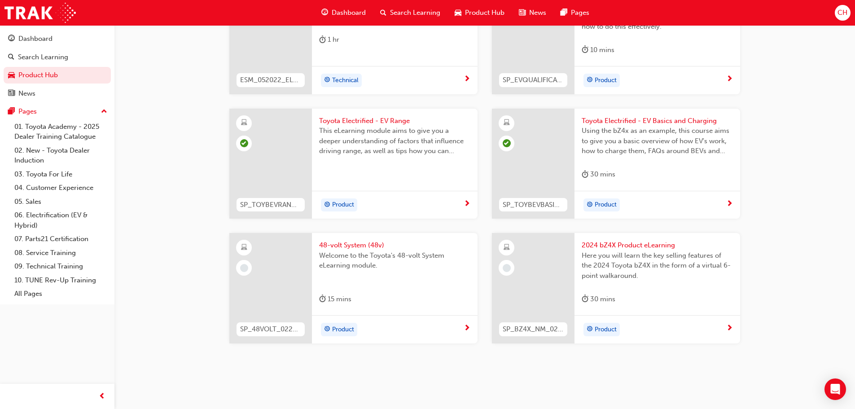
click at [728, 333] on div at bounding box center [729, 328] width 7 height 11
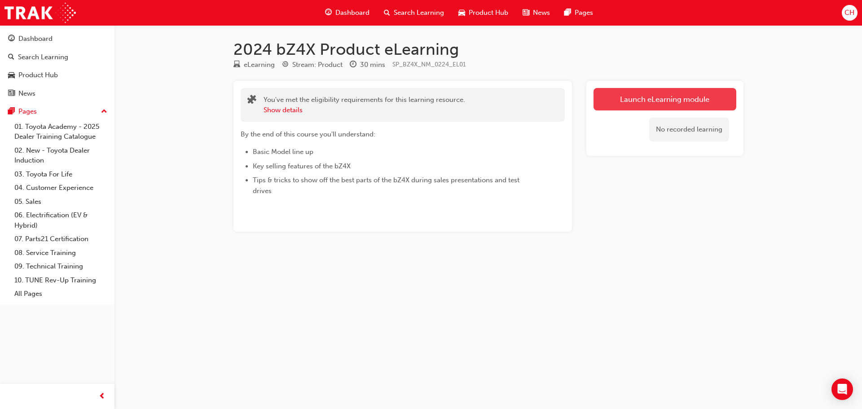
click at [640, 96] on link "Launch eLearning module" at bounding box center [664, 99] width 143 height 22
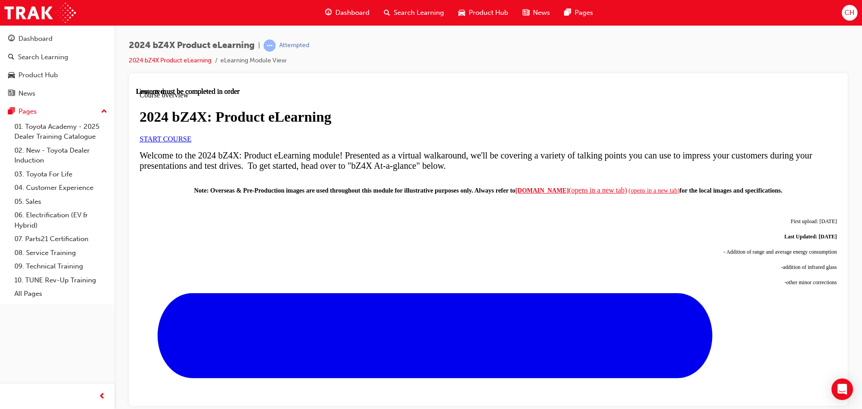
click at [191, 142] on span "START COURSE" at bounding box center [166, 139] width 52 height 8
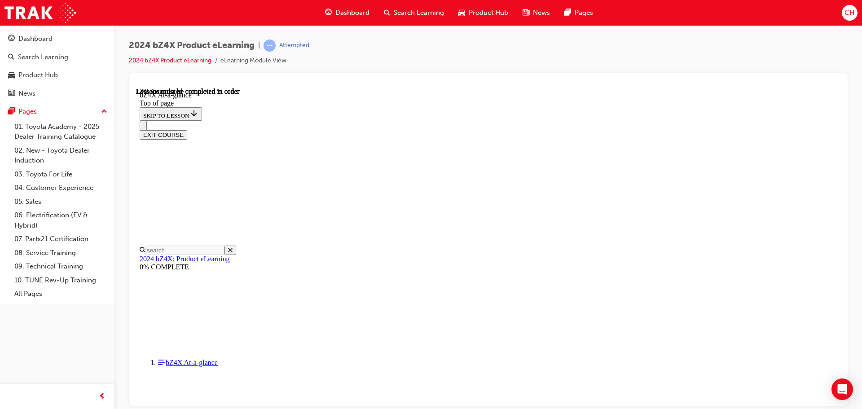
scroll to position [252, 0]
drag, startPoint x: 378, startPoint y: 171, endPoint x: 549, endPoint y: 168, distance: 170.6
drag, startPoint x: 409, startPoint y: 197, endPoint x: 561, endPoint y: 192, distance: 151.8
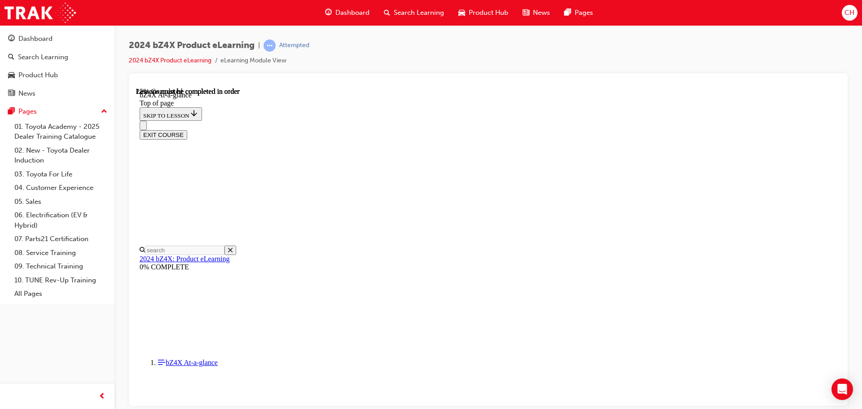
drag, startPoint x: 438, startPoint y: 217, endPoint x: 525, endPoint y: 218, distance: 87.1
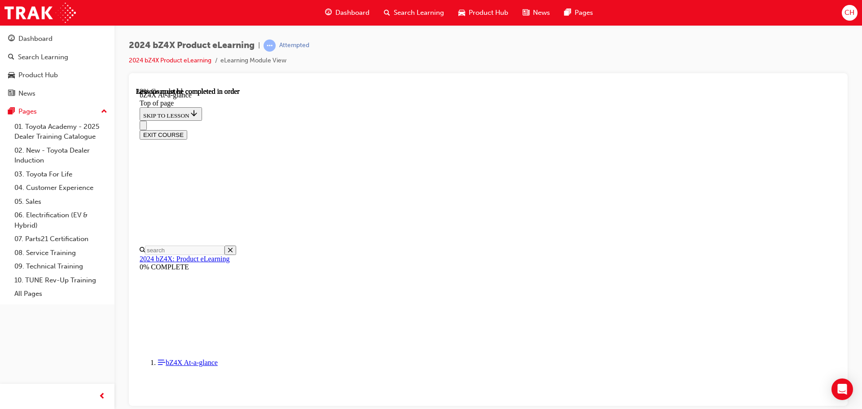
drag, startPoint x: 368, startPoint y: 268, endPoint x: 542, endPoint y: 255, distance: 174.2
drag, startPoint x: 383, startPoint y: 285, endPoint x: 562, endPoint y: 290, distance: 179.1
drag, startPoint x: 411, startPoint y: 313, endPoint x: 601, endPoint y: 310, distance: 189.9
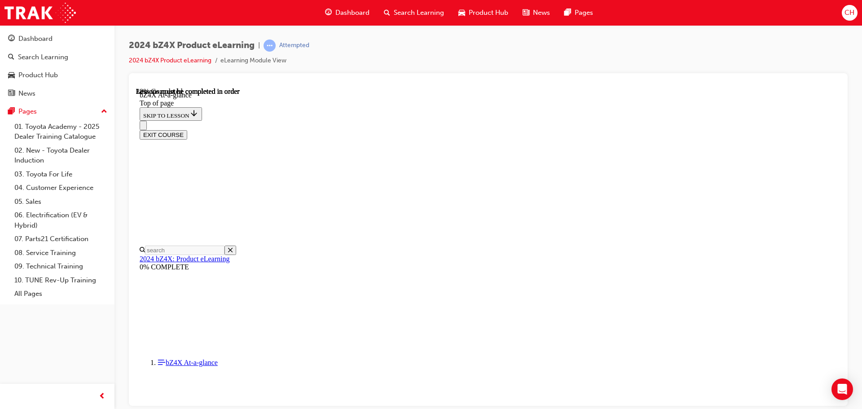
drag, startPoint x: 521, startPoint y: 330, endPoint x: 307, endPoint y: 309, distance: 214.7
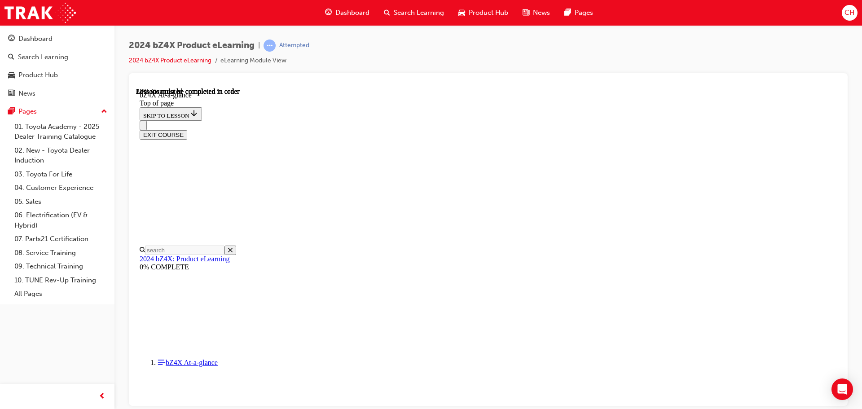
scroll to position [583, 0]
drag, startPoint x: 382, startPoint y: 127, endPoint x: 509, endPoint y: 133, distance: 126.7
drag, startPoint x: 396, startPoint y: 137, endPoint x: 499, endPoint y: 138, distance: 103.2
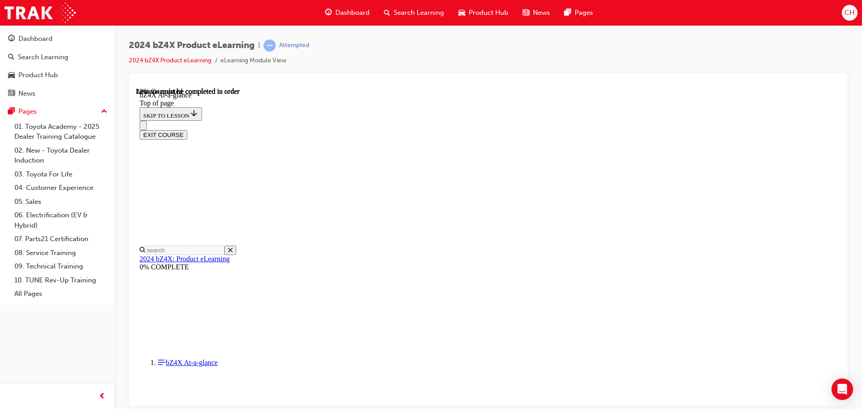
drag, startPoint x: 403, startPoint y: 151, endPoint x: 521, endPoint y: 149, distance: 118.5
drag, startPoint x: 430, startPoint y: 175, endPoint x: 349, endPoint y: 161, distance: 82.6
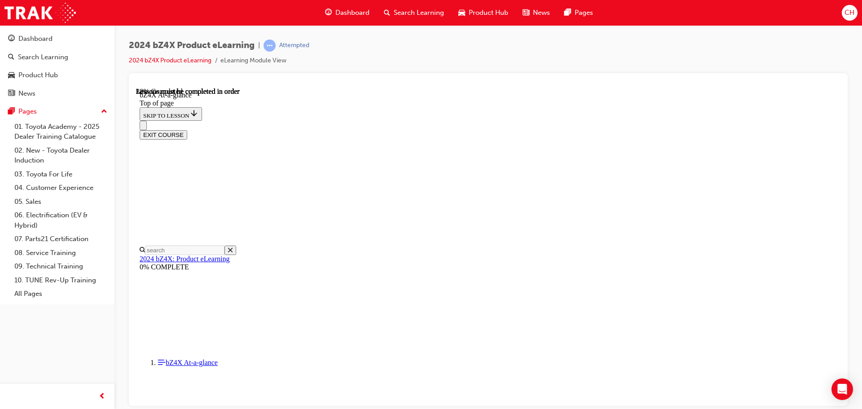
drag, startPoint x: 365, startPoint y: 183, endPoint x: 527, endPoint y: 198, distance: 162.3
drag, startPoint x: 371, startPoint y: 211, endPoint x: 508, endPoint y: 214, distance: 136.9
drag, startPoint x: 351, startPoint y: 222, endPoint x: 518, endPoint y: 222, distance: 167.9
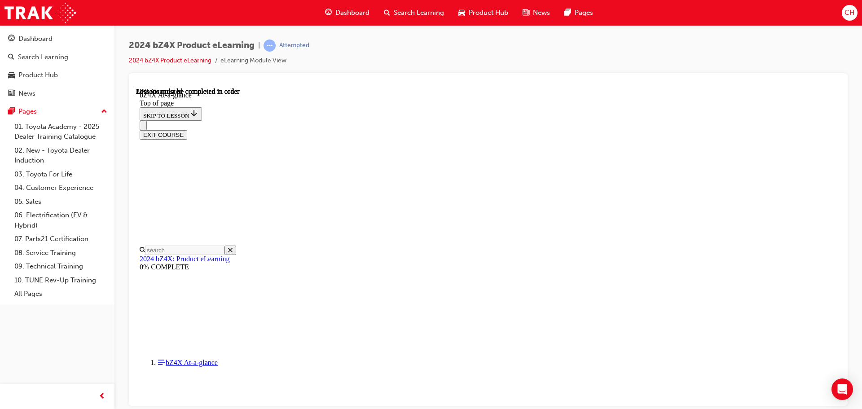
drag, startPoint x: 367, startPoint y: 232, endPoint x: 503, endPoint y: 234, distance: 136.5
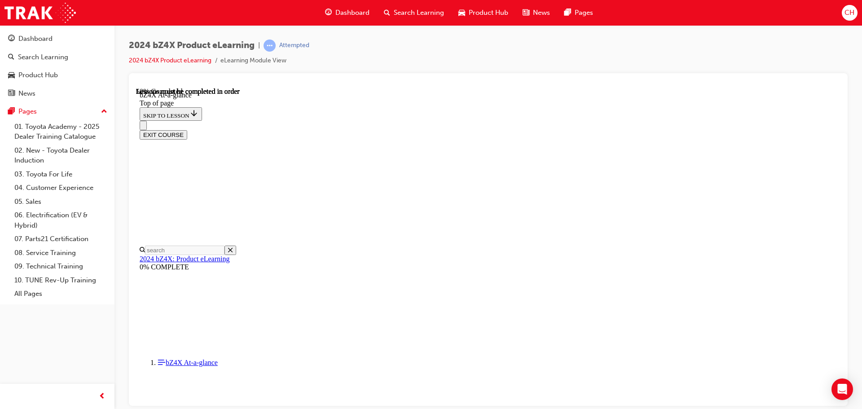
drag, startPoint x: 732, startPoint y: 196, endPoint x: 749, endPoint y: 199, distance: 16.8
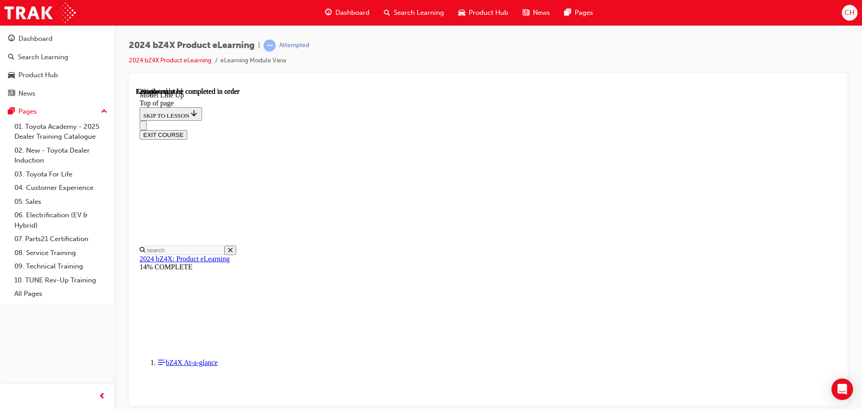
scroll to position [522, 0]
drag, startPoint x: 523, startPoint y: 295, endPoint x: 490, endPoint y: 294, distance: 33.2
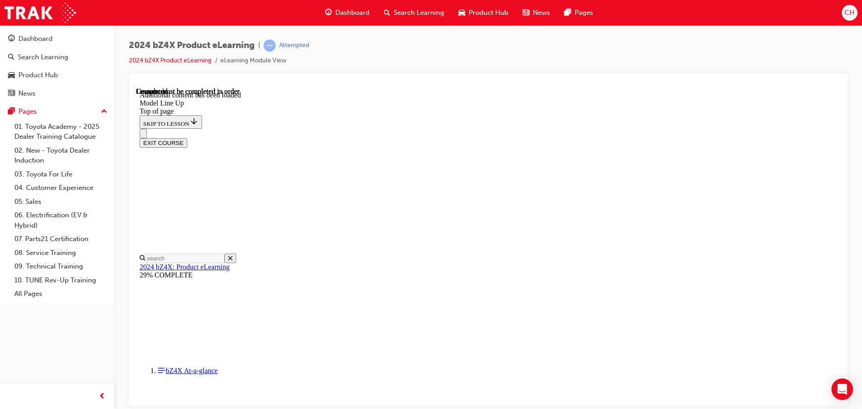
scroll to position [1774, 0]
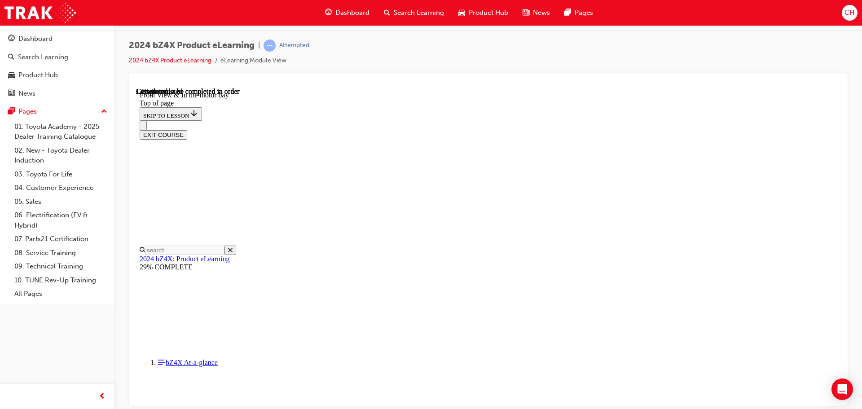
scroll to position [252, 0]
